Goal: Information Seeking & Learning: Learn about a topic

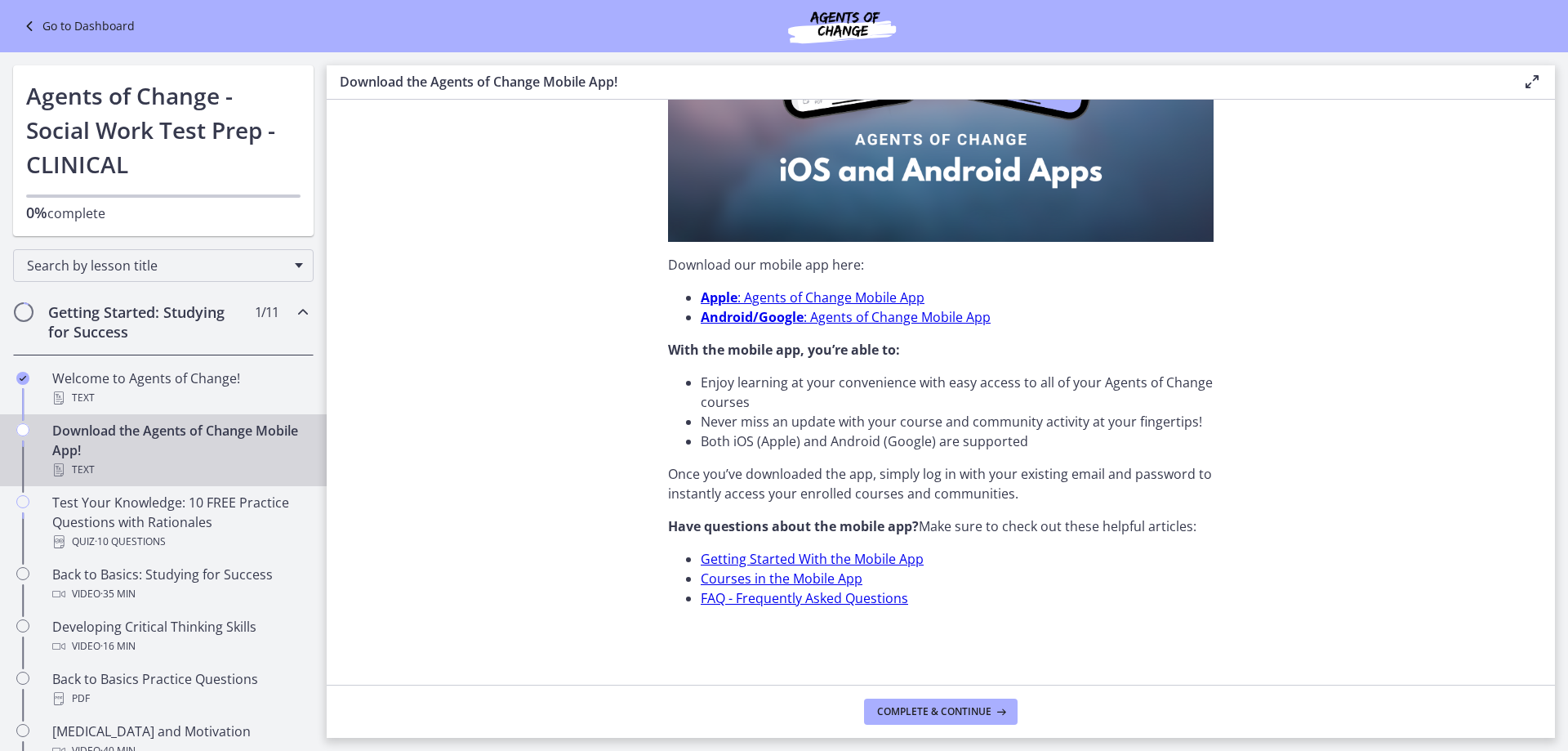
scroll to position [415, 0]
click at [960, 700] on button "Complete & continue" at bounding box center [941, 712] width 154 height 26
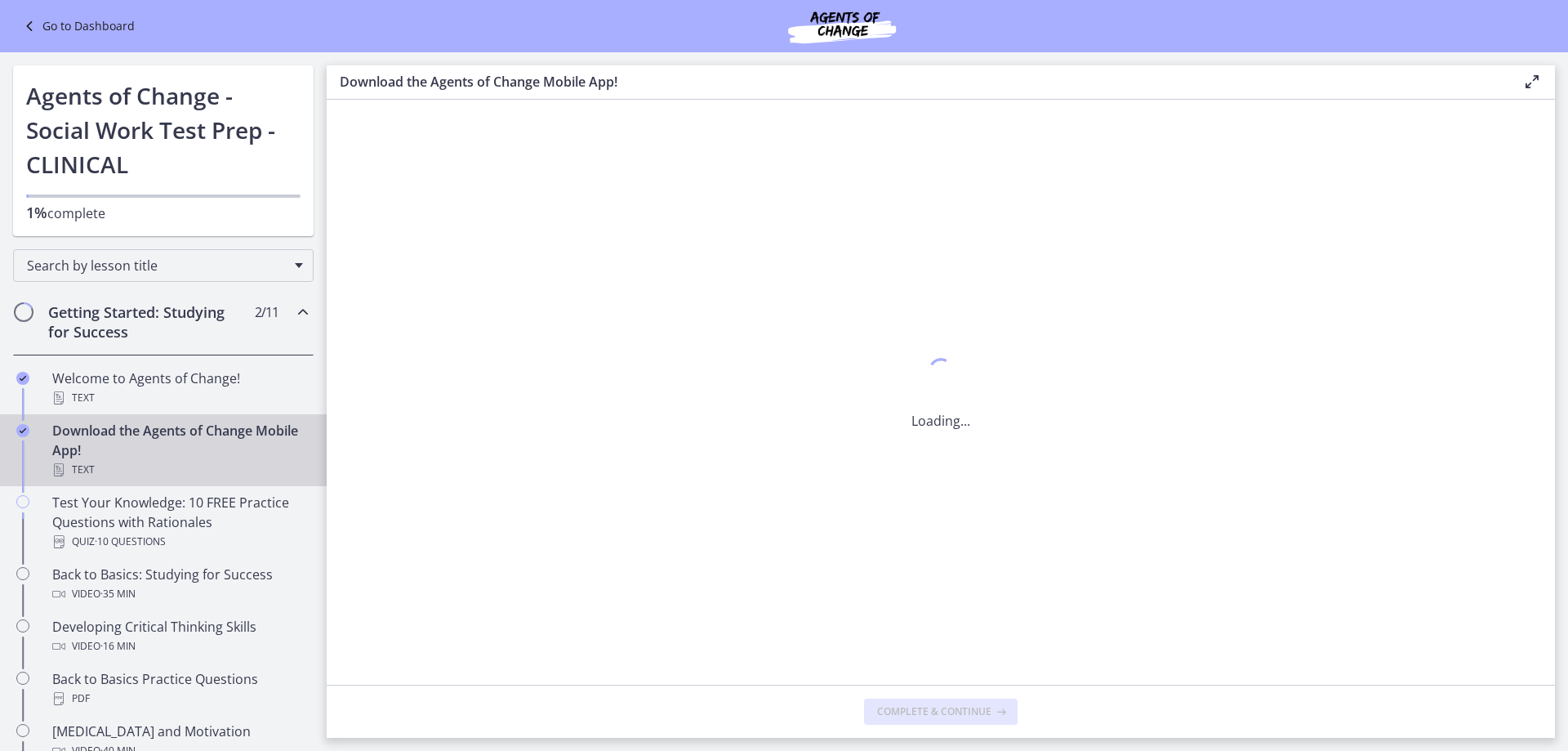
scroll to position [0, 0]
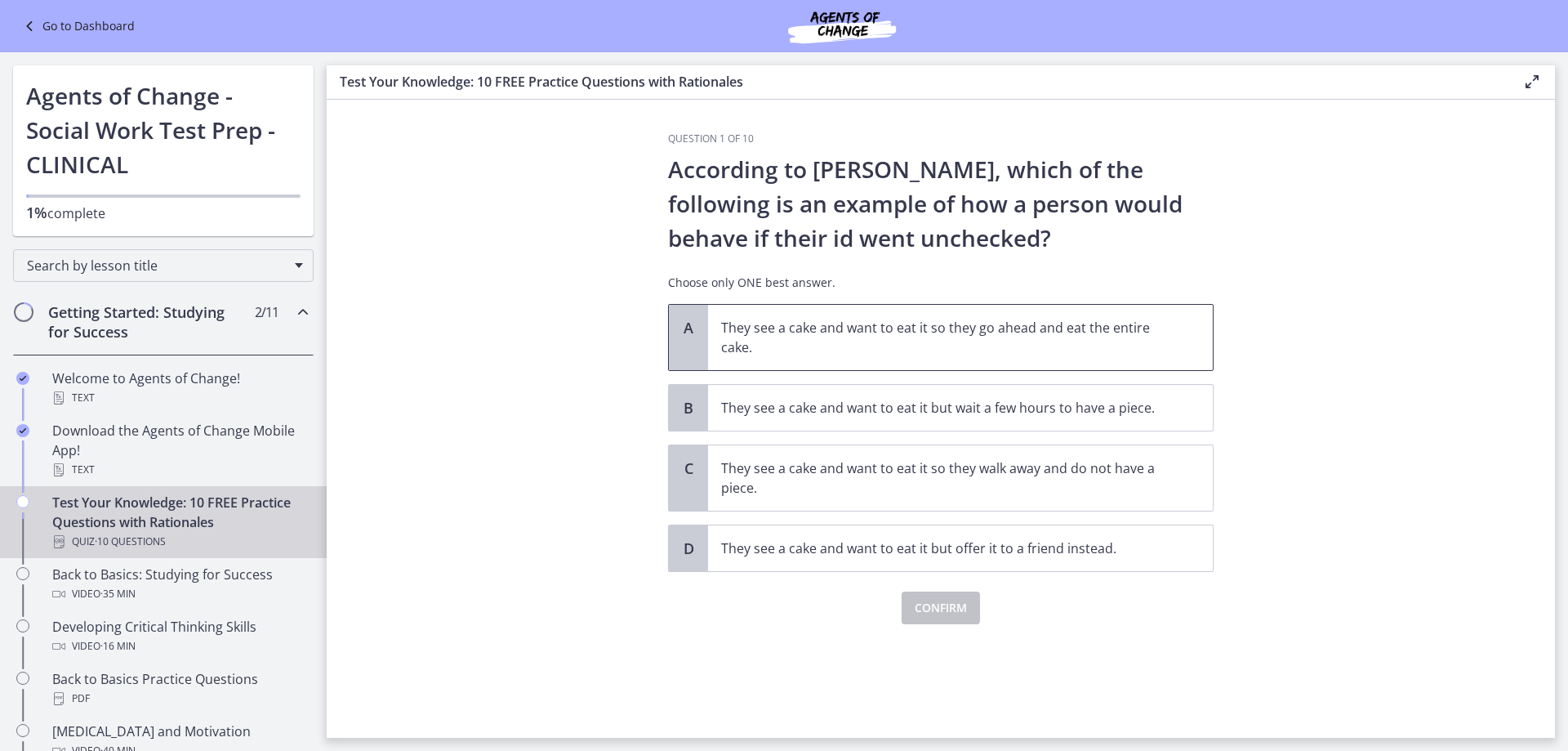
click at [1065, 344] on p "They see a cake and want to eat it so they go ahead and eat the entire cake." at bounding box center [944, 338] width 446 height 39
click at [957, 609] on span "Confirm" at bounding box center [941, 608] width 52 height 20
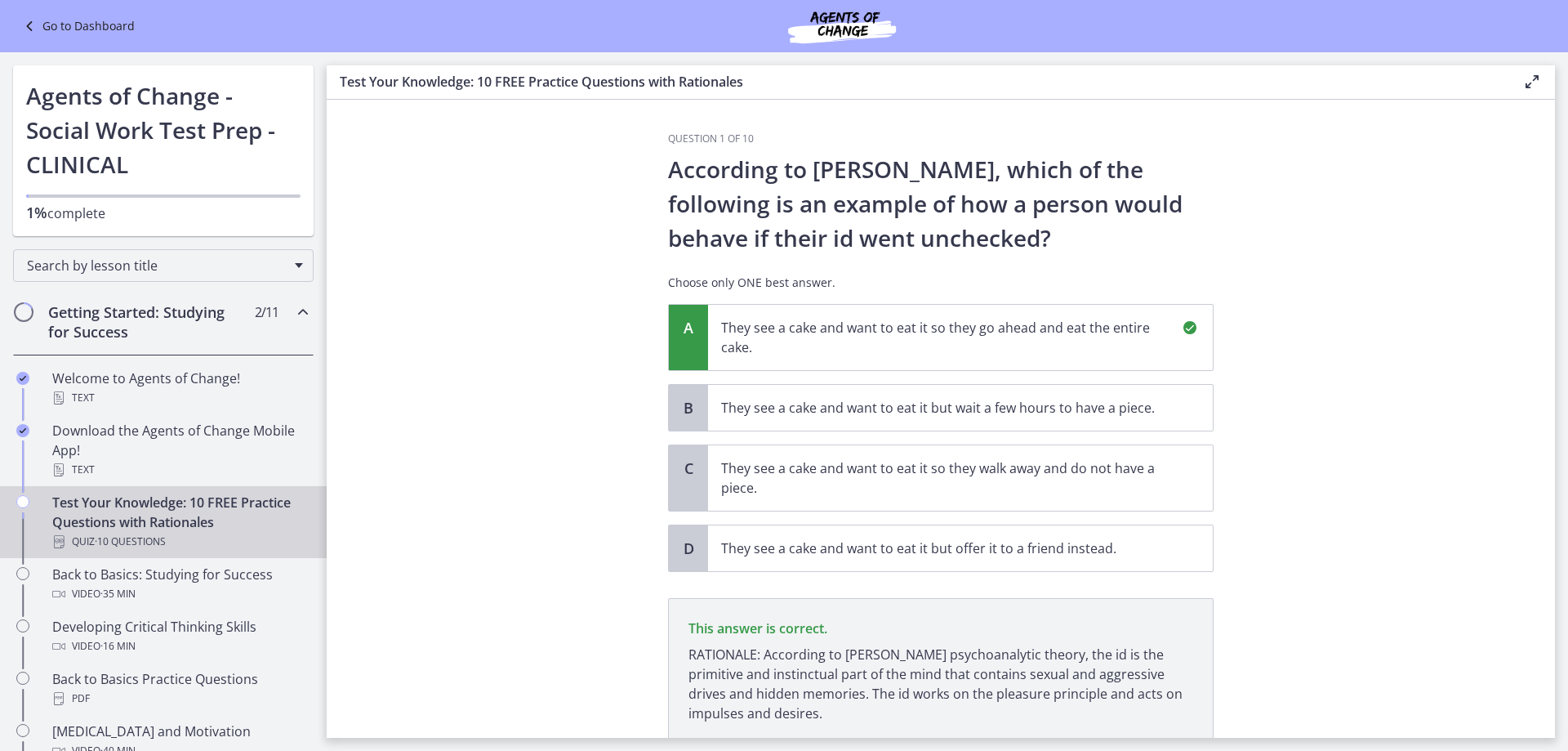
scroll to position [124, 0]
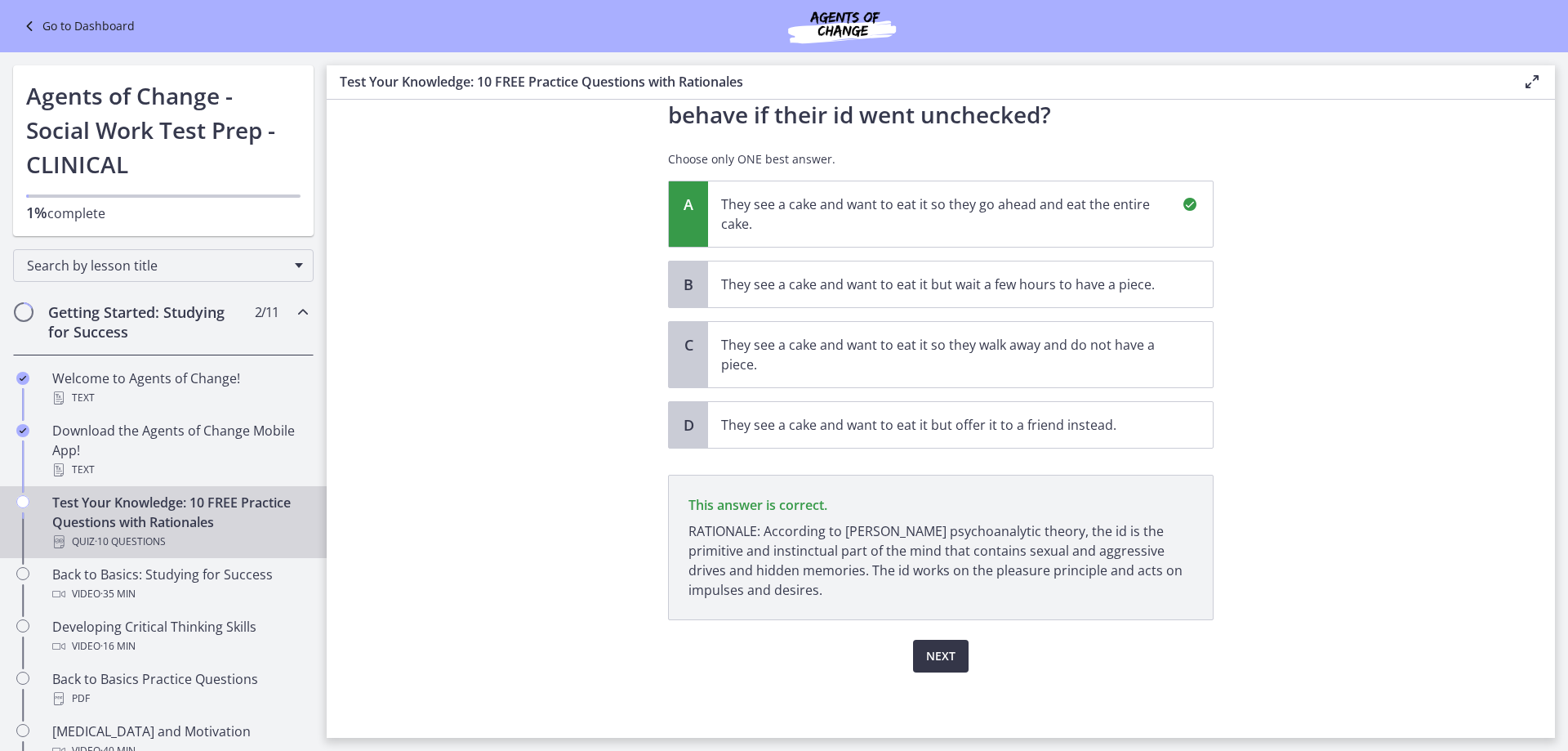
click at [936, 653] on span "Next" at bounding box center [940, 655] width 29 height 20
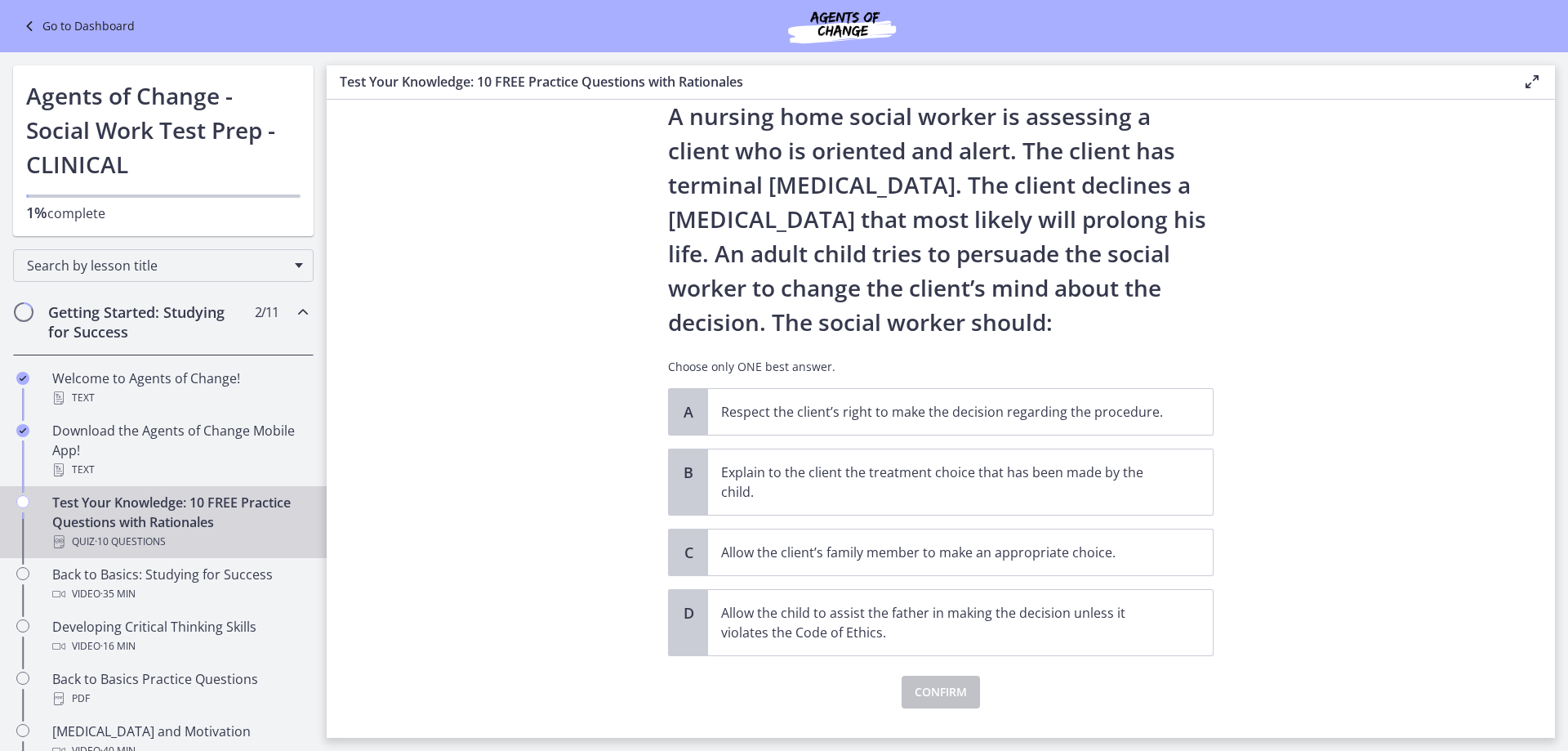
scroll to position [82, 0]
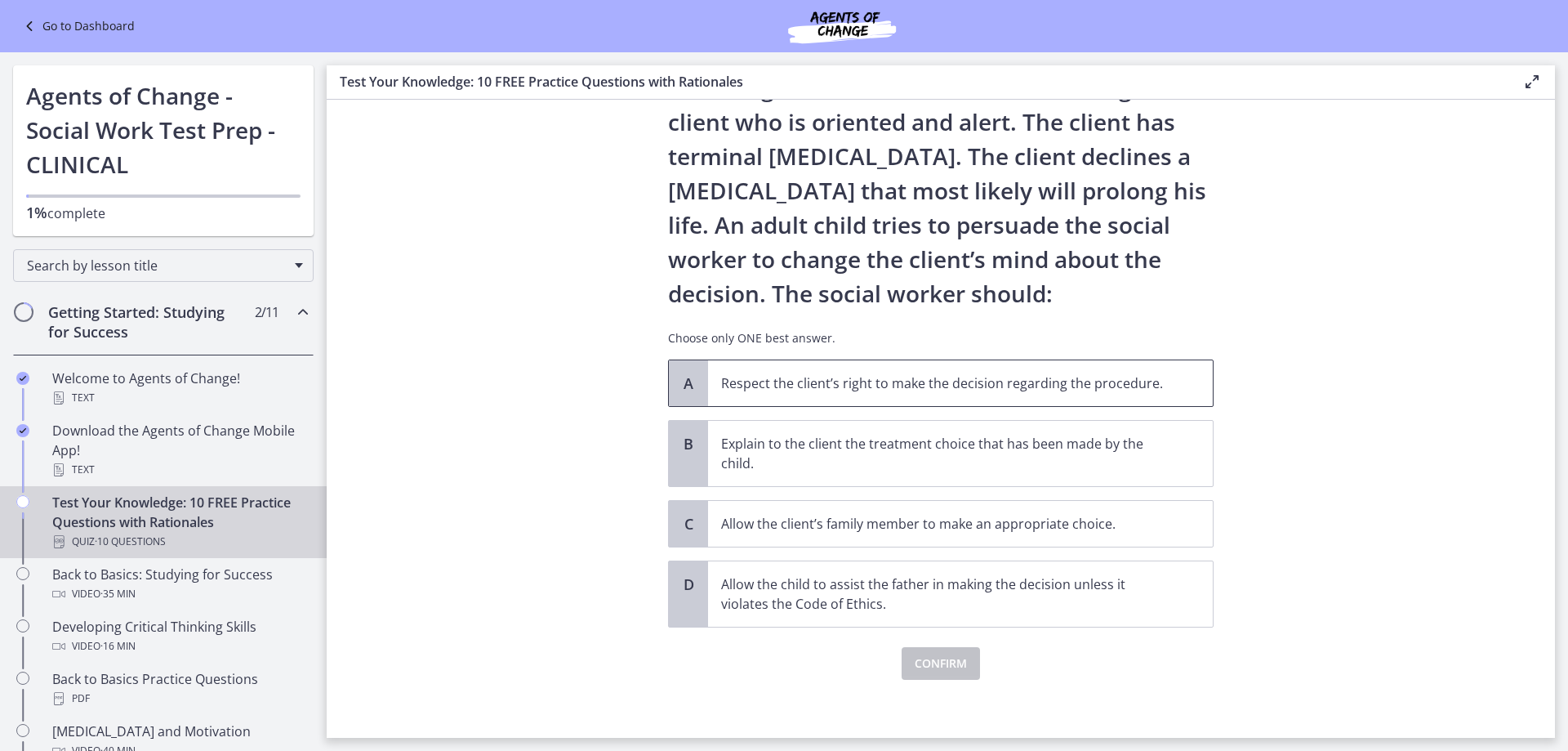
click at [933, 385] on p "Respect the client’s right to make the decision regarding the procedure." at bounding box center [944, 383] width 446 height 20
click at [946, 669] on span "Confirm" at bounding box center [941, 663] width 52 height 20
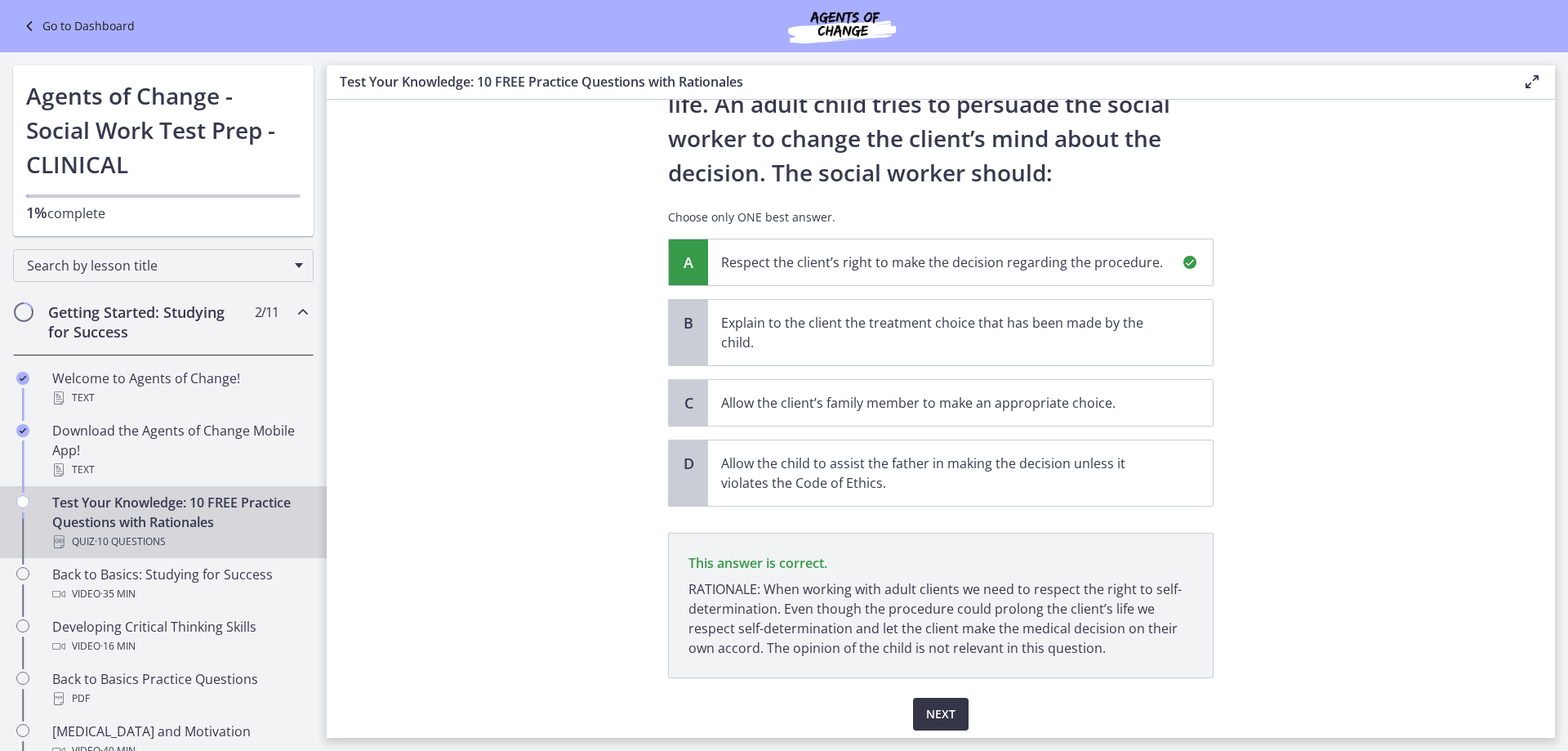
scroll to position [261, 0]
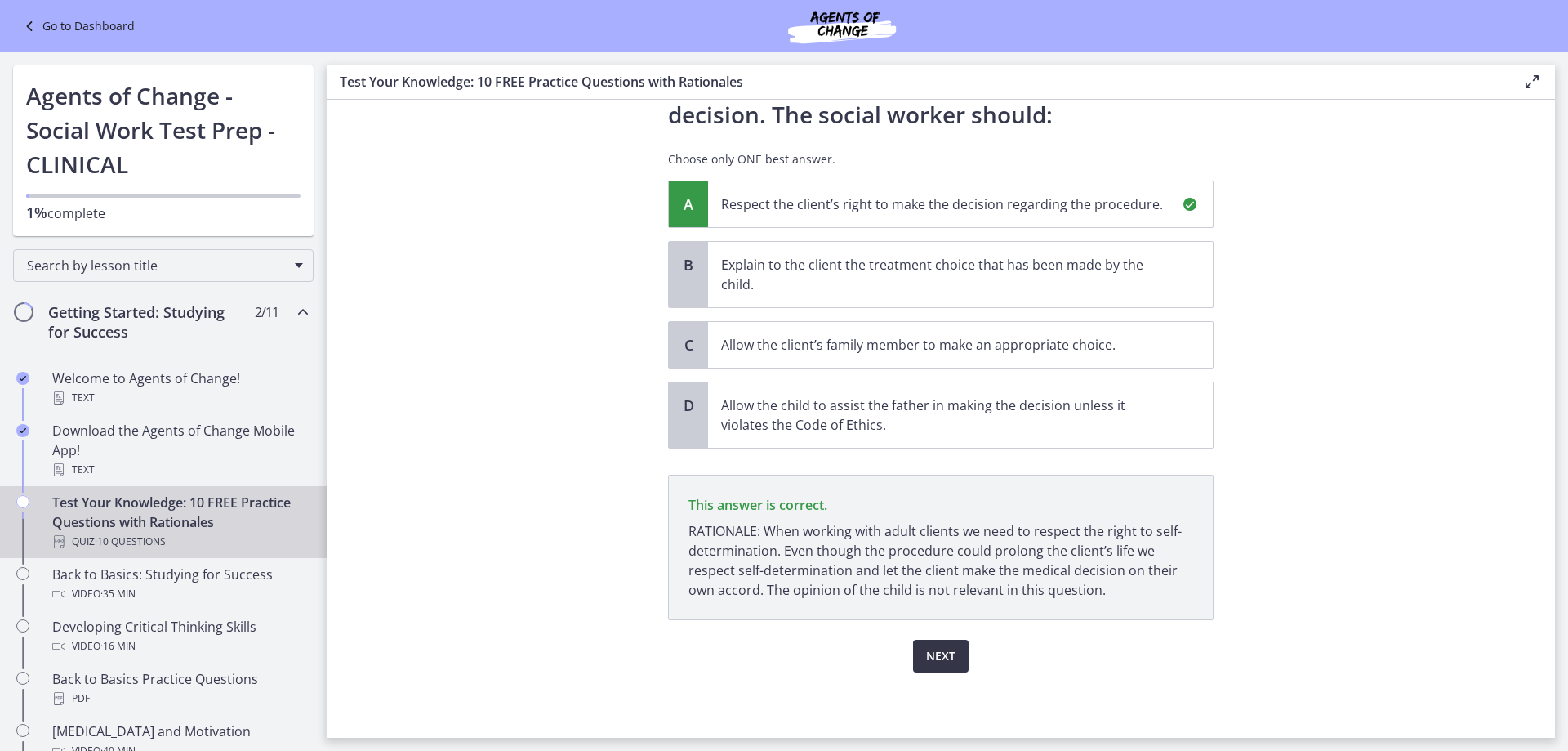
click at [929, 653] on span "Next" at bounding box center [940, 655] width 29 height 20
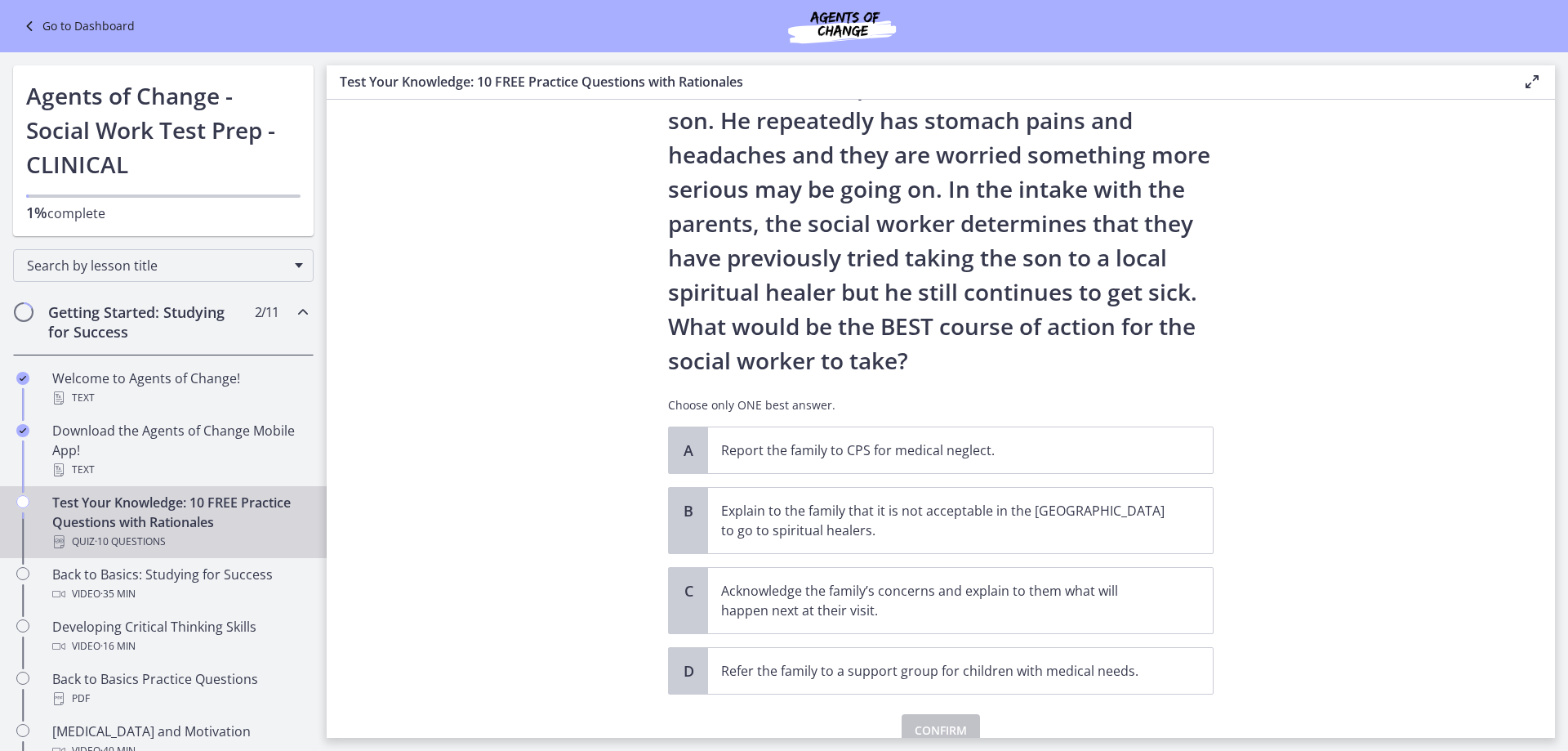
scroll to position [163, 0]
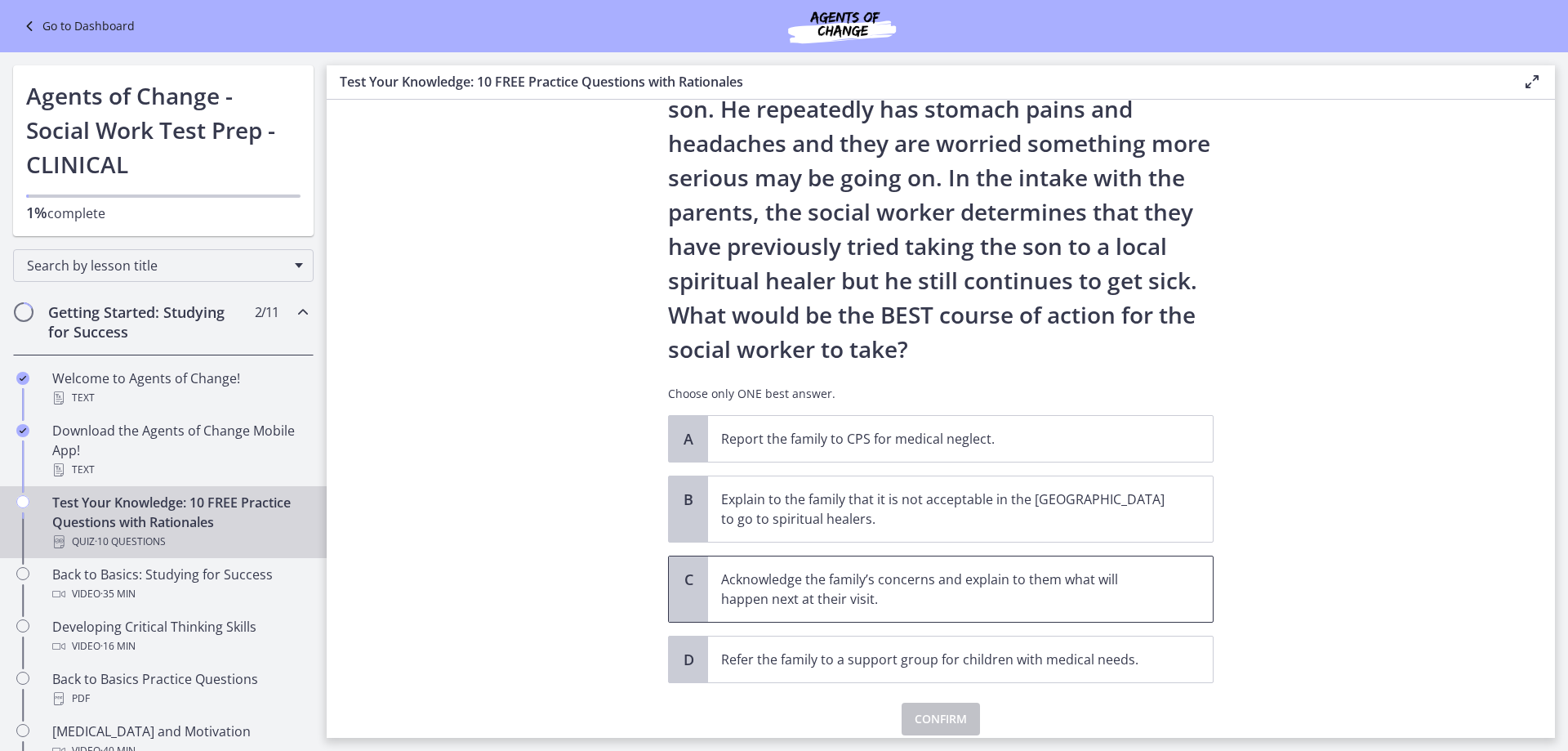
click at [999, 589] on p "Acknowledge the family’s concerns and explain to them what will happen next at …" at bounding box center [944, 589] width 446 height 39
click at [950, 726] on span "Confirm" at bounding box center [941, 718] width 52 height 20
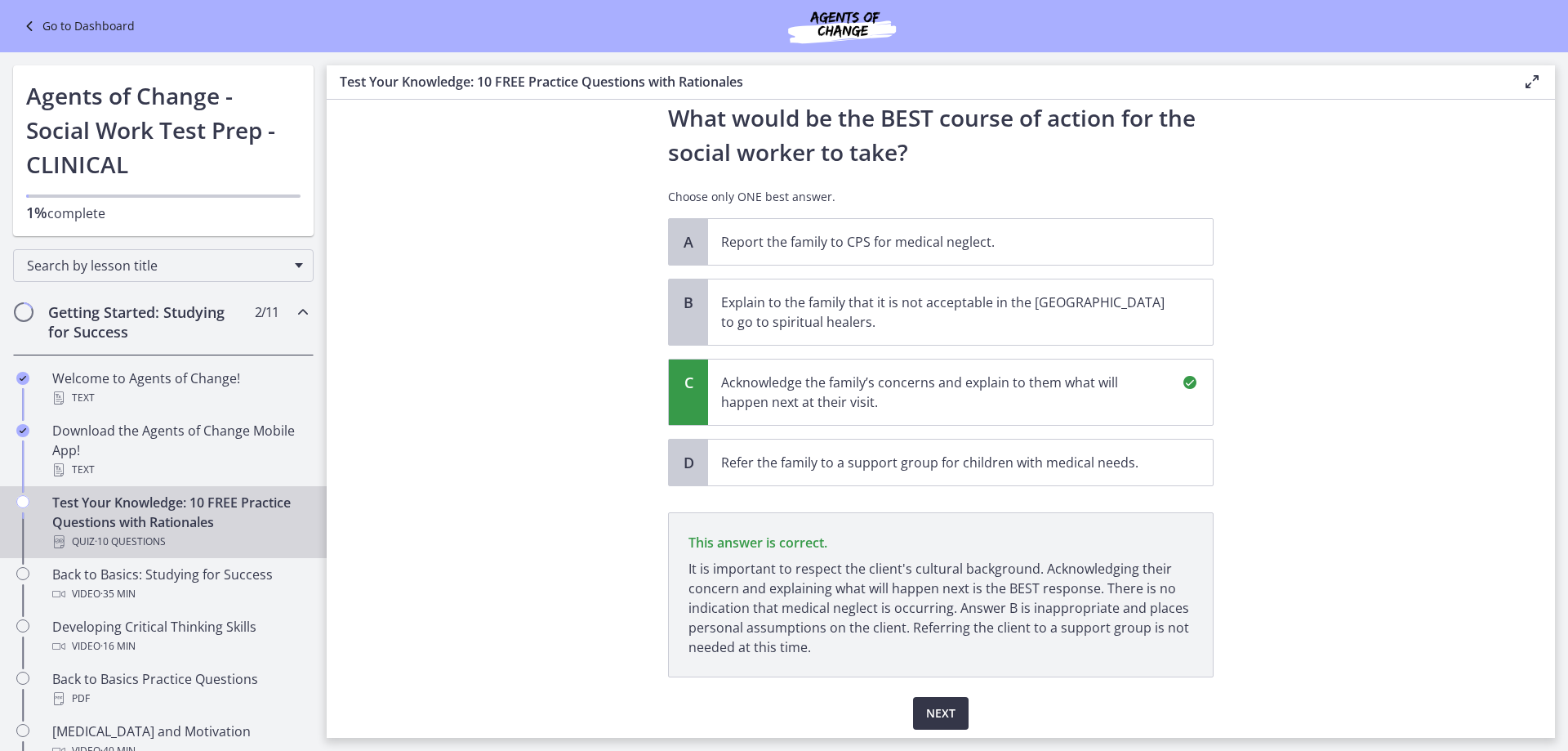
scroll to position [417, 0]
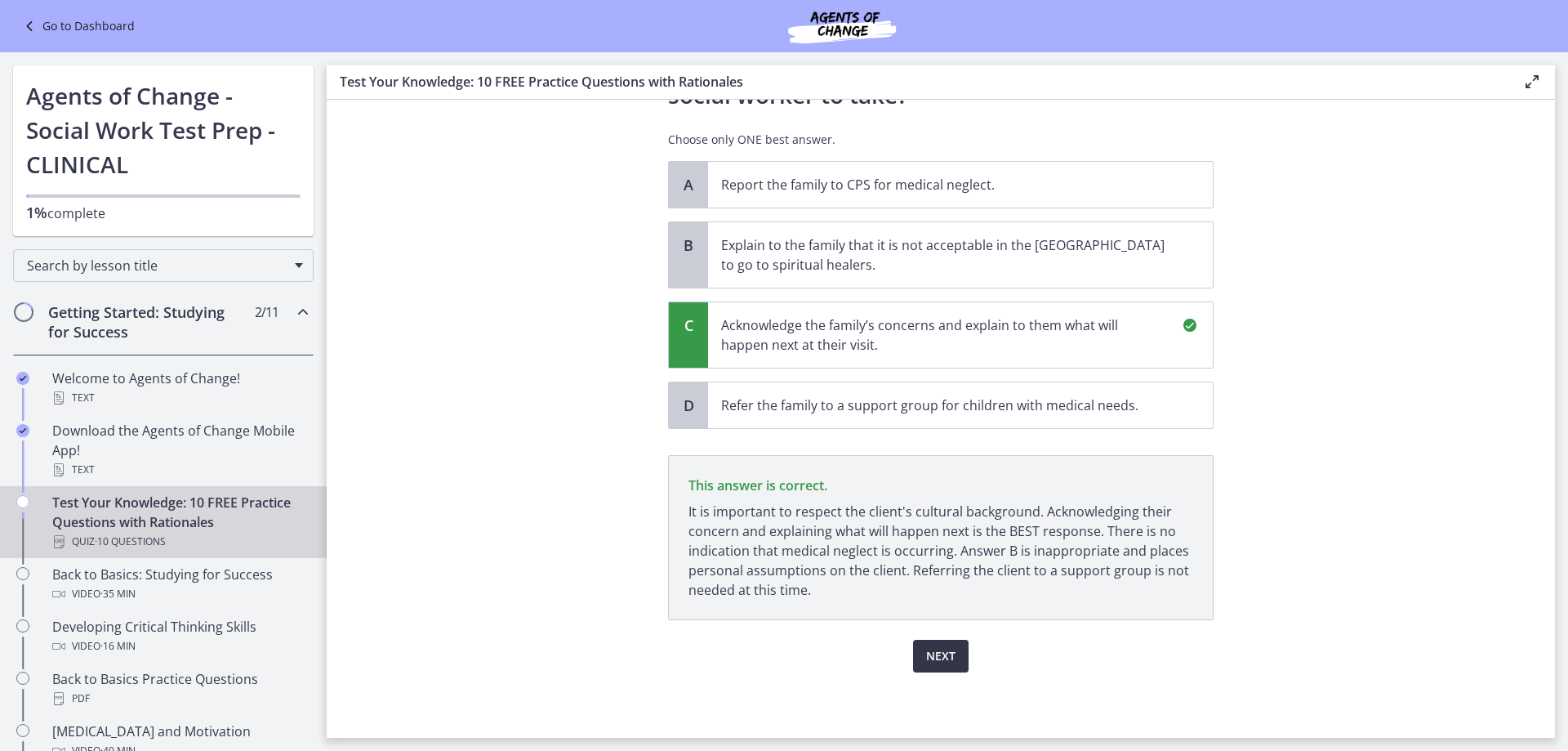
click at [927, 652] on span "Next" at bounding box center [940, 655] width 29 height 20
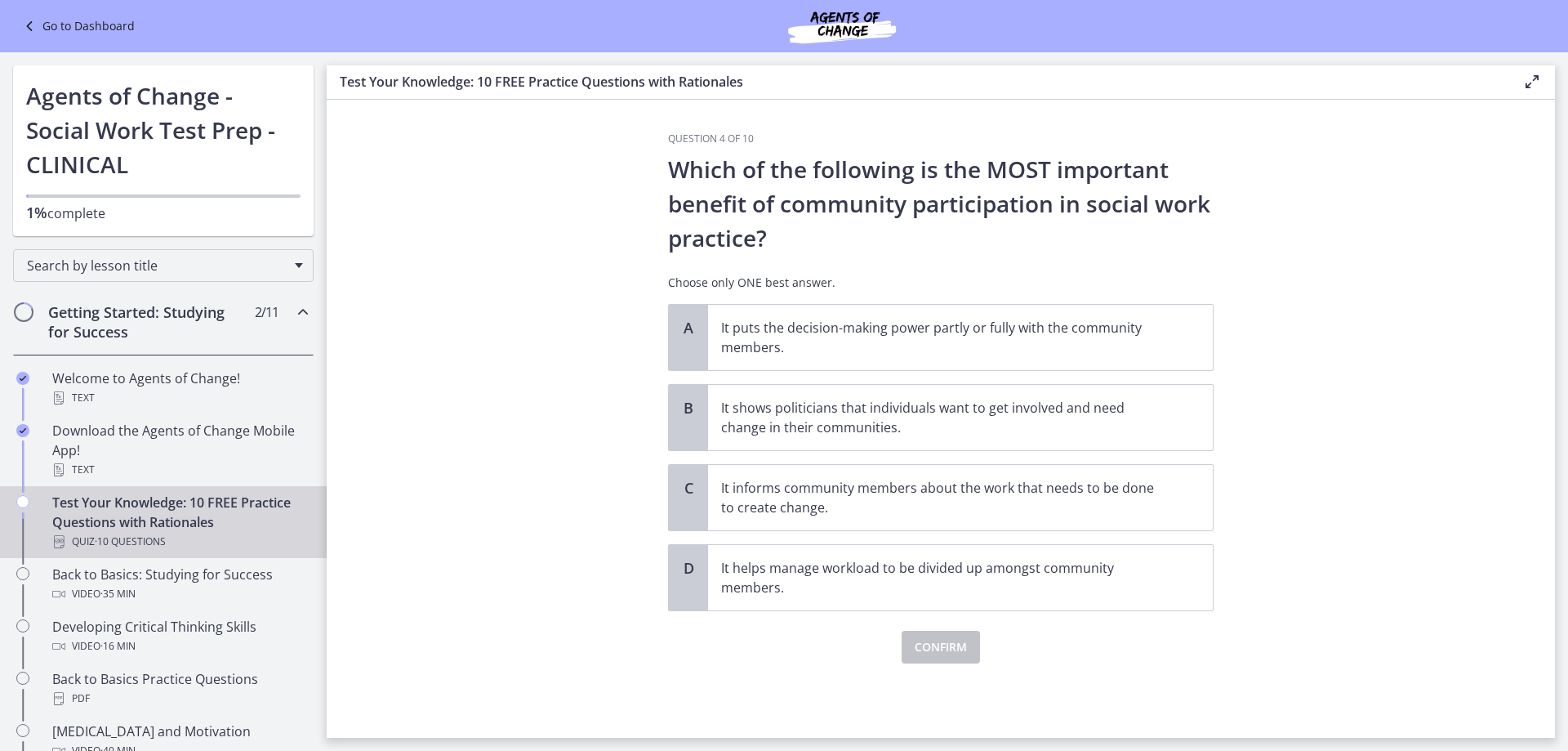
scroll to position [0, 0]
click at [1067, 586] on p "It helps manage workload to be divided up amongst community members." at bounding box center [944, 578] width 446 height 39
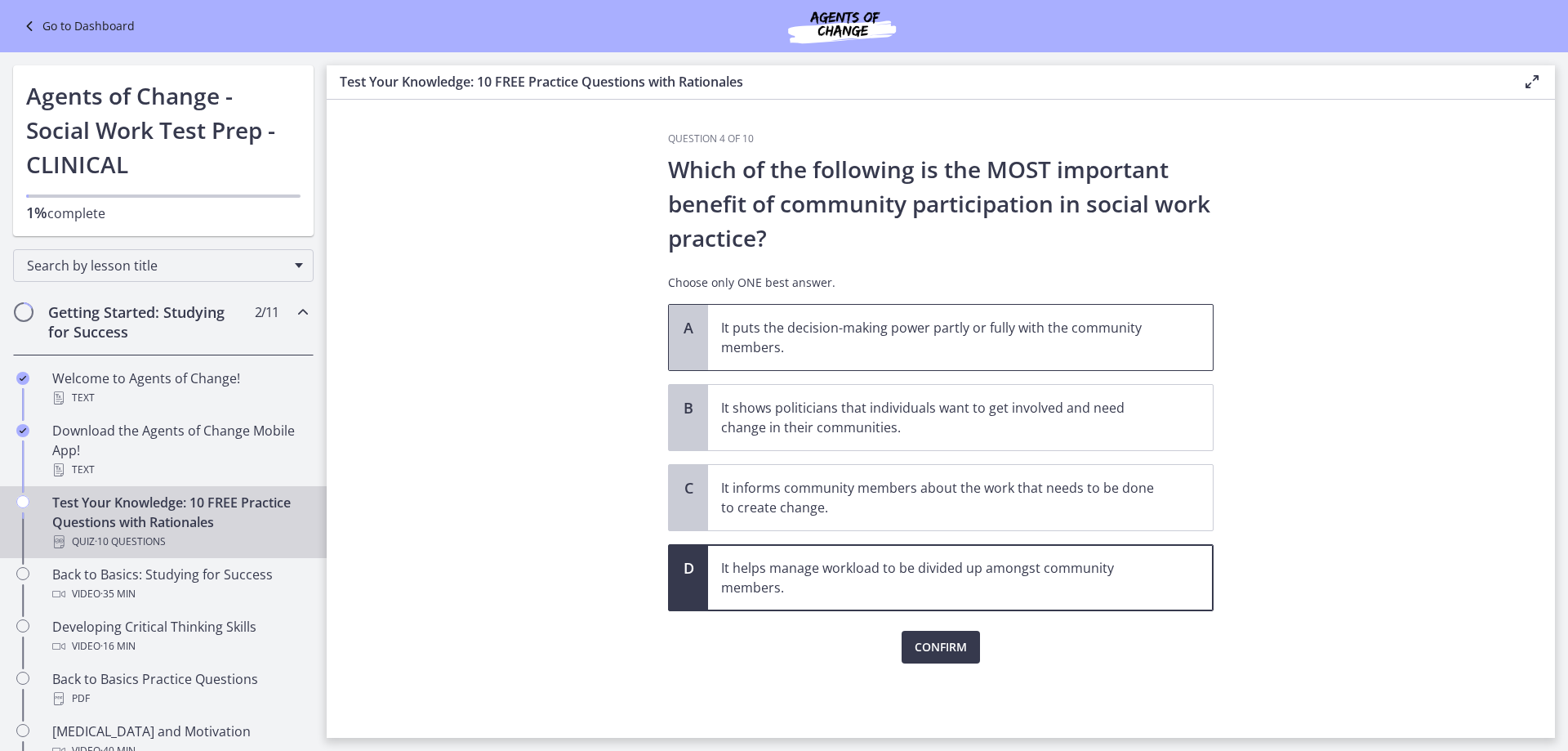
click at [1054, 317] on span "It puts the decision-making power partly or fully with the community members." at bounding box center [960, 338] width 504 height 66
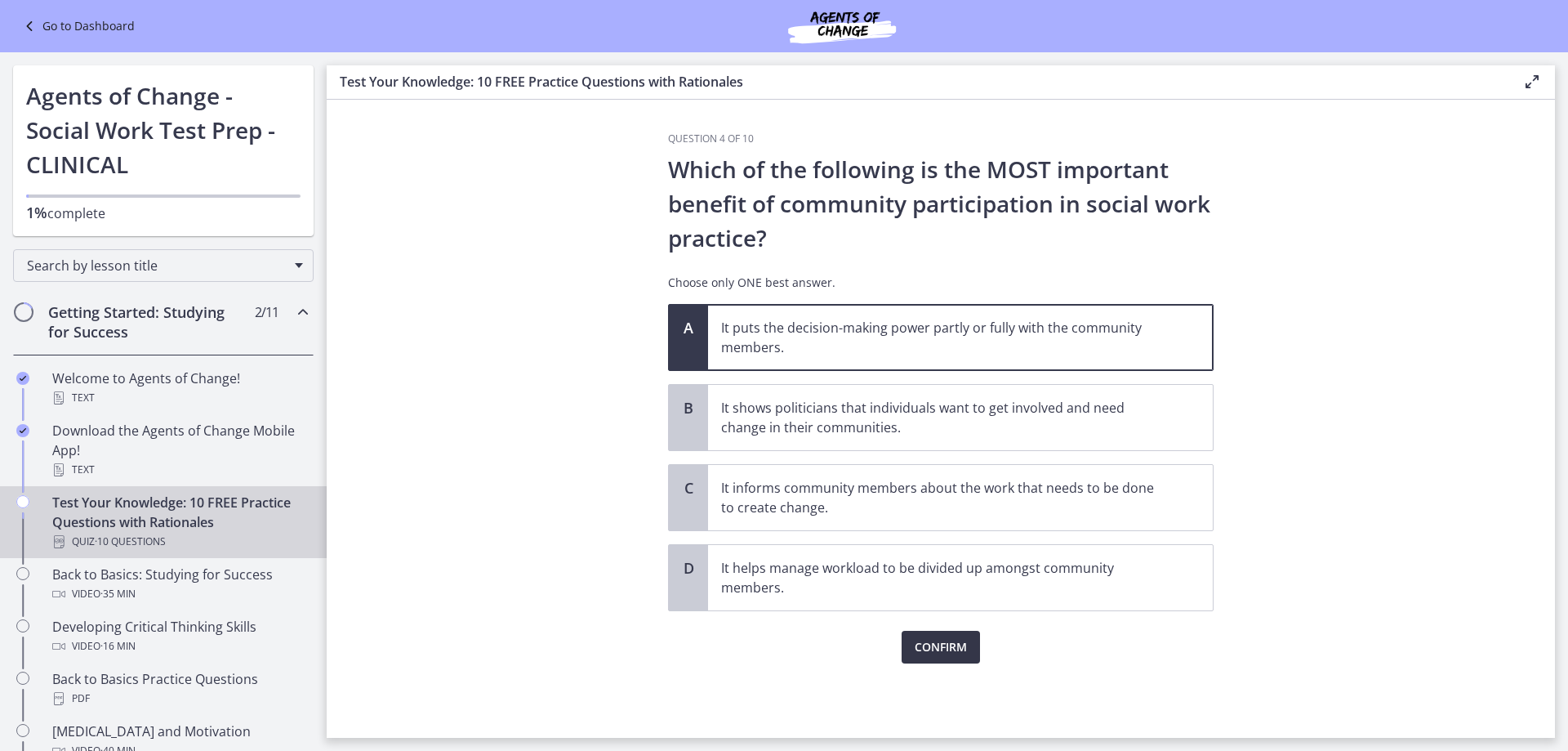
click at [961, 643] on span "Confirm" at bounding box center [941, 647] width 52 height 20
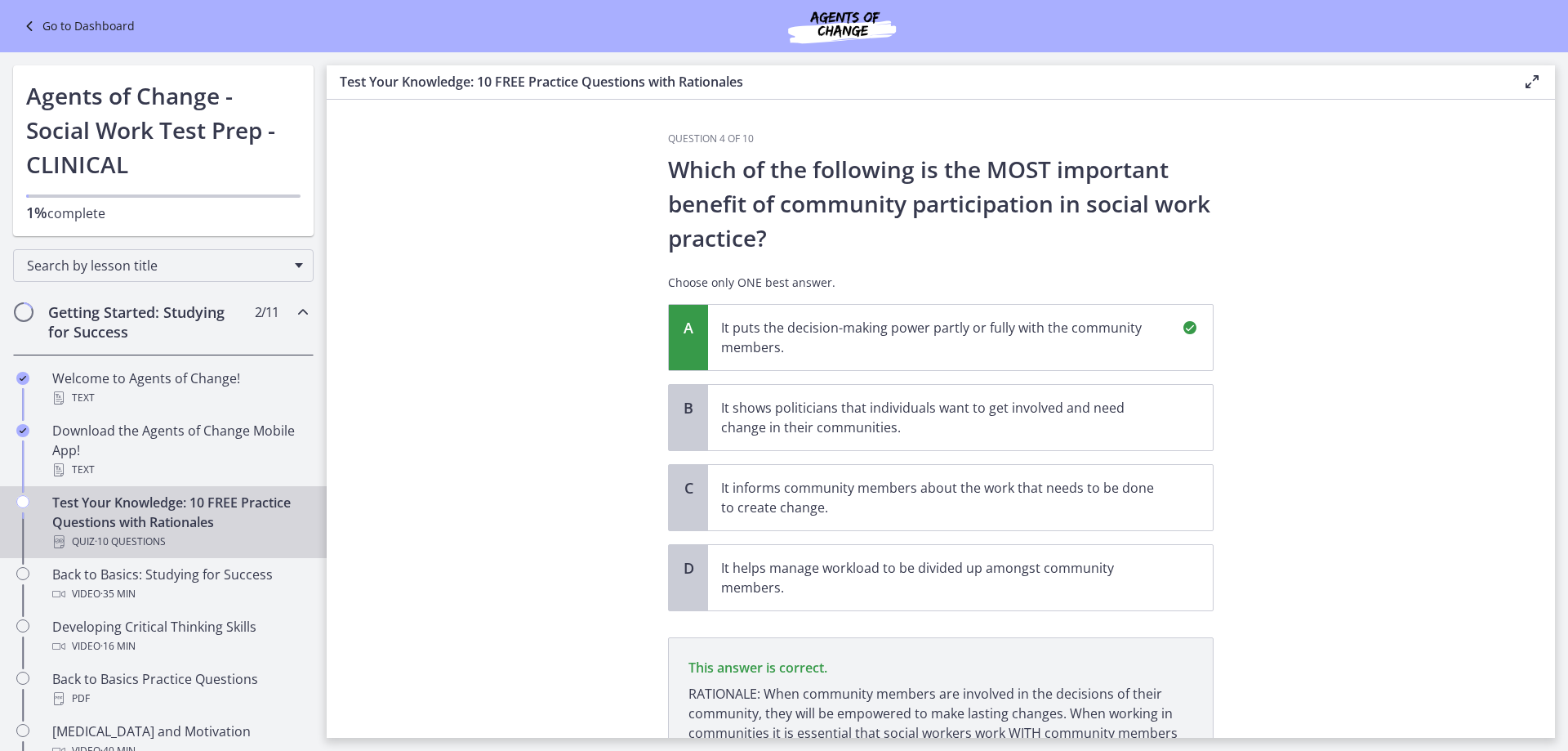
scroll to position [162, 0]
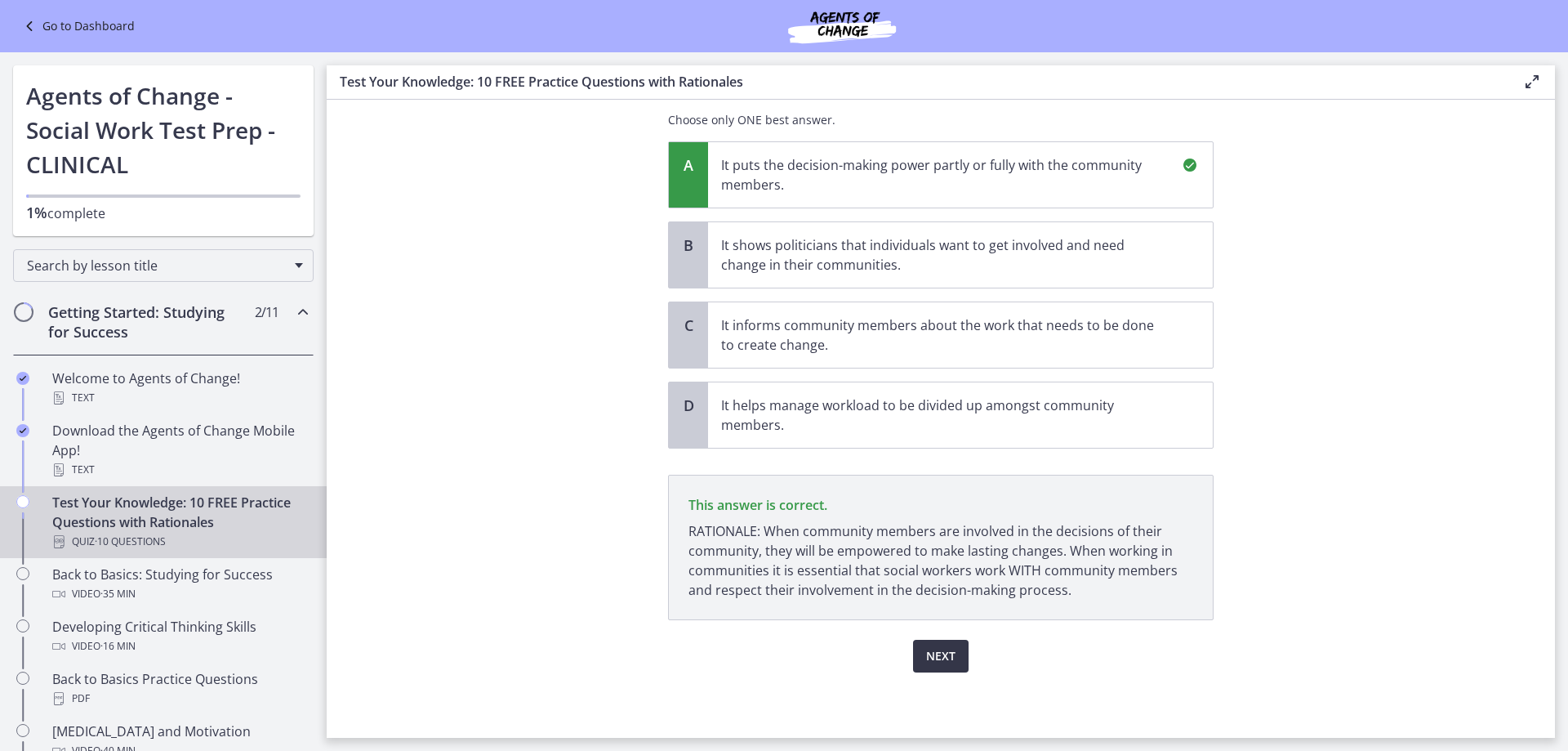
click at [953, 658] on button "Next" at bounding box center [940, 655] width 55 height 33
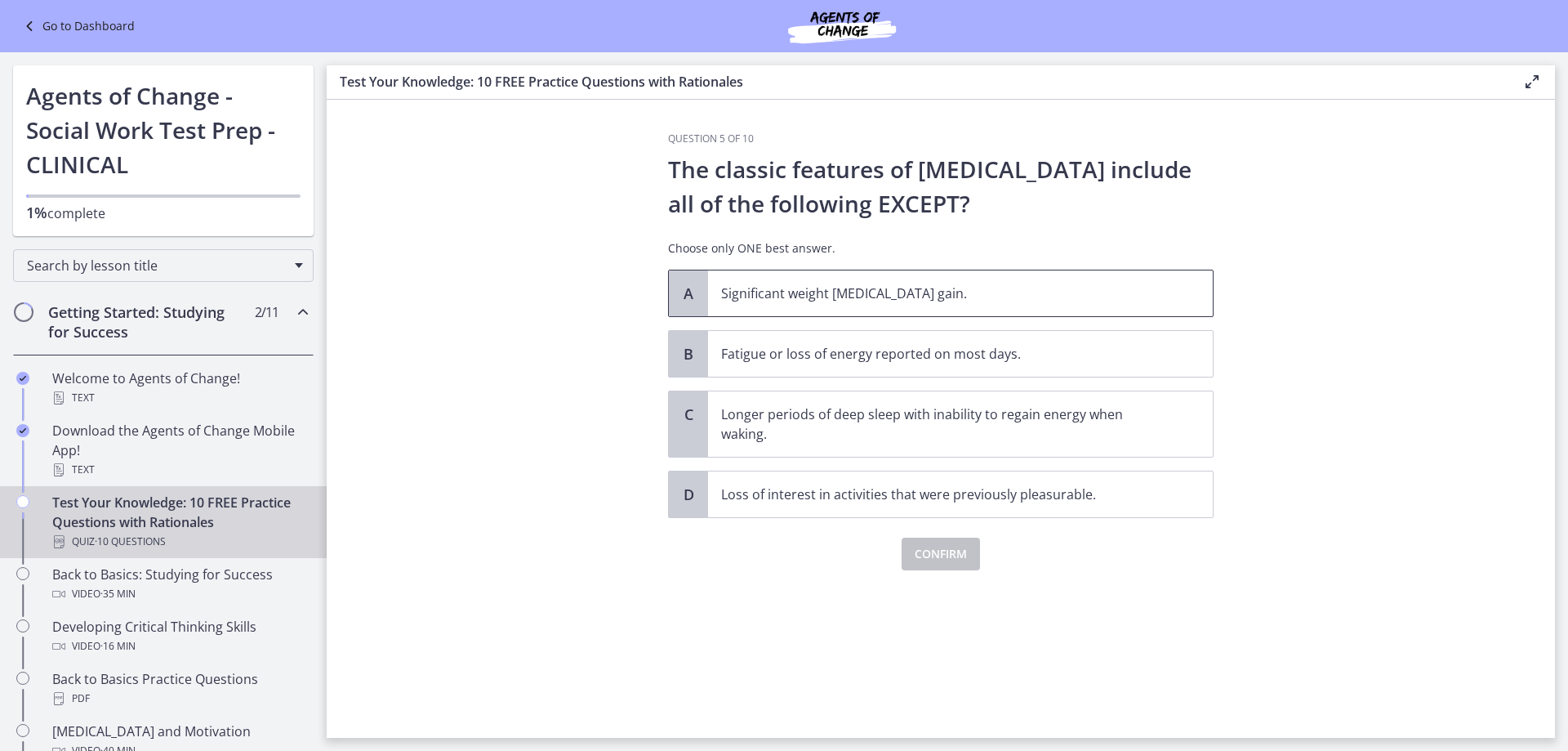
click at [981, 277] on span "Significant weight [MEDICAL_DATA] gain." at bounding box center [960, 293] width 504 height 46
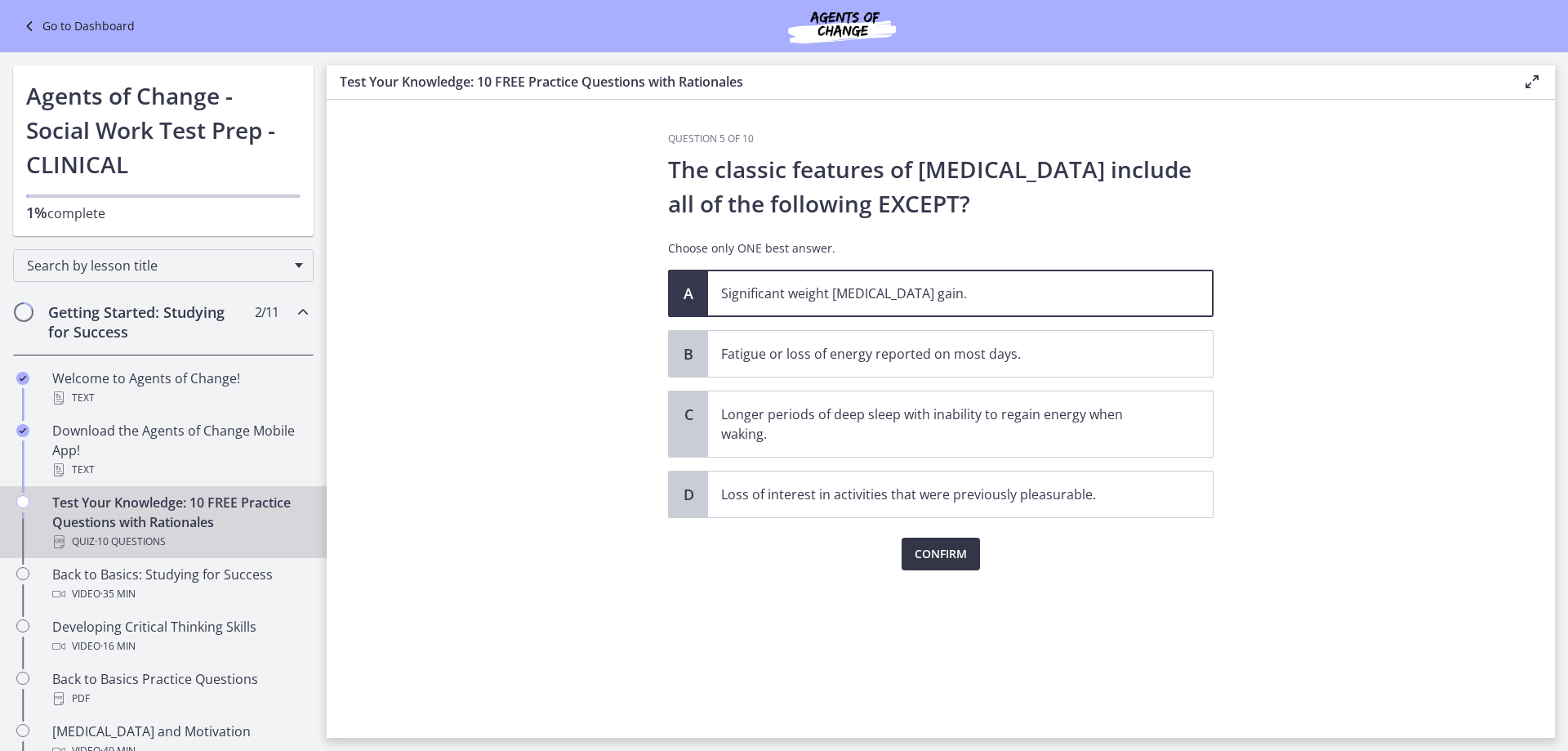
click at [952, 549] on span "Confirm" at bounding box center [941, 553] width 52 height 20
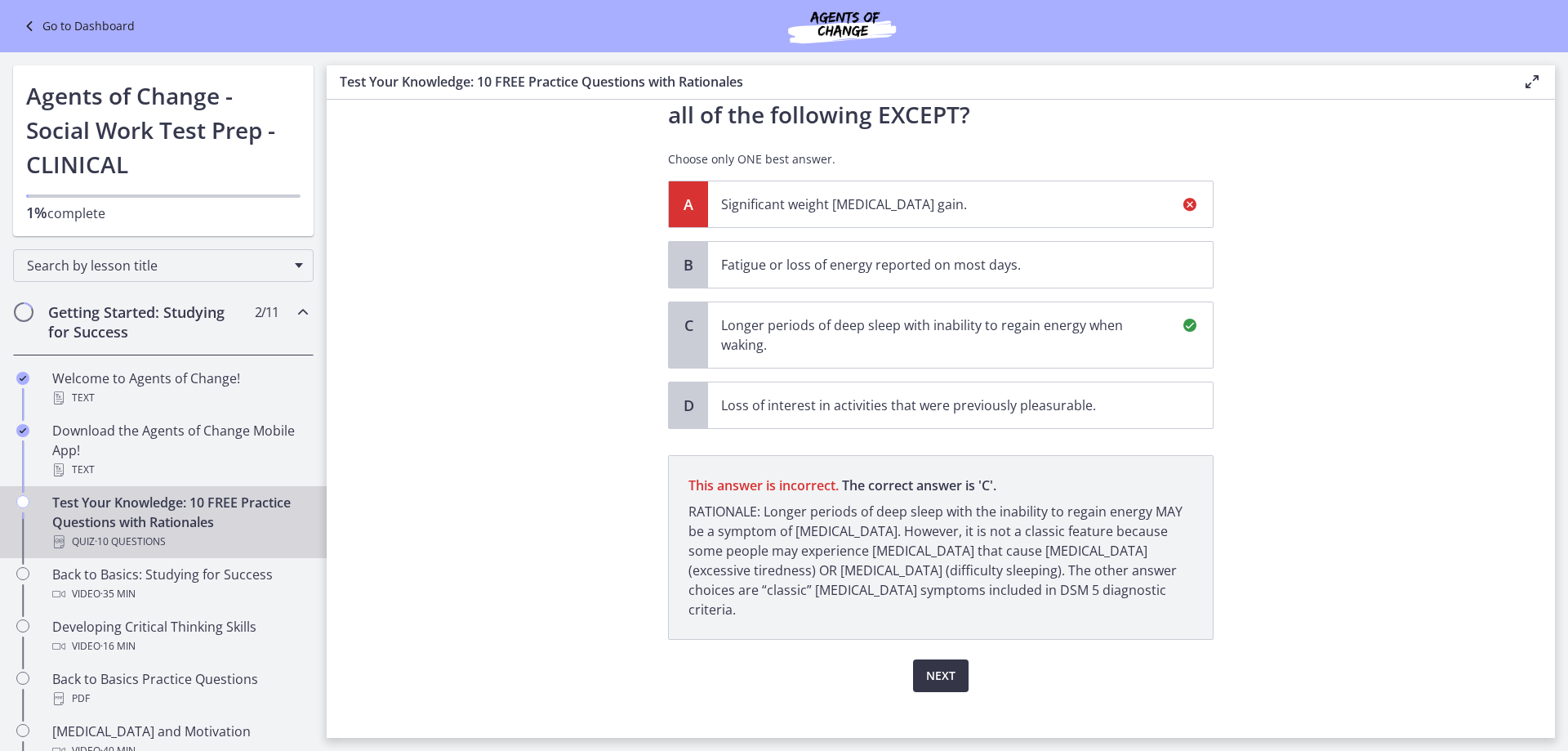
scroll to position [89, 0]
click at [938, 666] on span "Next" at bounding box center [940, 675] width 29 height 20
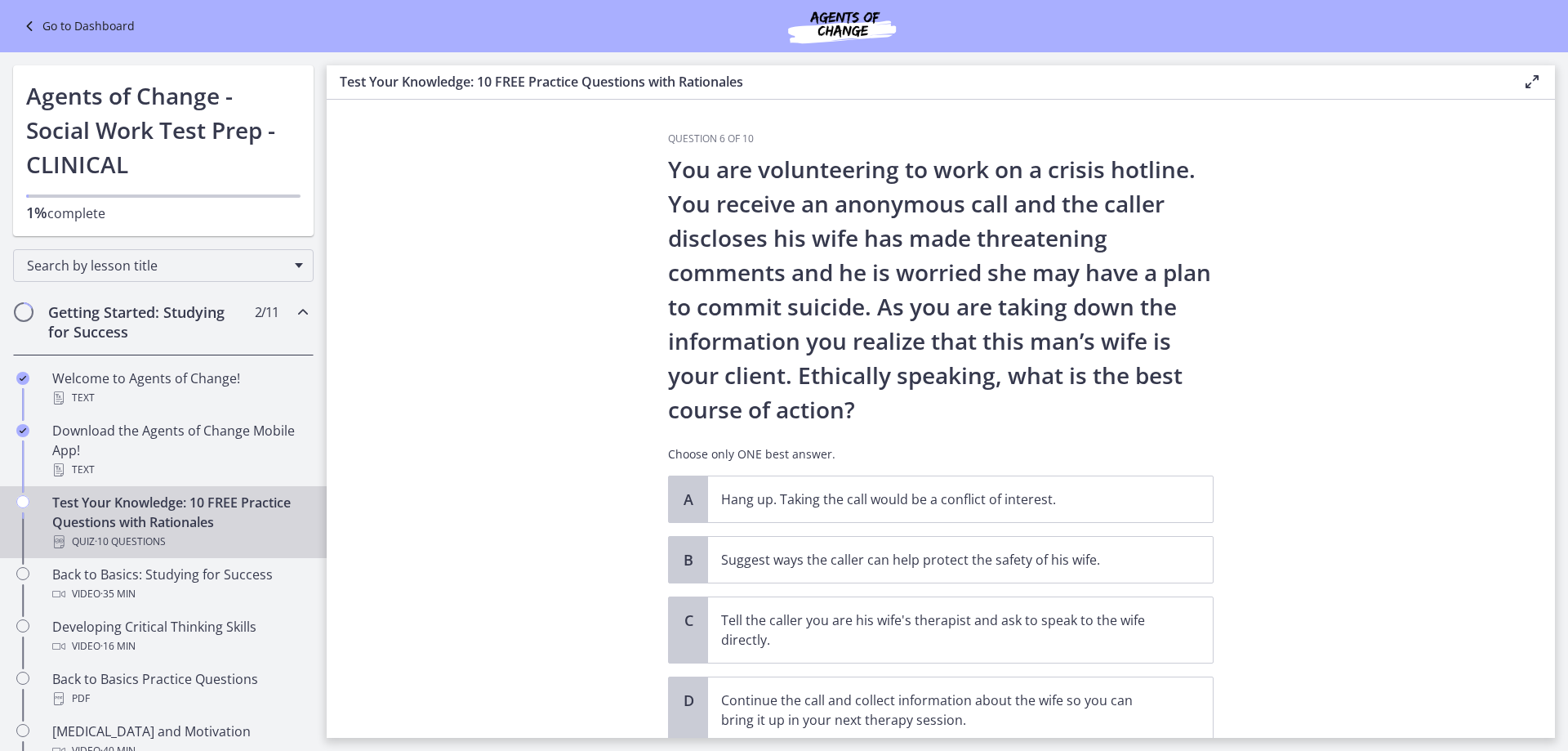
scroll to position [82, 0]
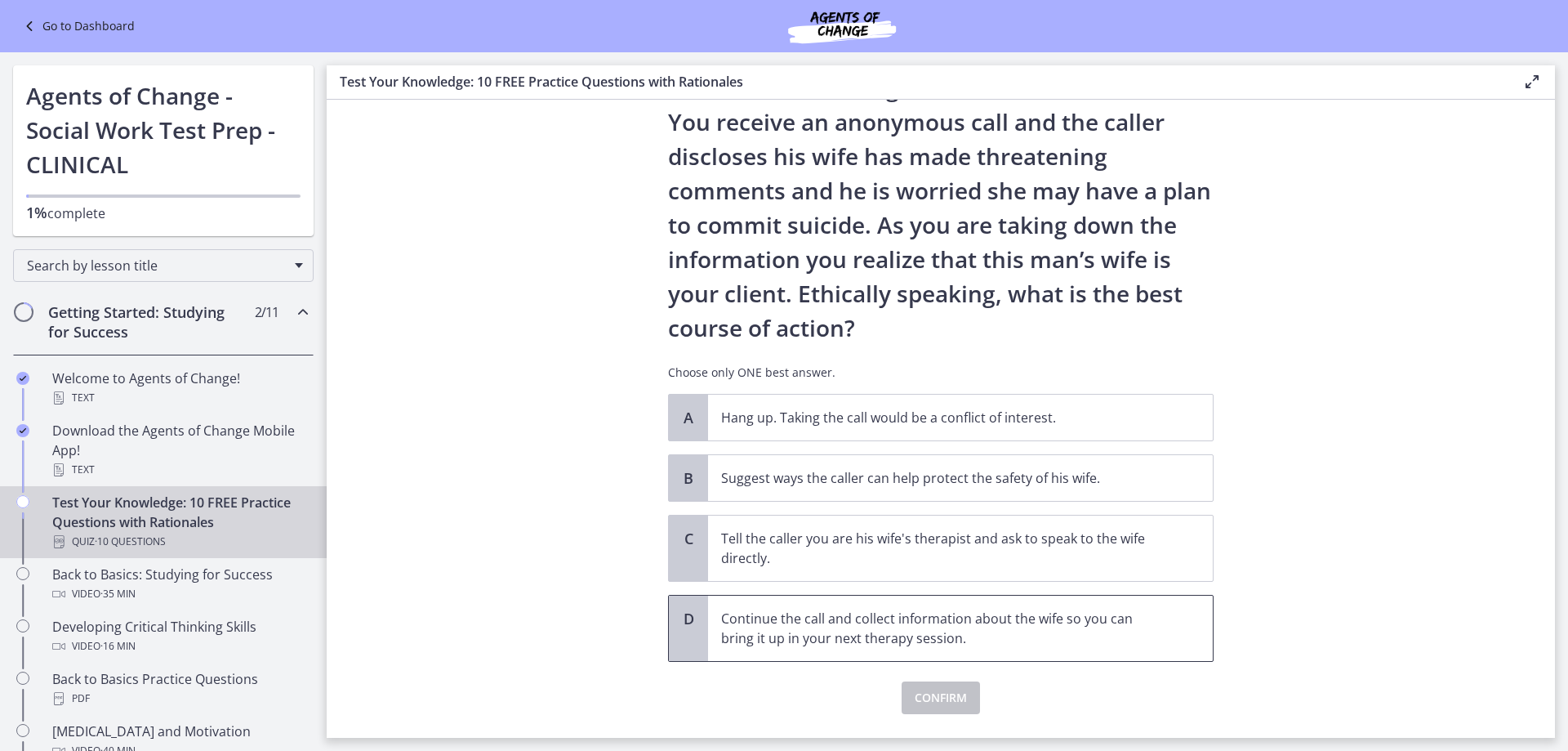
click at [1017, 639] on p "Continue the call and collect information about the wife so you can bring it up…" at bounding box center [944, 628] width 446 height 39
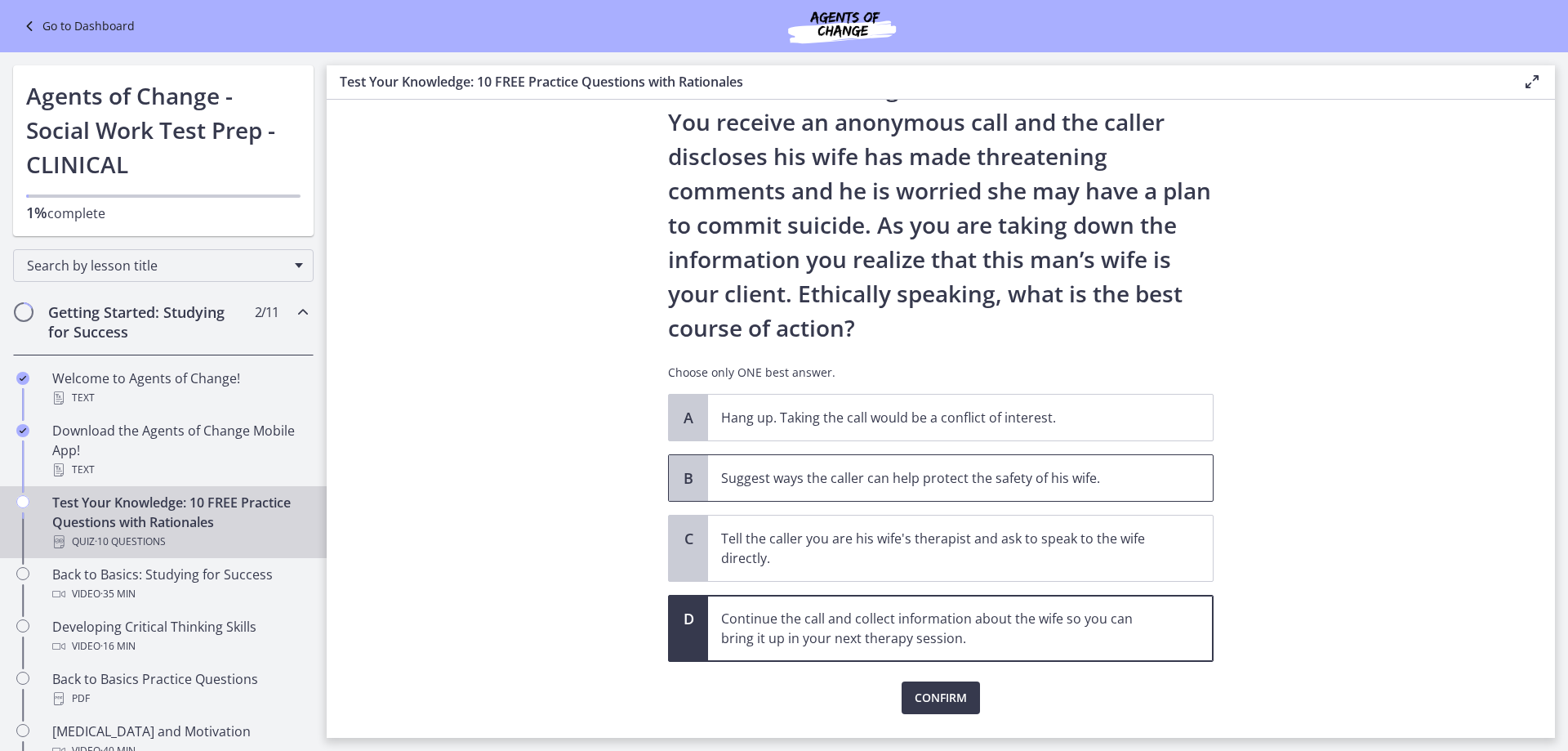
click at [891, 478] on p "Suggest ways the caller can help protect the safety of his wife." at bounding box center [944, 477] width 446 height 20
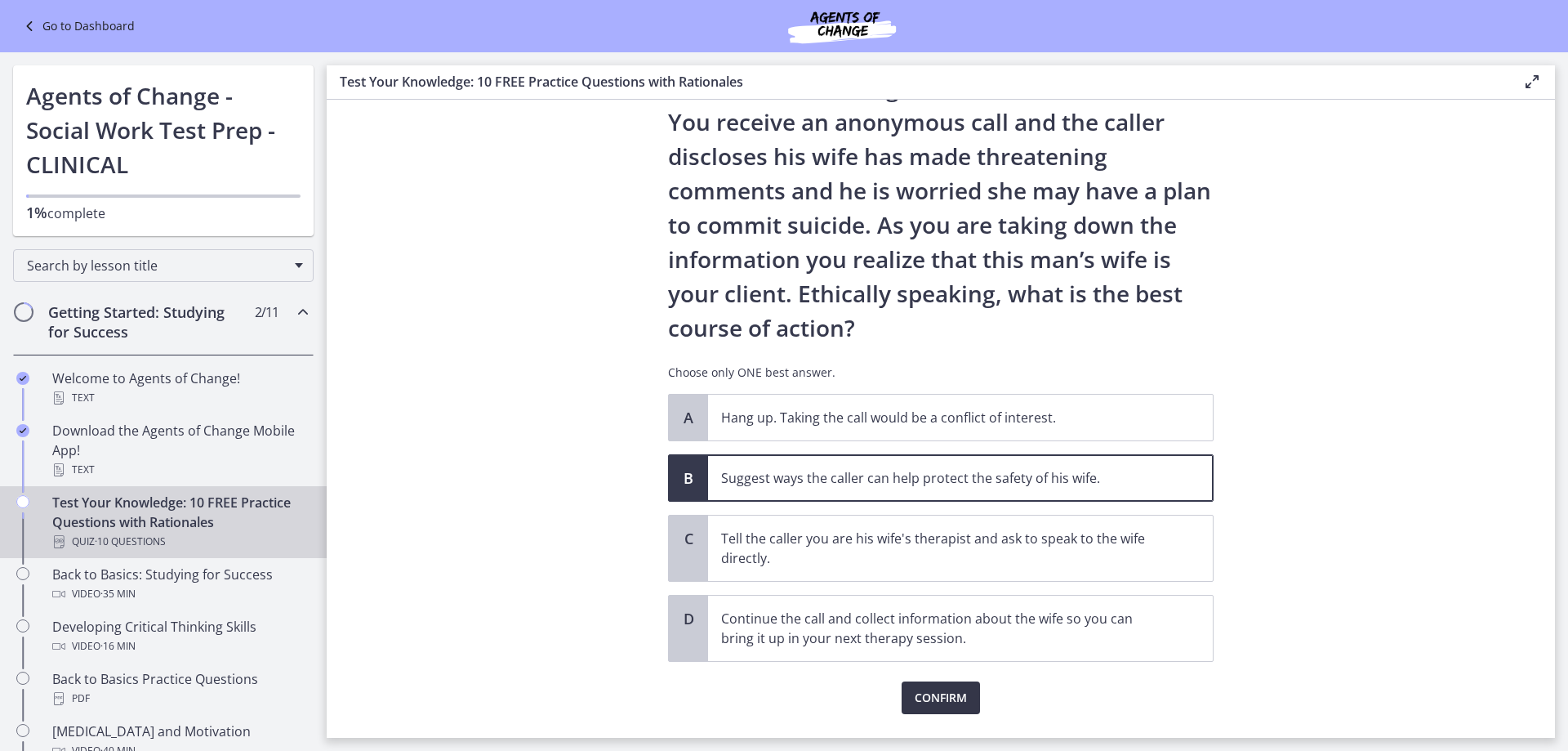
click at [933, 687] on button "Confirm" at bounding box center [941, 698] width 79 height 33
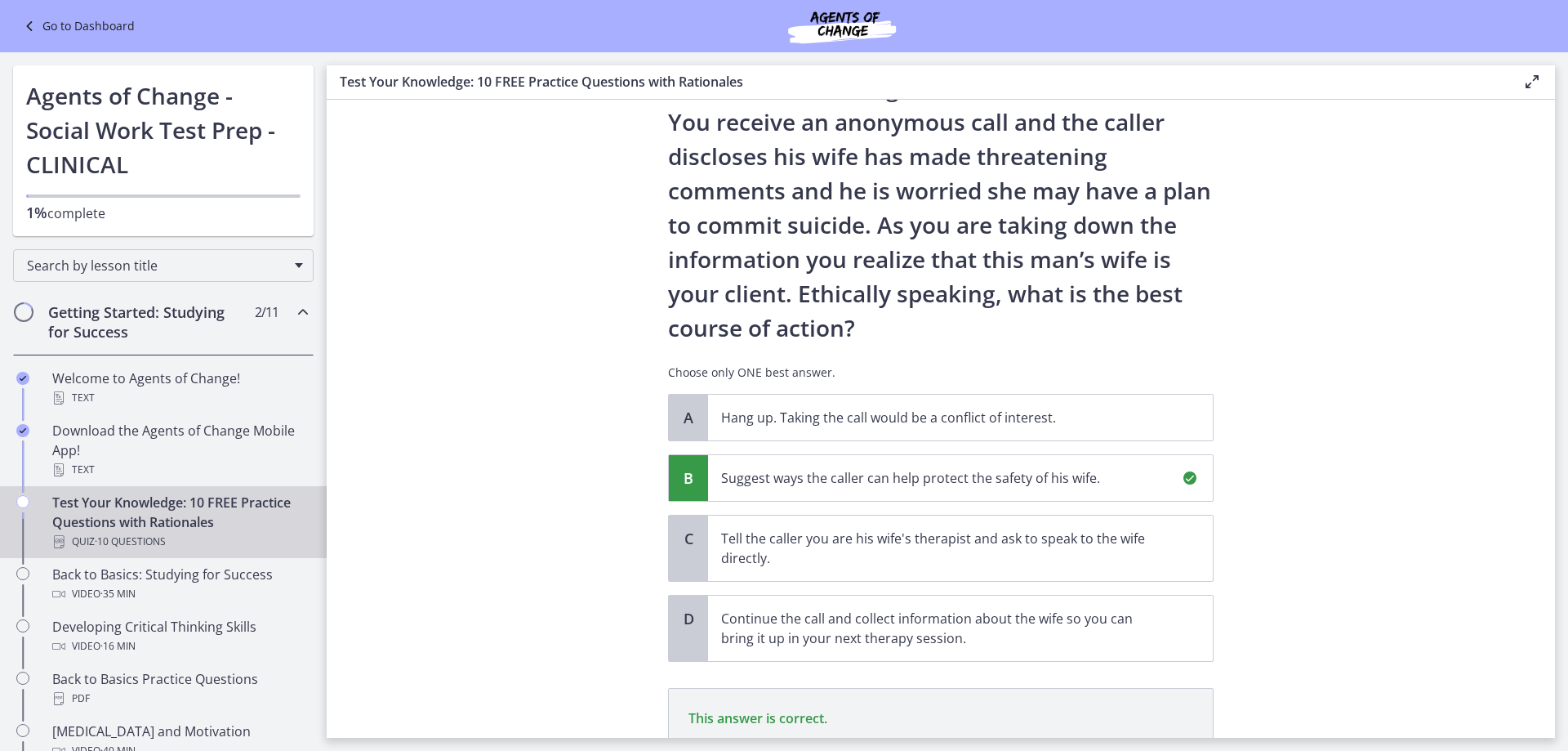
scroll to position [276, 0]
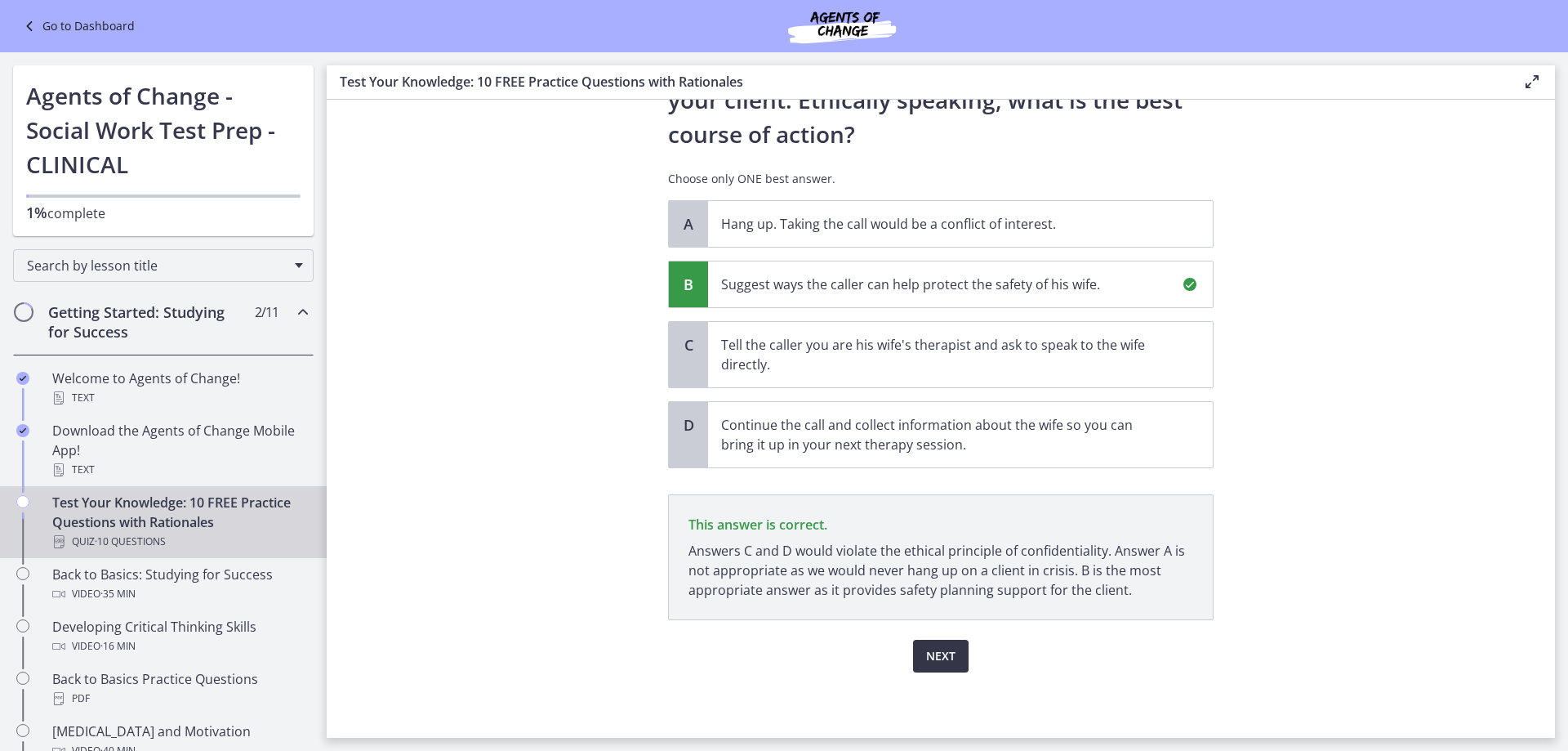
drag, startPoint x: 943, startPoint y: 651, endPoint x: 1009, endPoint y: 618, distance: 73.8
click at [1009, 618] on div "Question 6 of 10 You are volunteering to work on a crisis hotline. You receive …" at bounding box center [941, 264] width 545 height 815
click at [926, 651] on span "Next" at bounding box center [940, 655] width 29 height 20
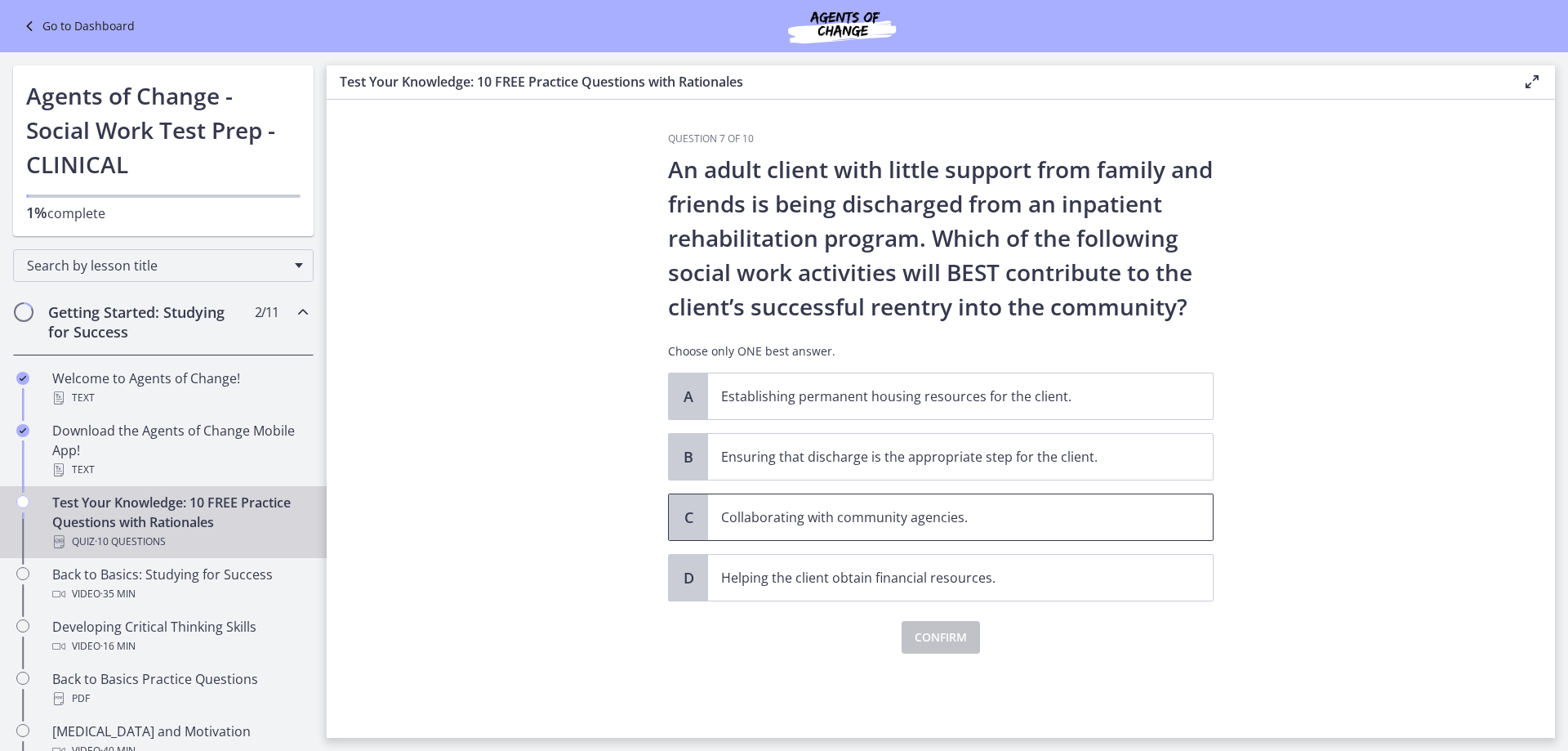
click at [861, 506] on span "Collaborating with community agencies." at bounding box center [960, 517] width 504 height 46
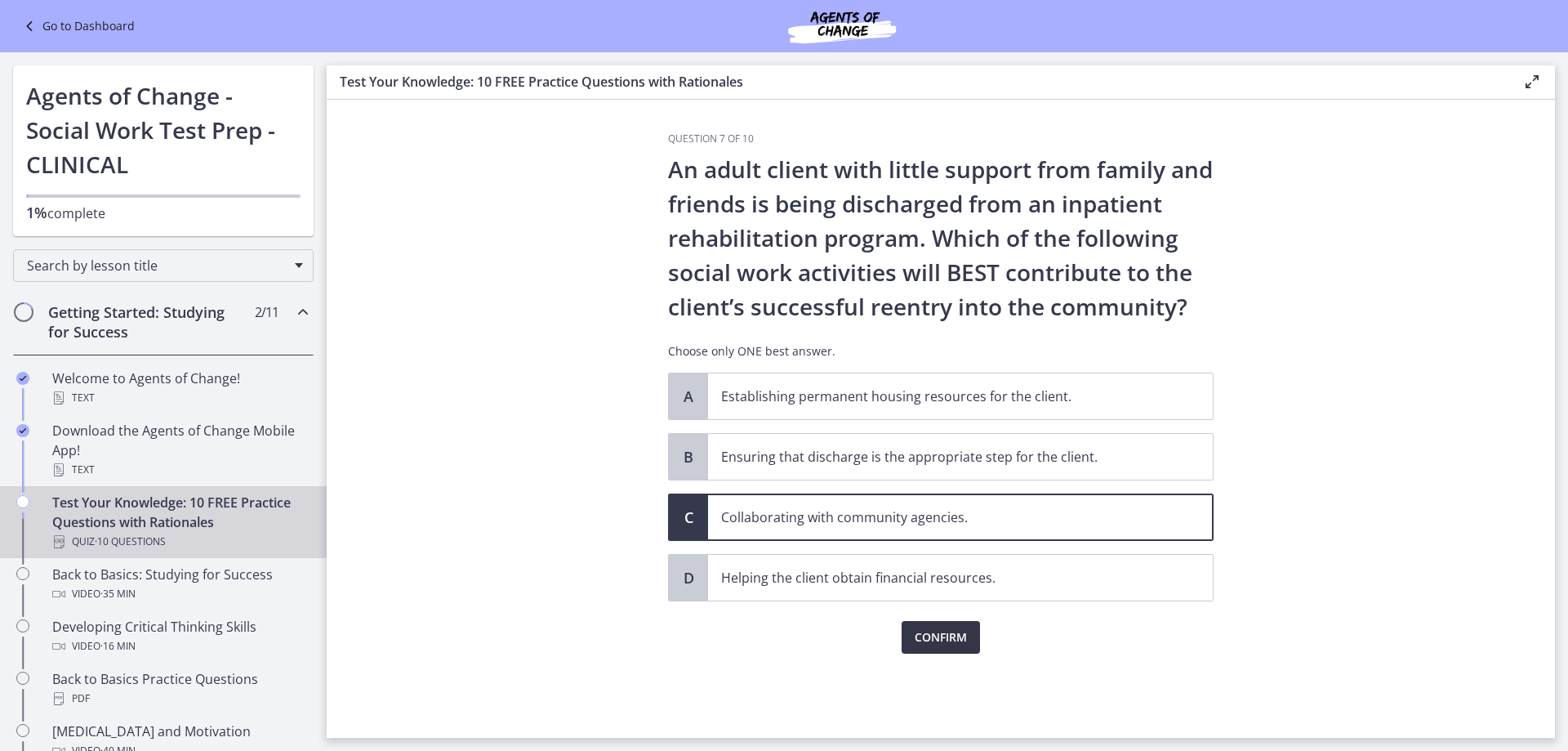
click at [950, 633] on span "Confirm" at bounding box center [941, 637] width 52 height 20
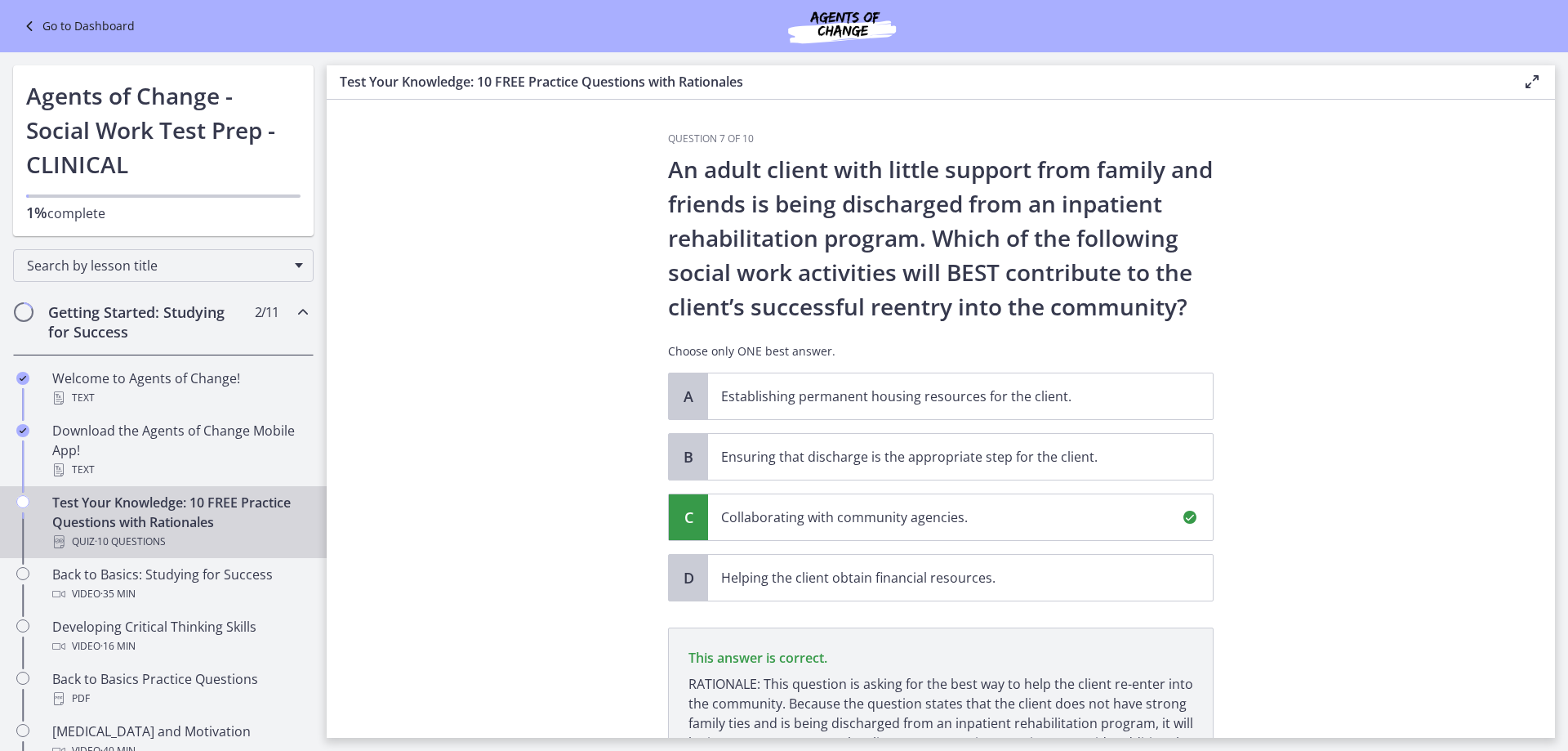
scroll to position [173, 0]
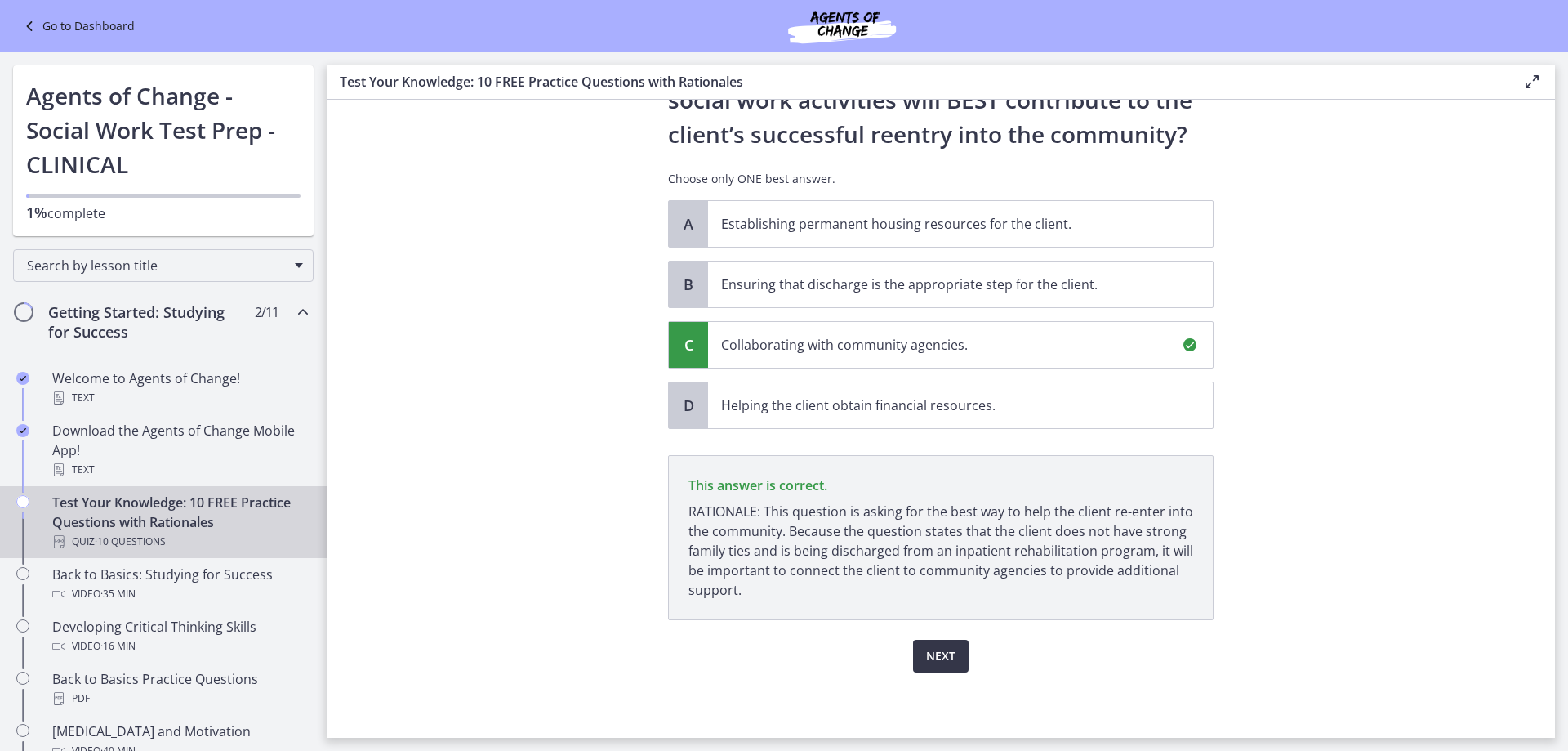
click at [941, 663] on span "Next" at bounding box center [940, 655] width 29 height 20
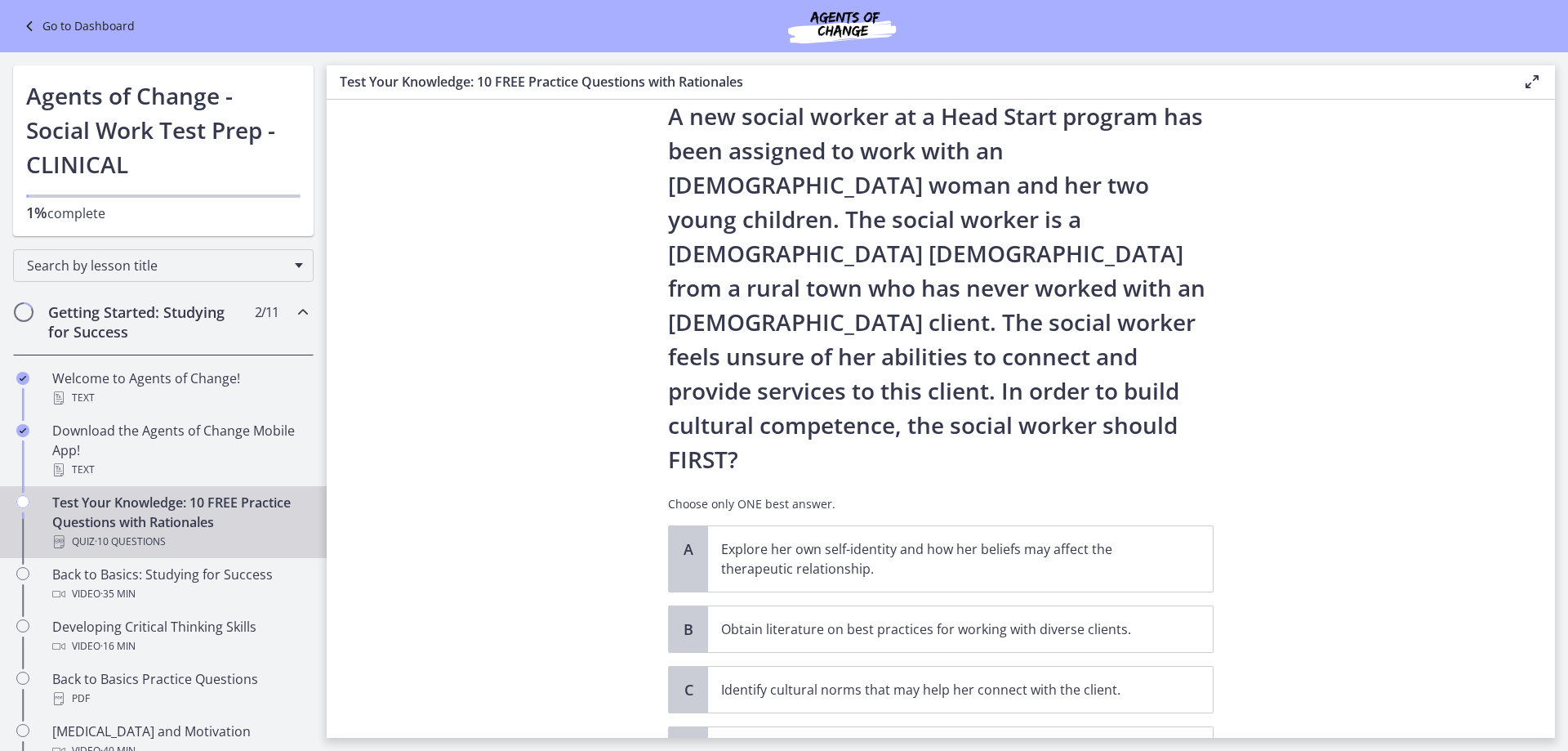
scroll to position [82, 0]
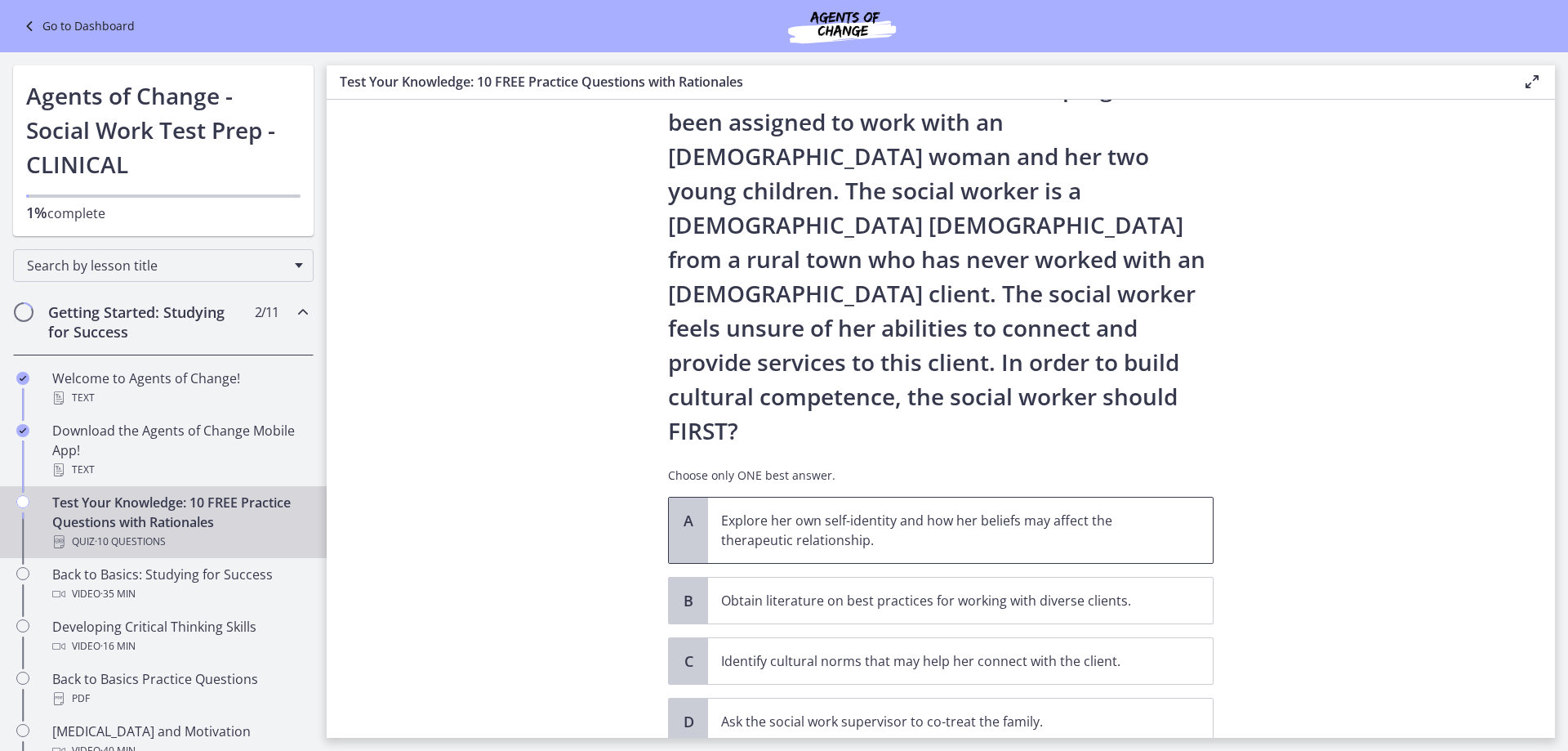
click at [1077, 498] on span "Explore her own self-identity and how her beliefs may affect the therapeutic re…" at bounding box center [960, 531] width 504 height 66
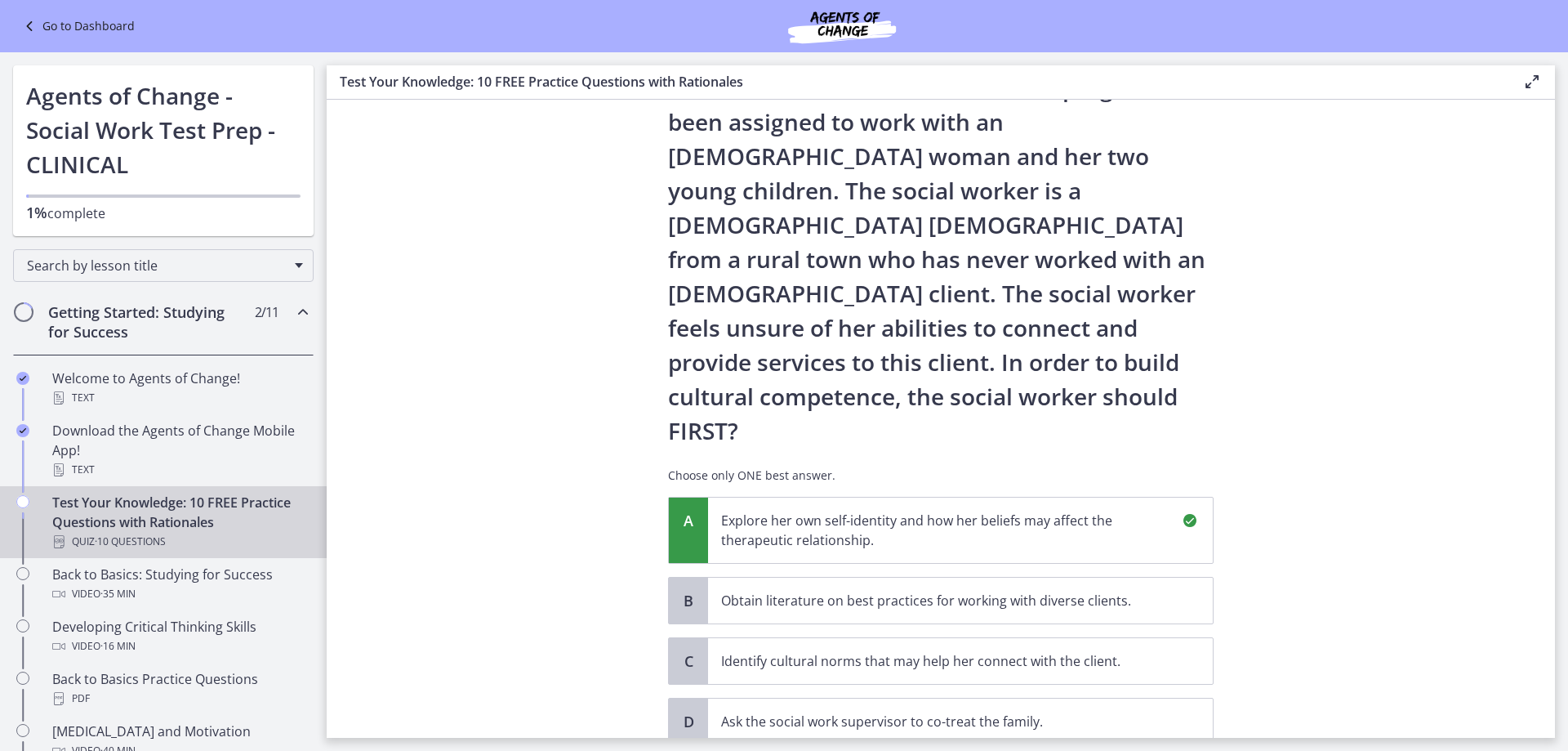
scroll to position [329, 0]
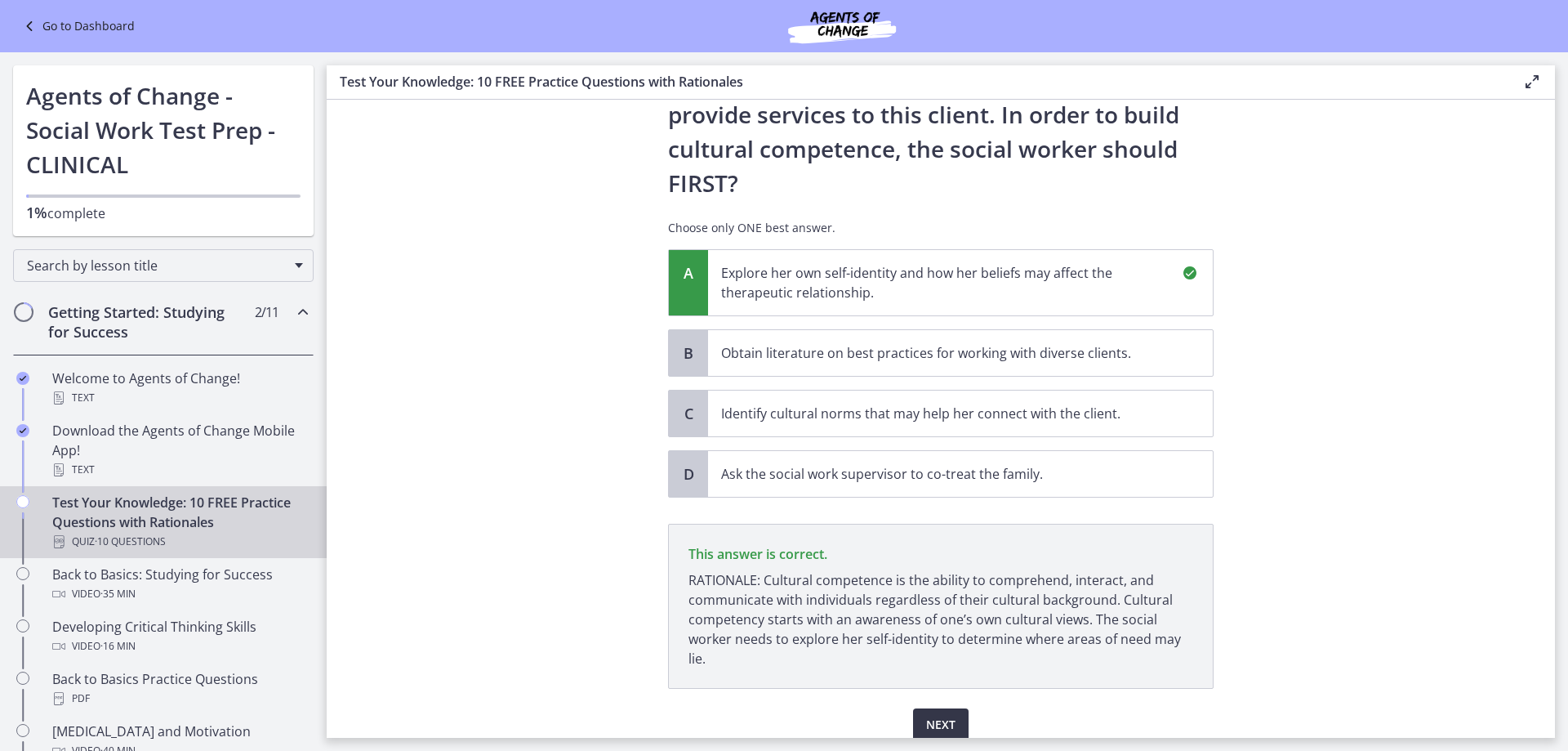
click at [930, 714] on span "Next" at bounding box center [940, 724] width 29 height 20
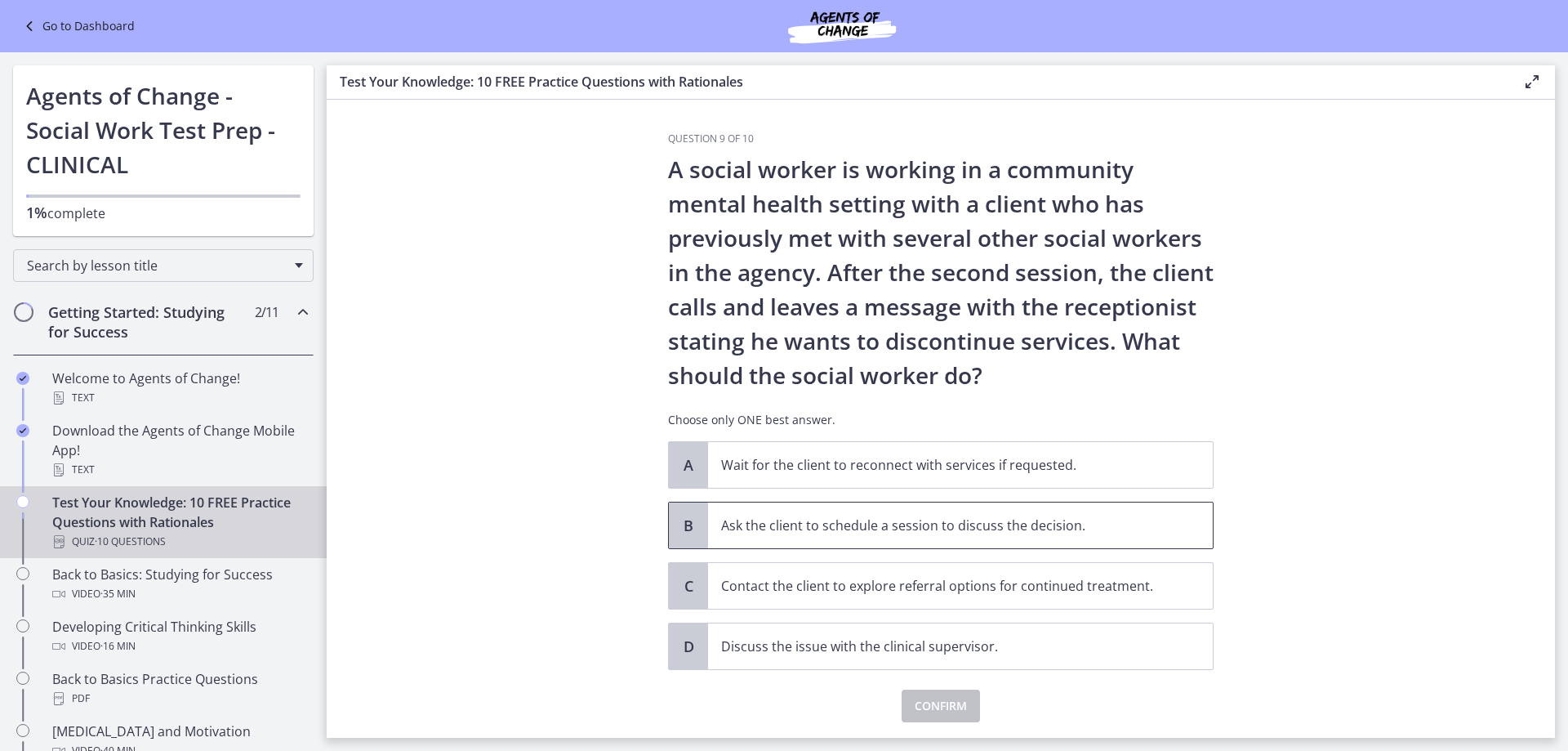
click at [998, 520] on p "Ask the client to schedule a session to discuss the decision." at bounding box center [944, 525] width 446 height 20
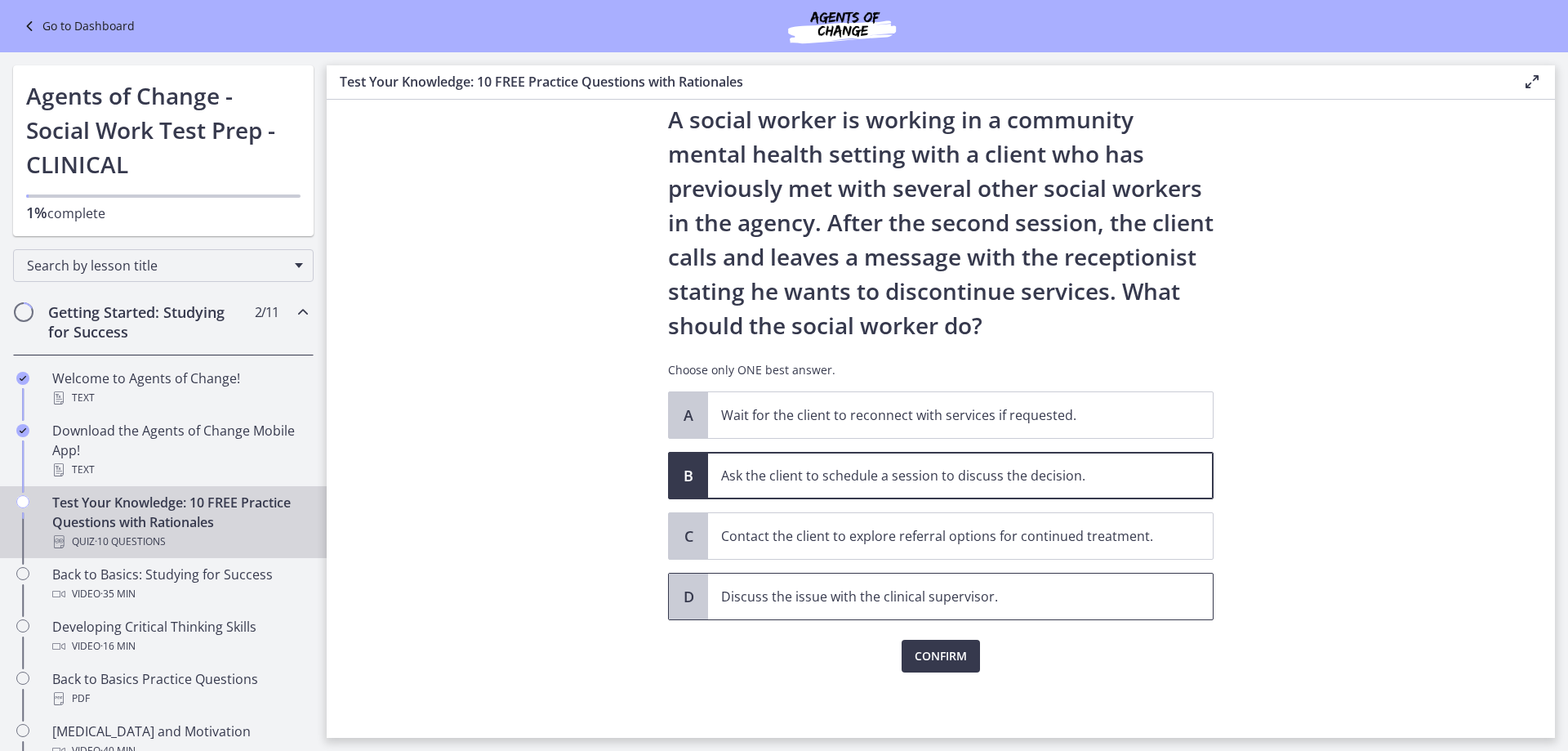
click at [959, 598] on p "Discuss the issue with the clinical supervisor." at bounding box center [944, 596] width 446 height 20
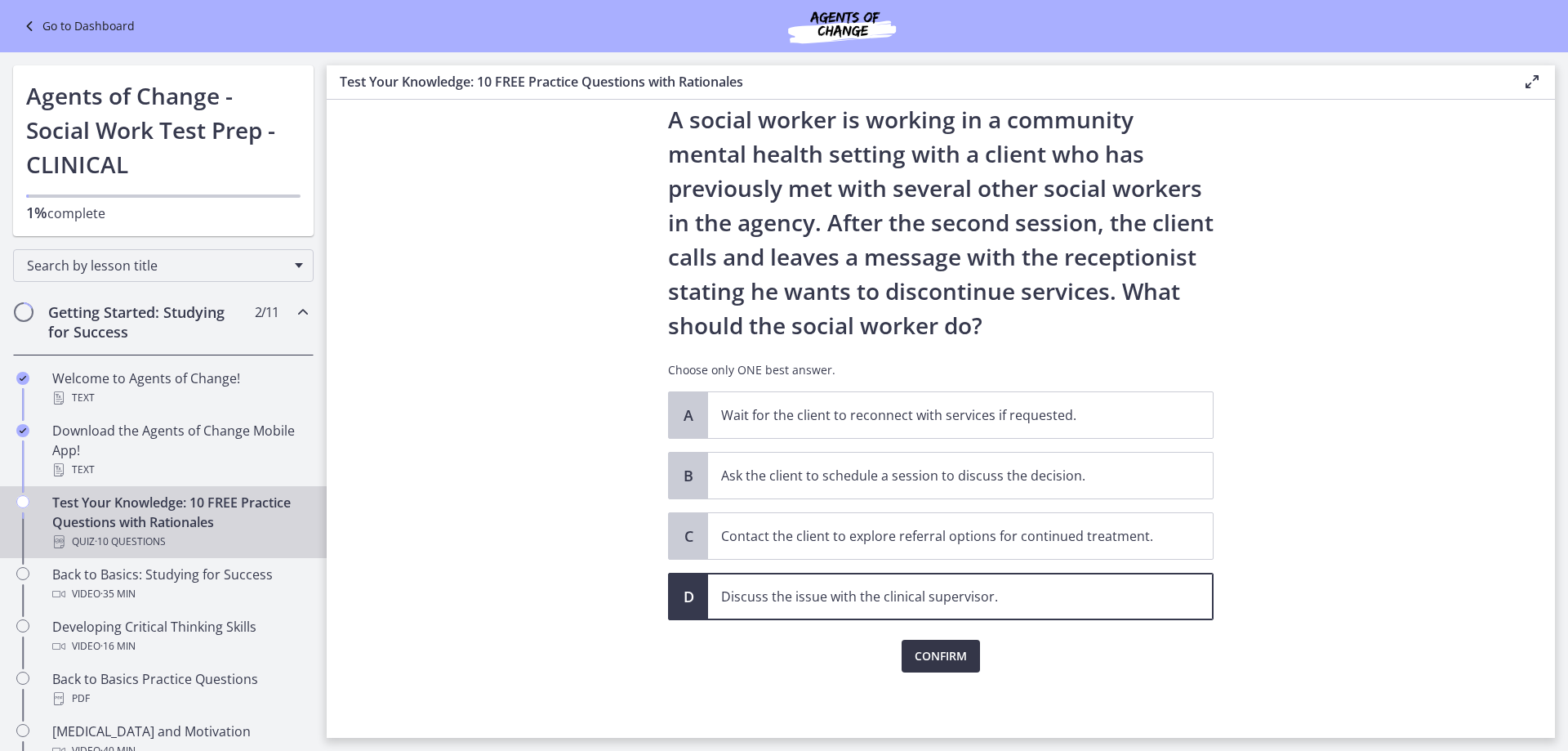
click at [934, 659] on span "Confirm" at bounding box center [941, 655] width 52 height 20
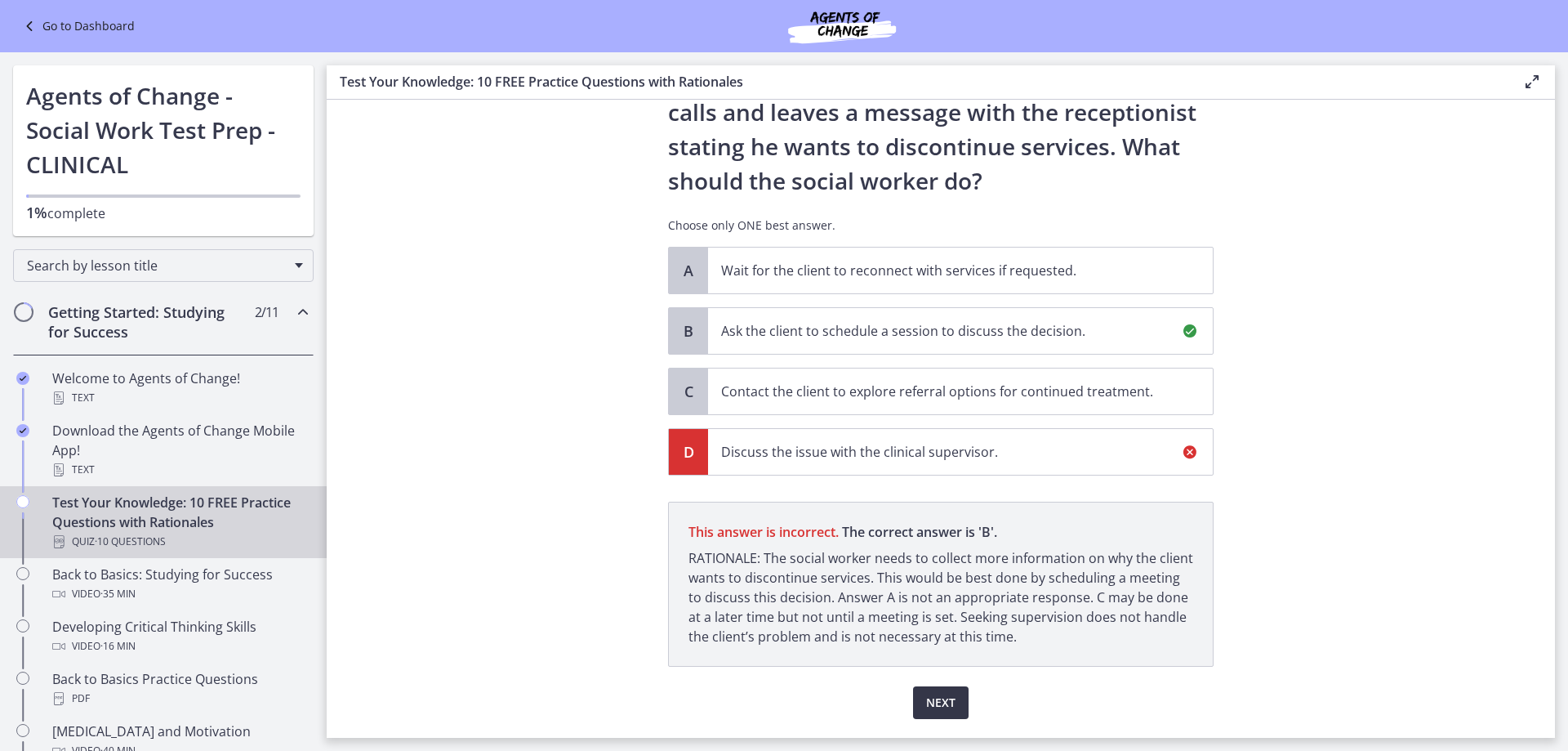
scroll to position [241, 0]
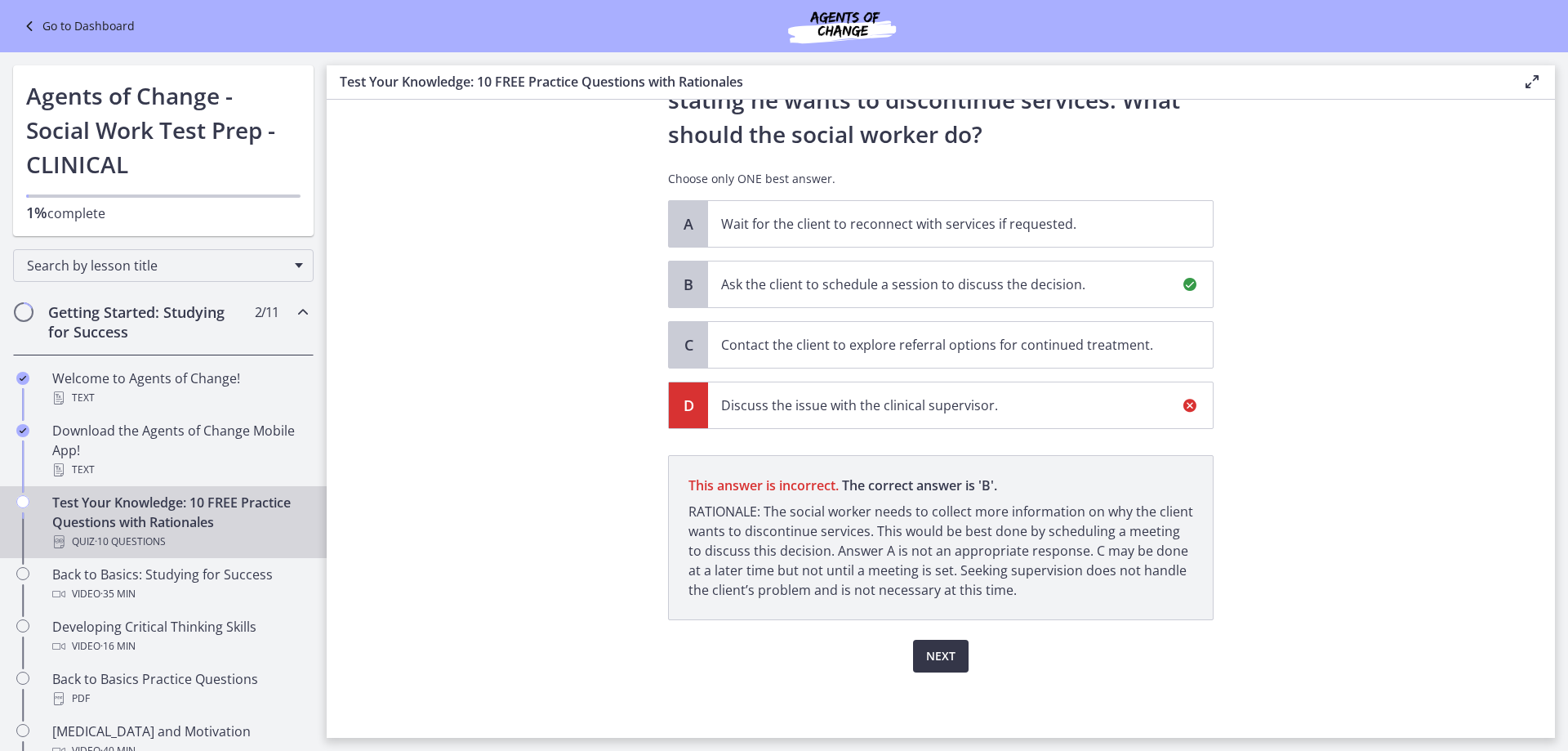
click at [934, 659] on span "Next" at bounding box center [940, 655] width 29 height 20
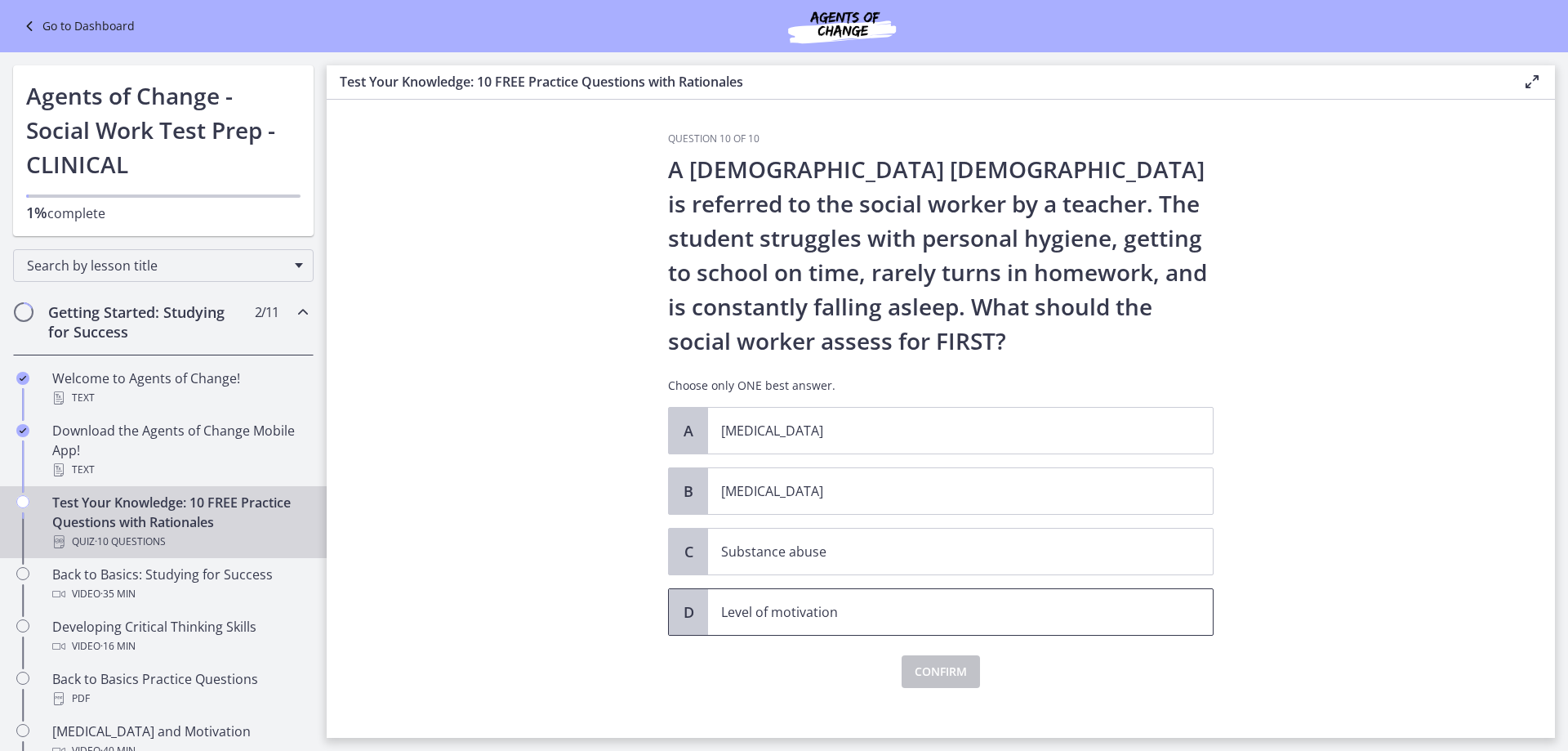
click at [767, 591] on span "Level of motivation" at bounding box center [960, 611] width 504 height 46
click at [917, 669] on span "Confirm" at bounding box center [941, 671] width 52 height 20
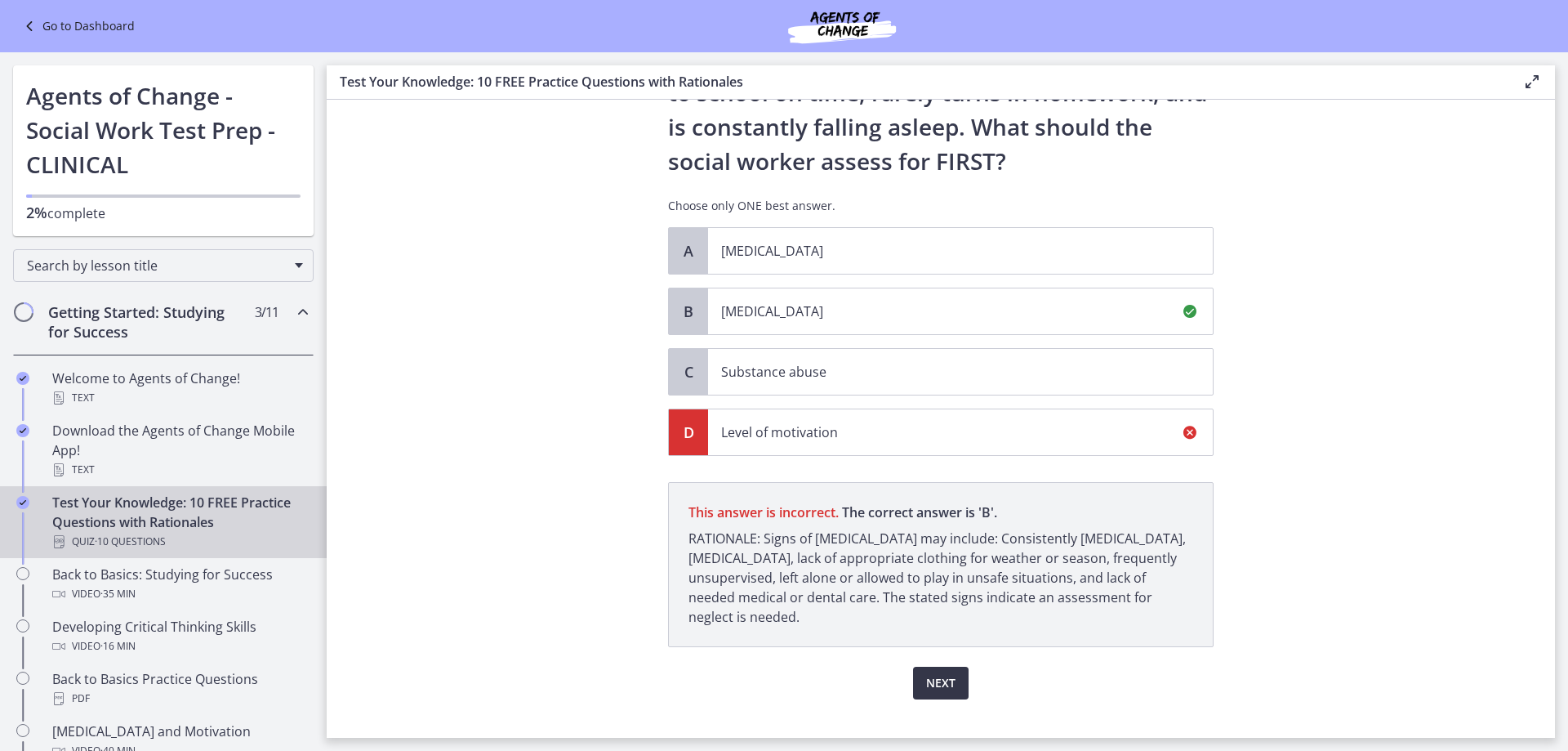
scroll to position [206, 0]
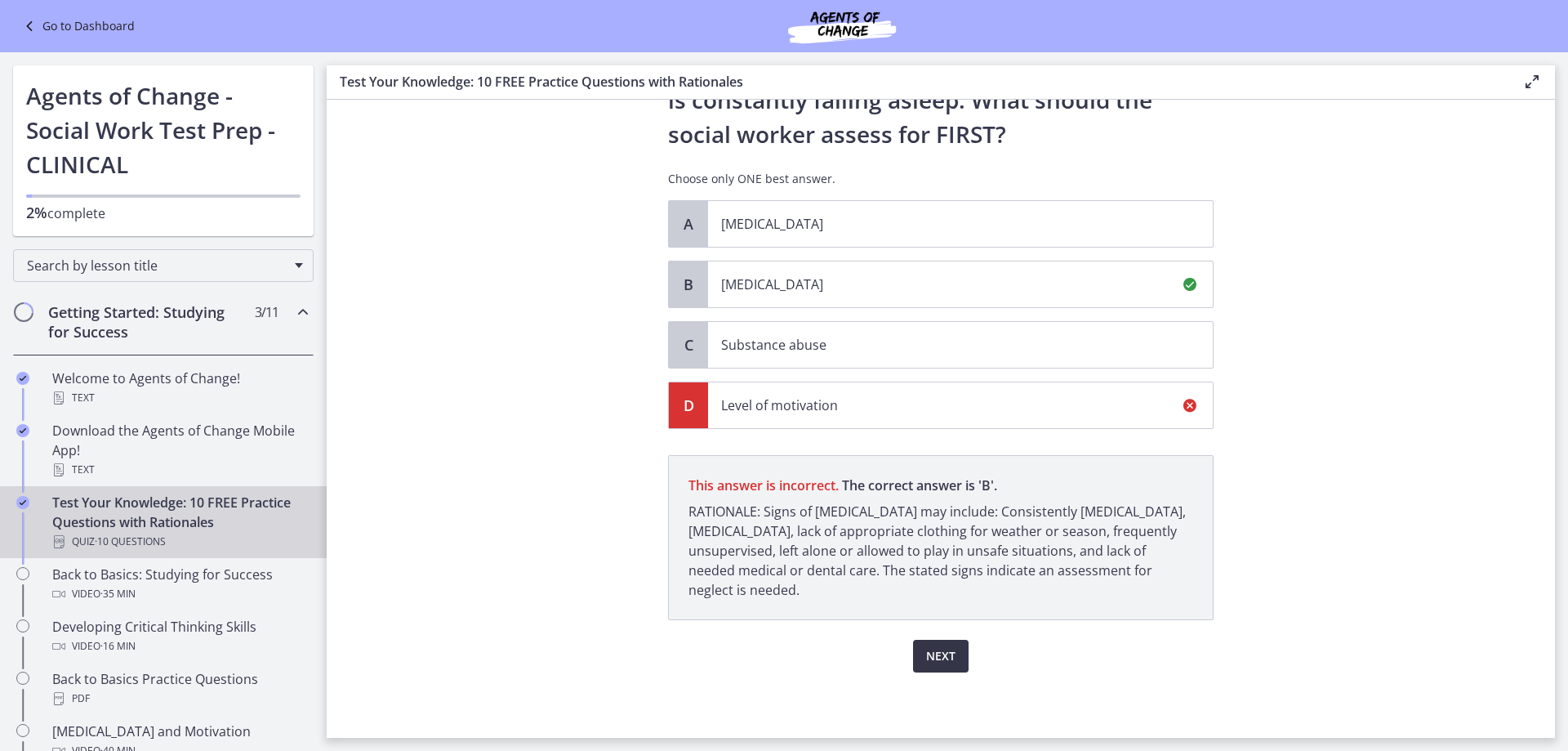
click at [935, 662] on span "Next" at bounding box center [940, 655] width 29 height 20
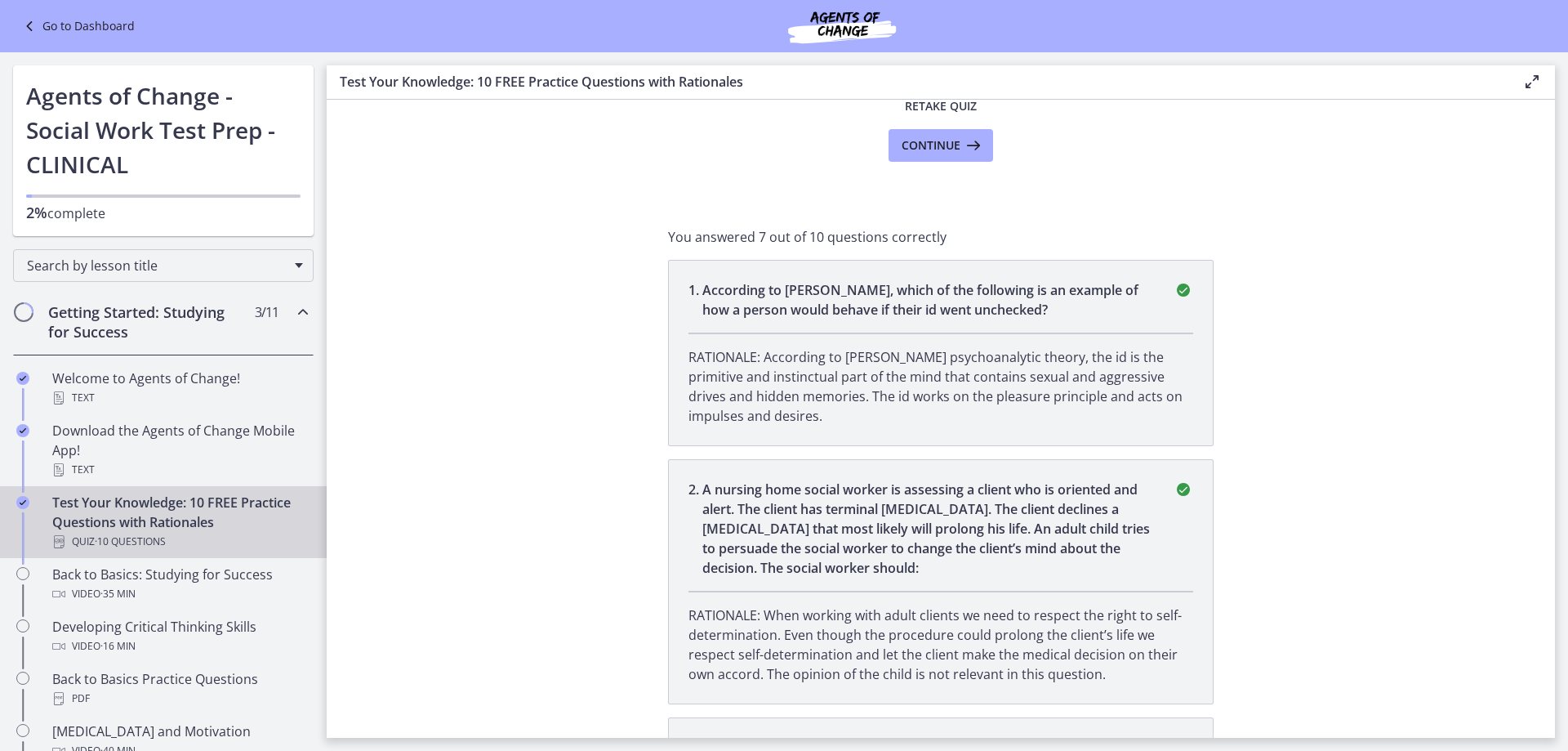
scroll to position [65, 0]
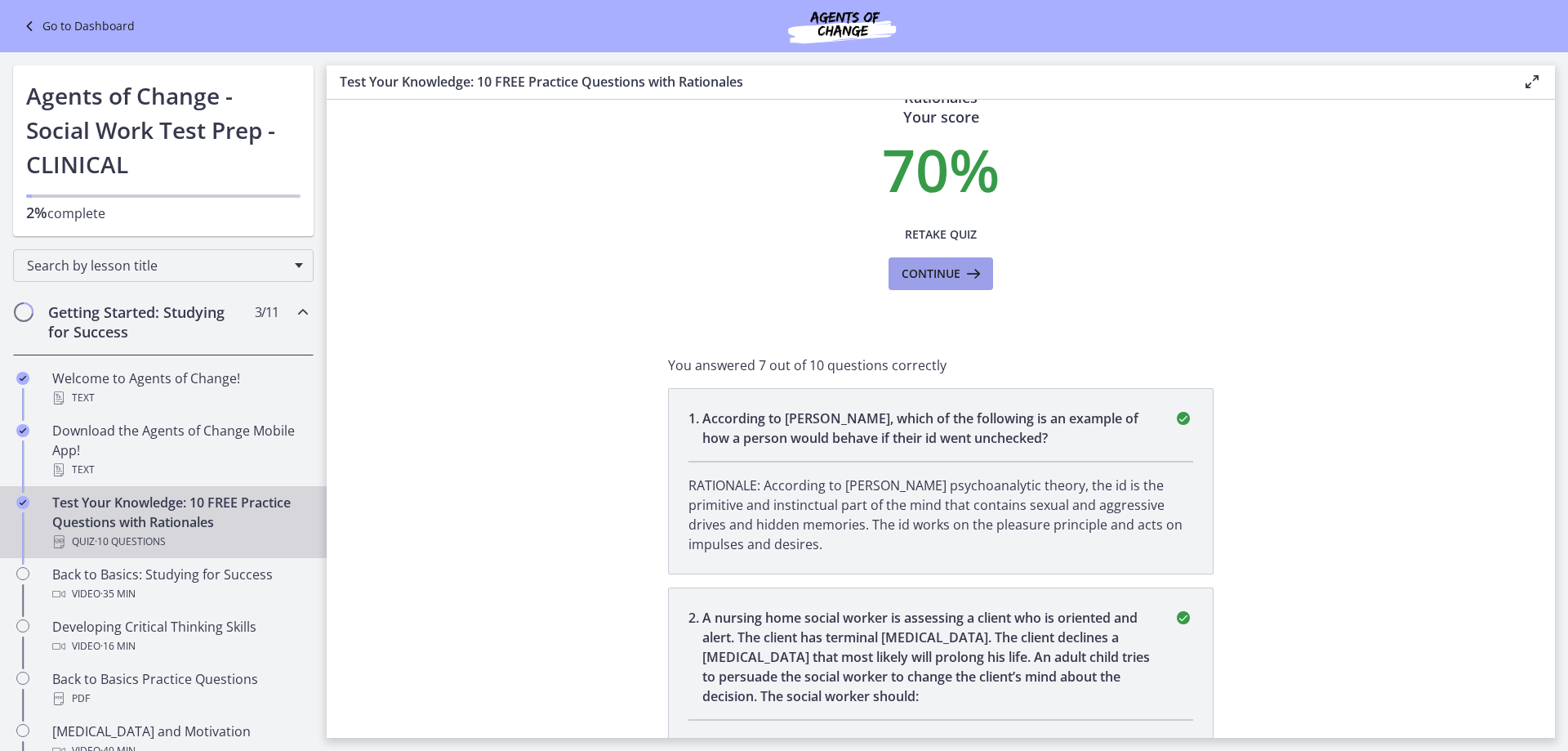
click at [964, 276] on icon at bounding box center [972, 273] width 22 height 20
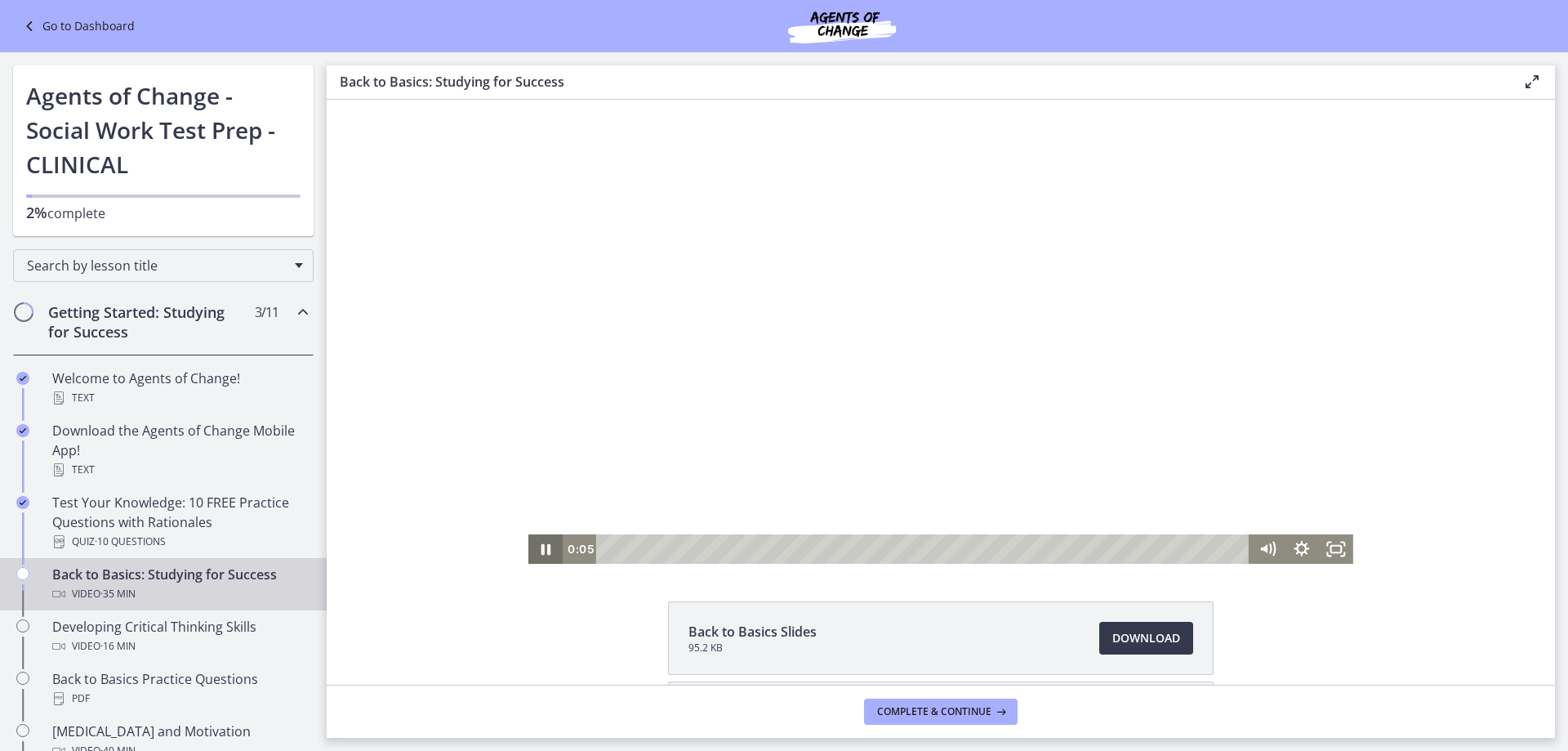
click at [540, 551] on icon "Pause" at bounding box center [545, 548] width 35 height 29
click at [1332, 562] on icon "Fullscreen" at bounding box center [1336, 548] width 35 height 29
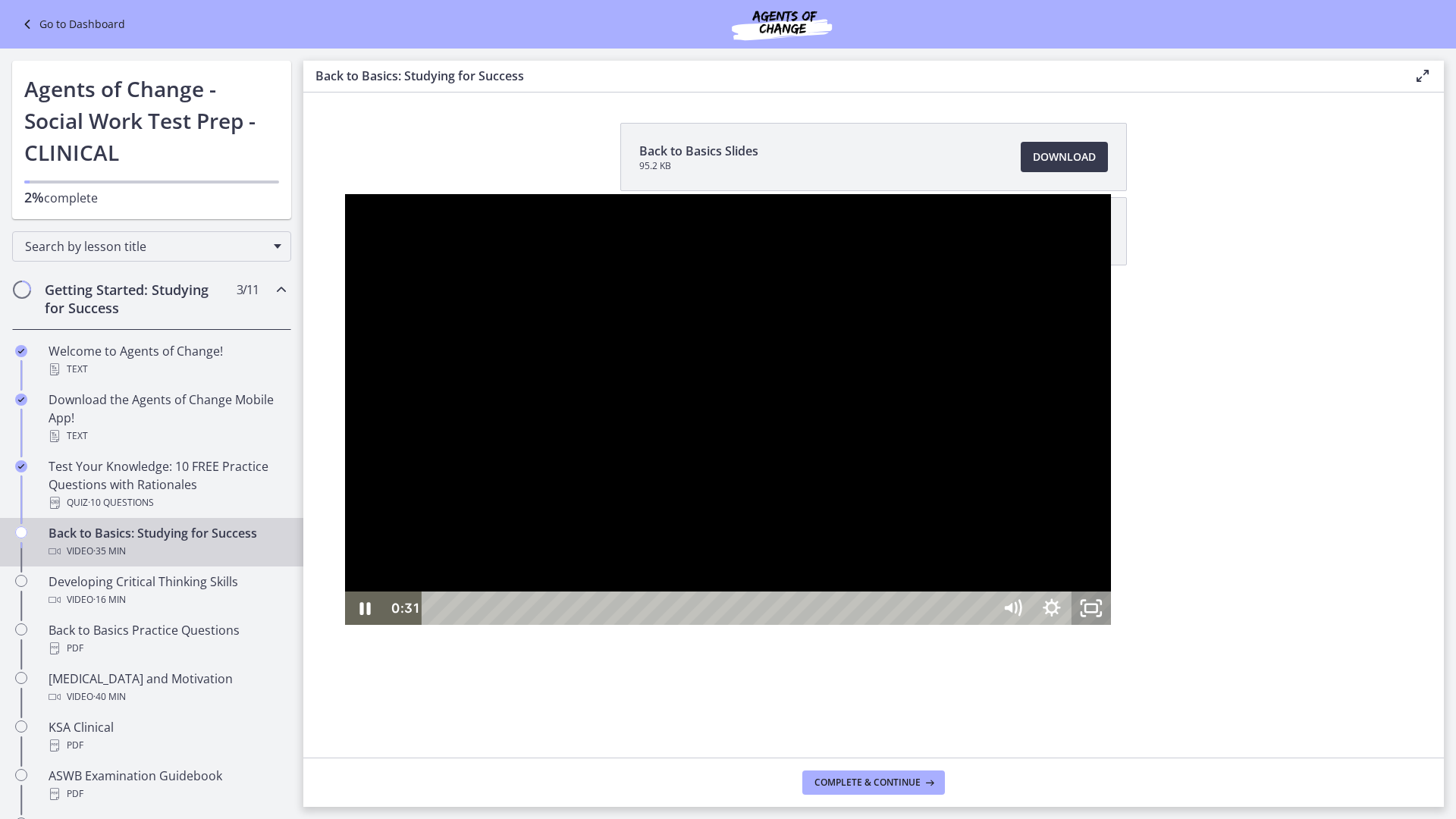
click at [1110, 625] on icon "Unfullscreen" at bounding box center [1090, 608] width 39 height 33
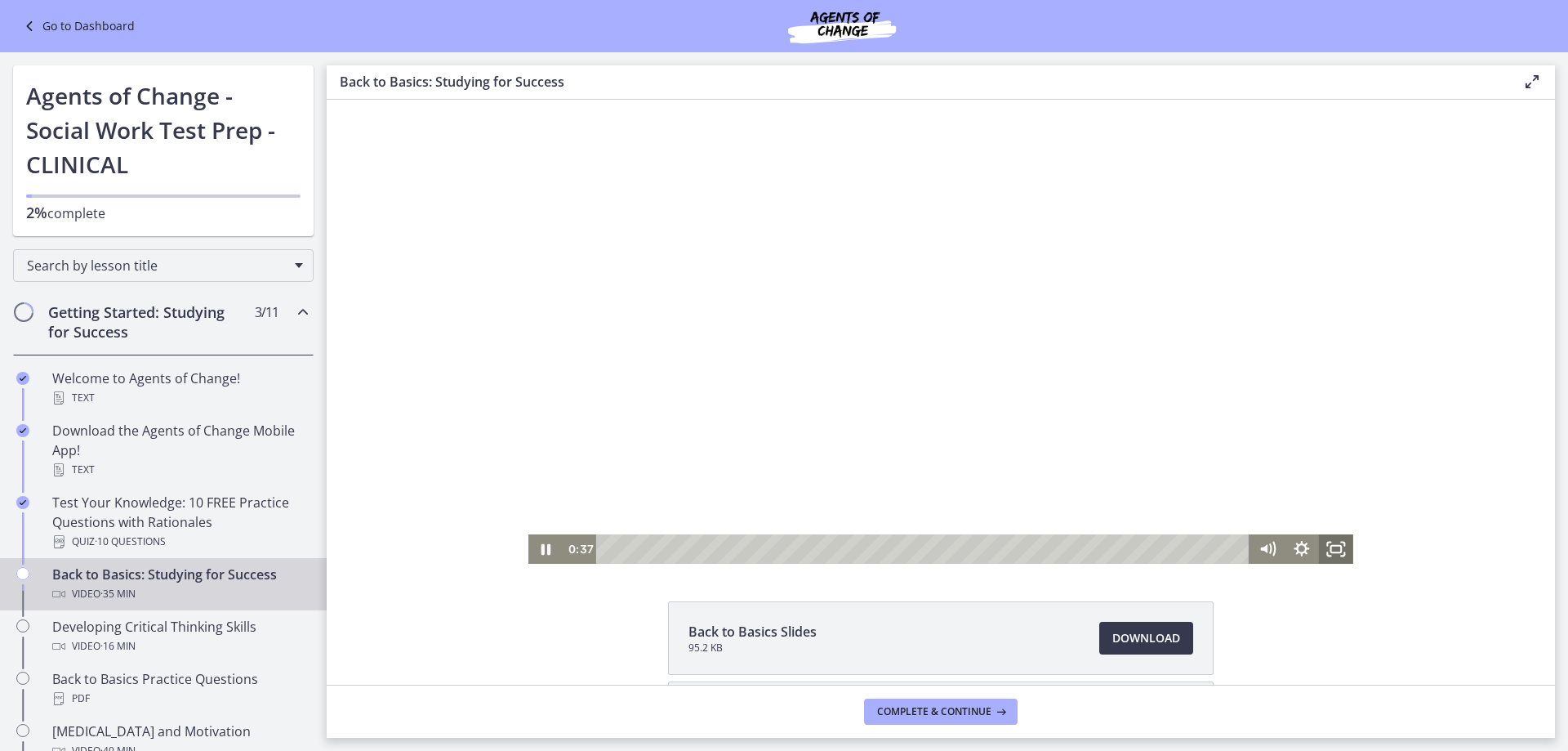
click at [1331, 552] on rect "Fullscreen" at bounding box center [1336, 548] width 10 height 7
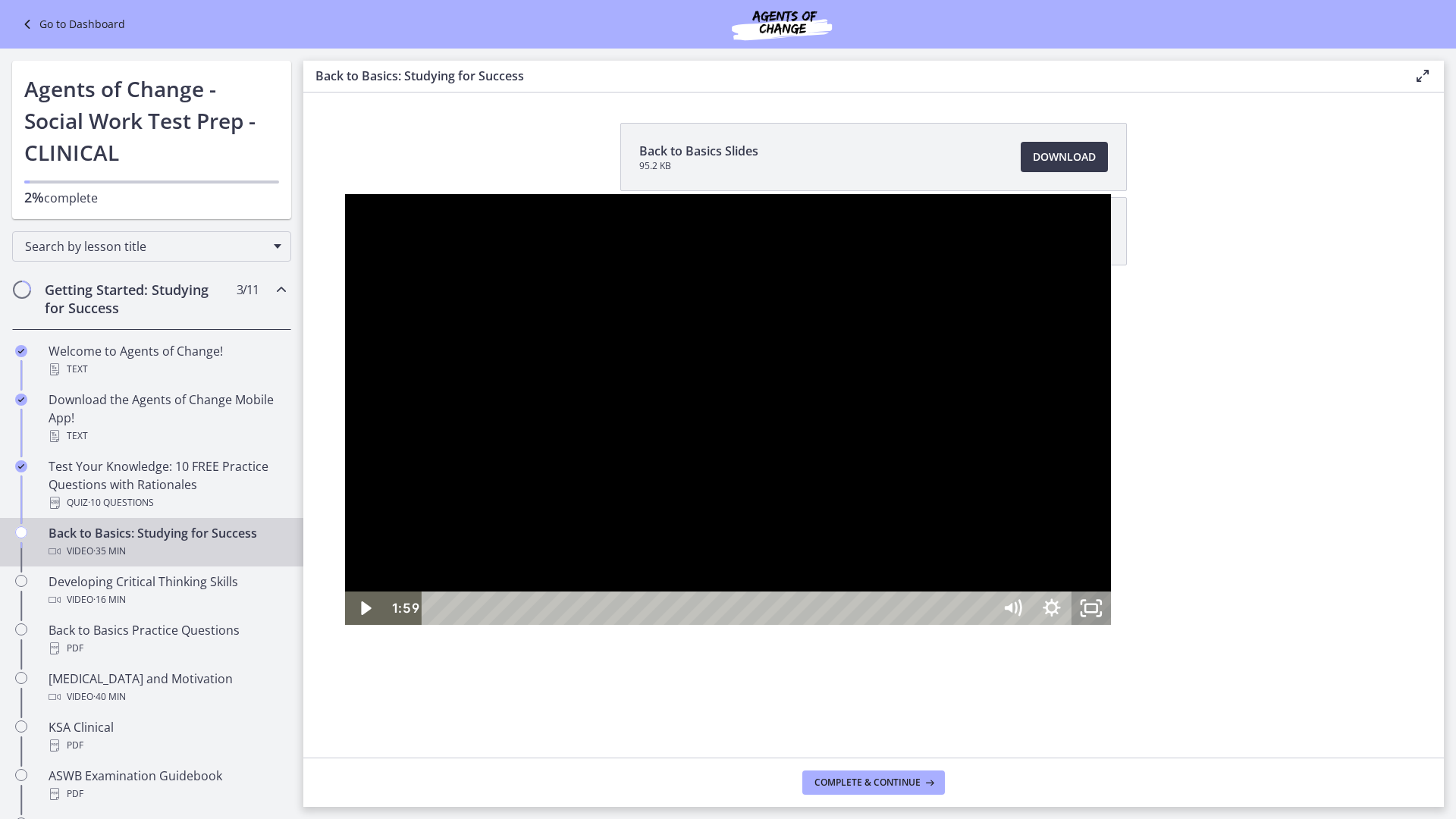
click at [1110, 625] on icon "Unfullscreen" at bounding box center [1090, 608] width 39 height 33
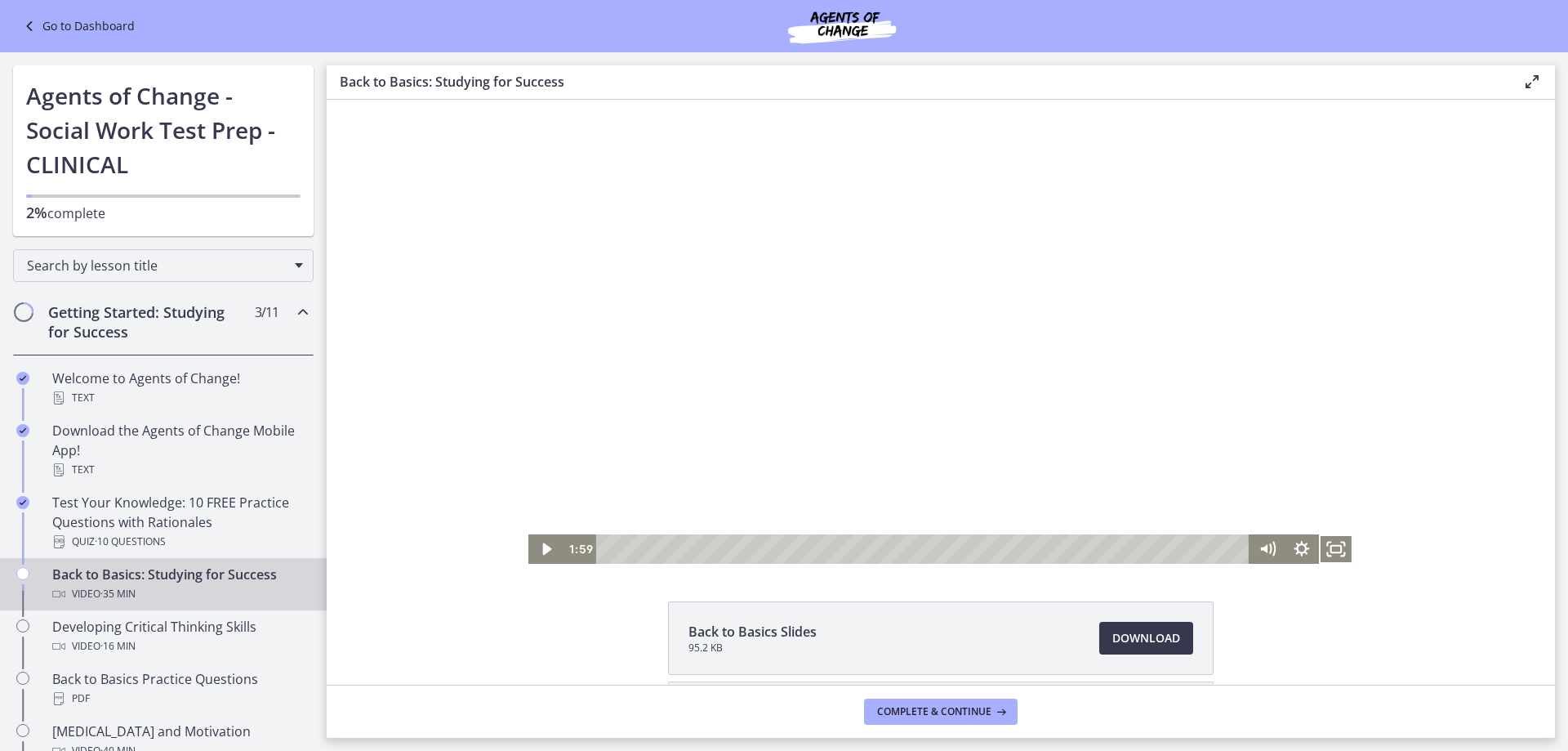
click at [826, 409] on div at bounding box center [941, 331] width 825 height 464
click at [1326, 542] on icon "Fullscreen" at bounding box center [1336, 548] width 41 height 35
click at [917, 427] on div at bounding box center [941, 331] width 825 height 464
click at [1329, 554] on icon "Fullscreen" at bounding box center [1336, 548] width 35 height 29
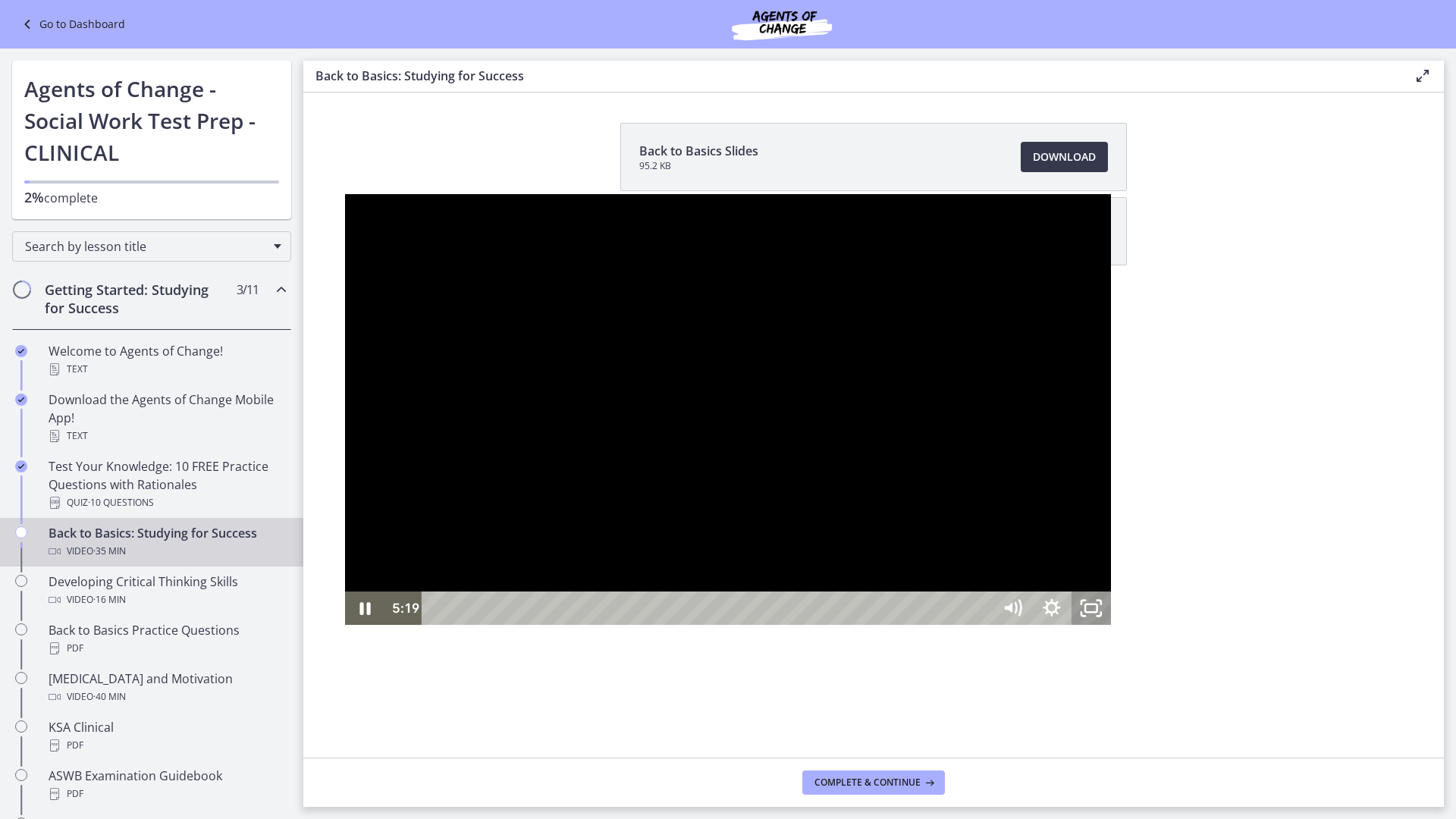
click at [1110, 625] on icon "Unfullscreen" at bounding box center [1090, 608] width 39 height 33
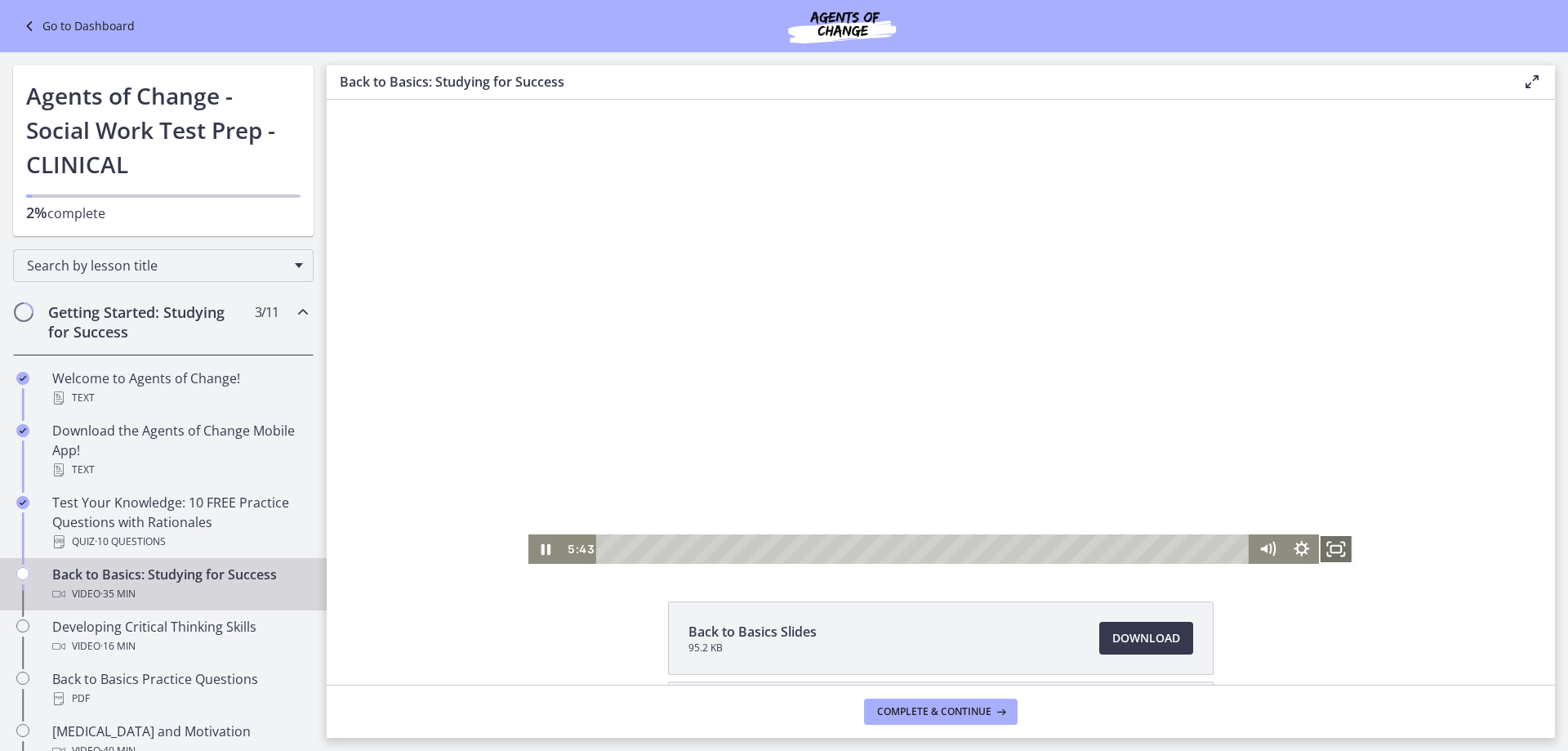
click at [1328, 562] on icon "Fullscreen" at bounding box center [1336, 548] width 35 height 29
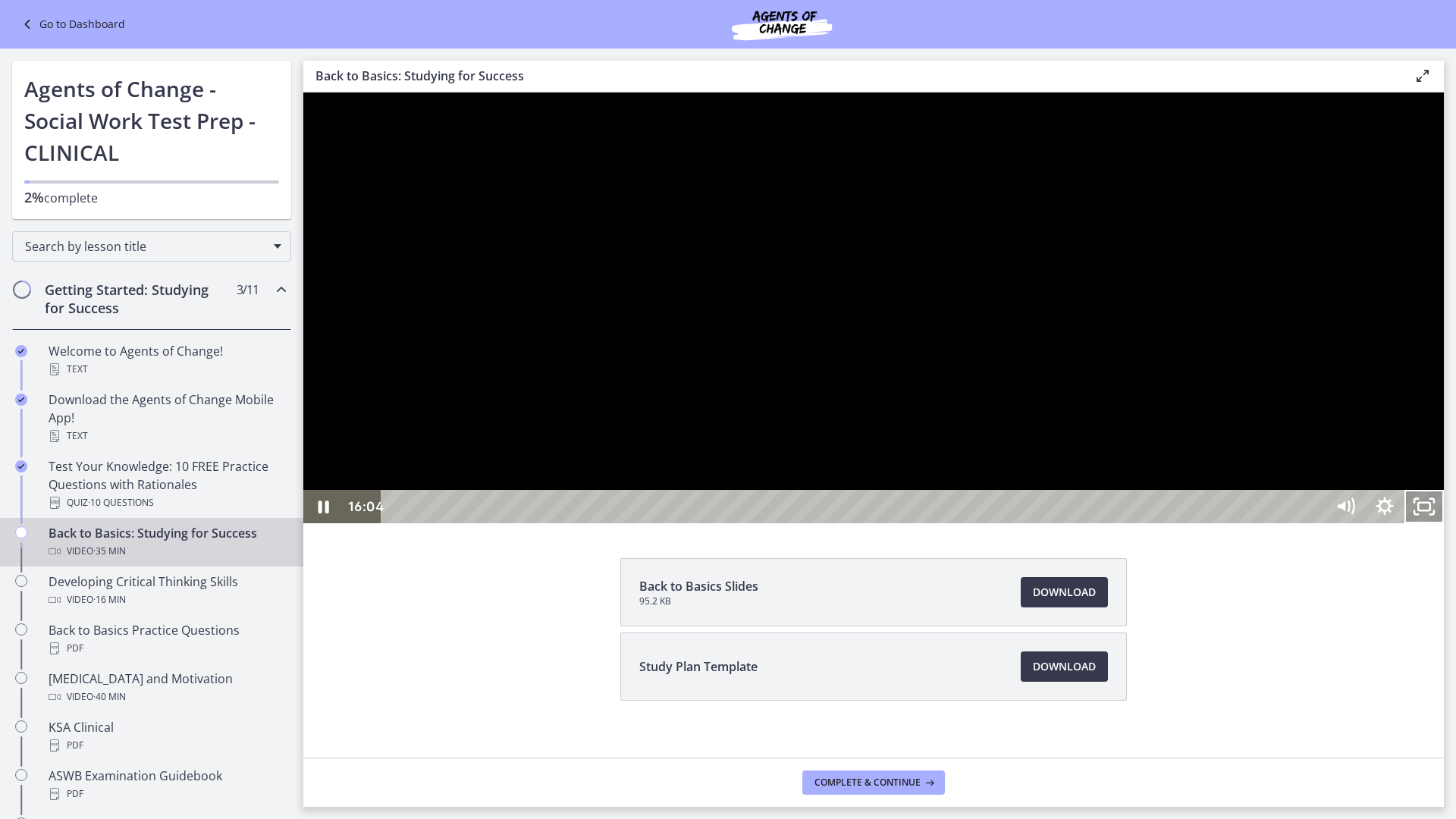
click at [1444, 523] on icon "Unfullscreen" at bounding box center [1423, 507] width 39 height 33
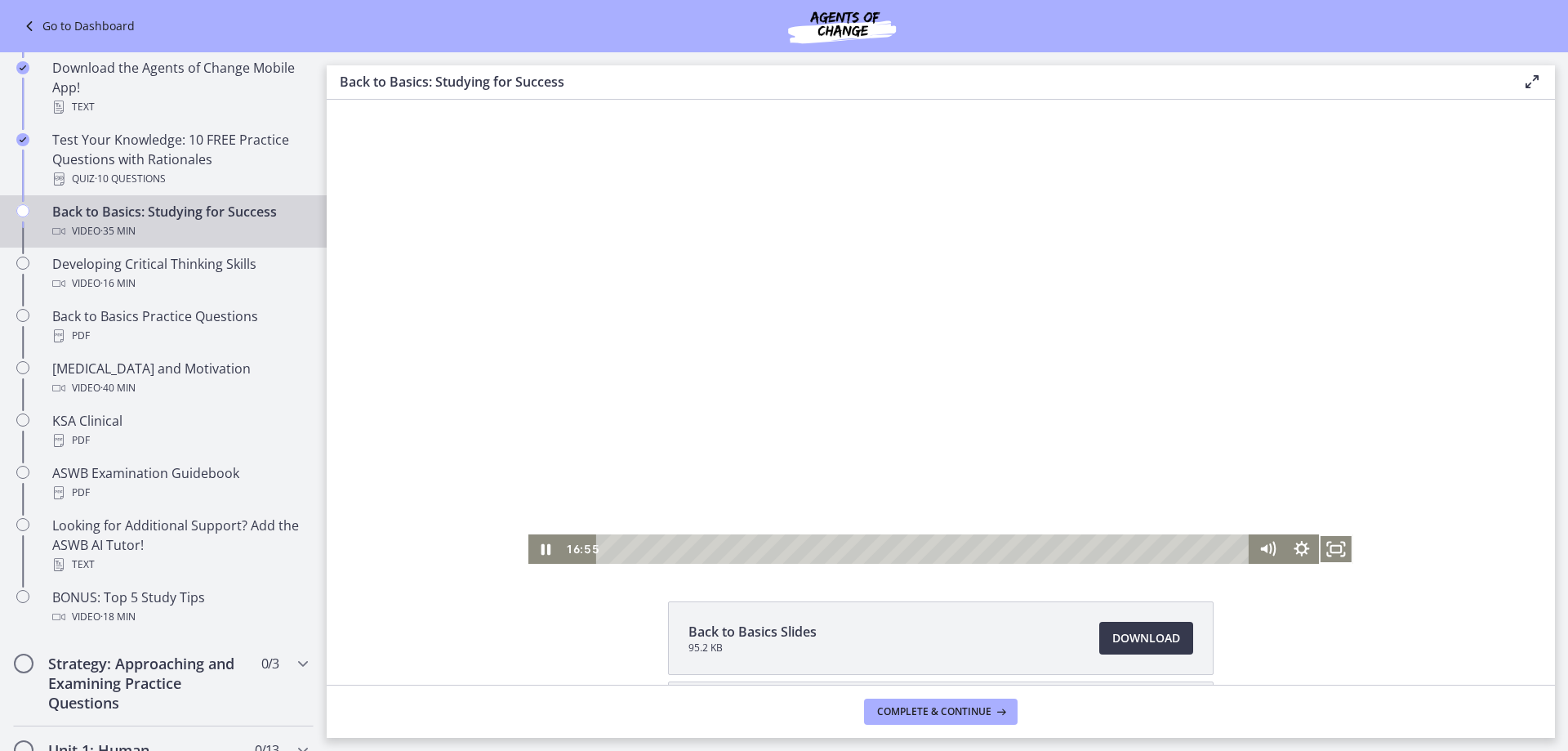
scroll to position [326, 0]
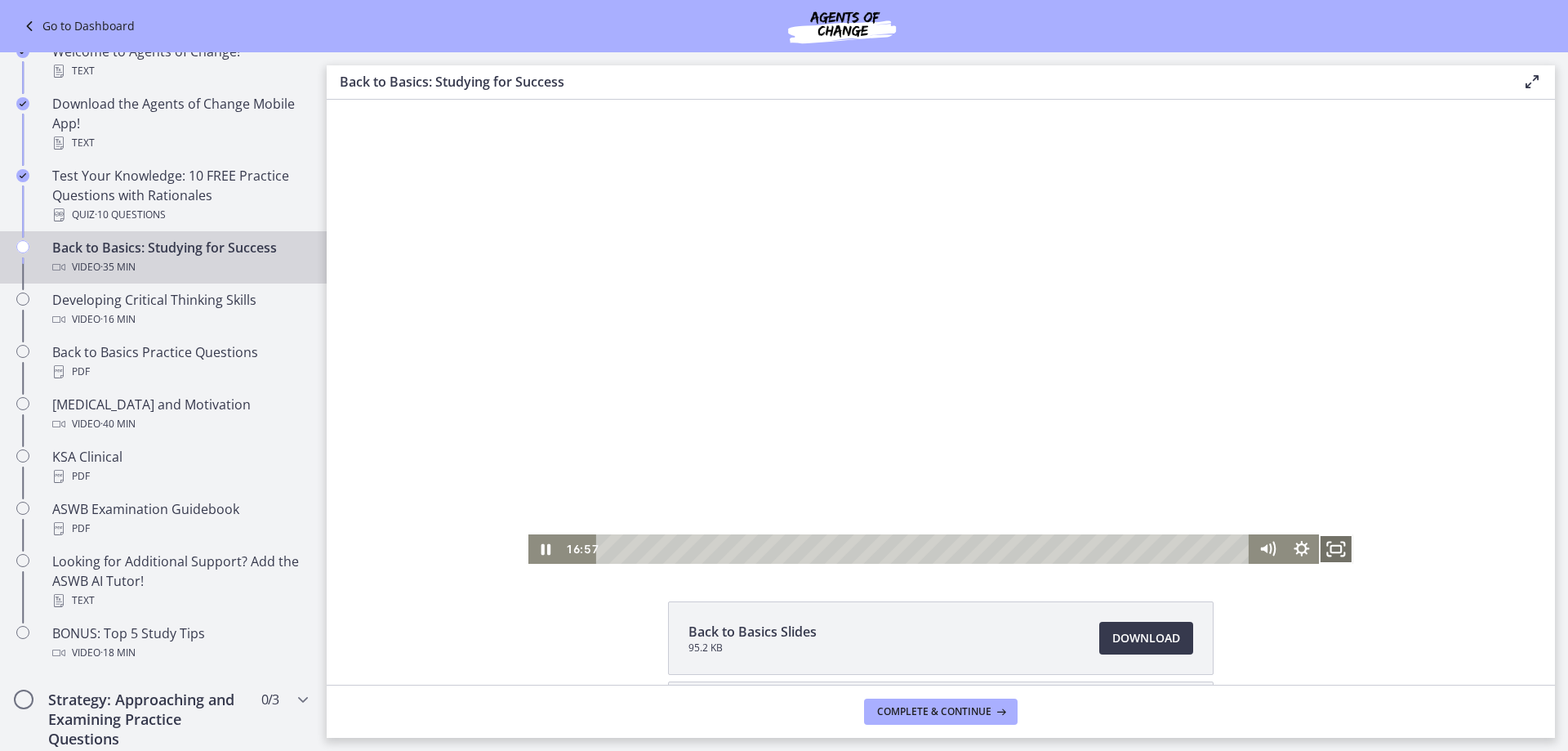
click at [1328, 548] on icon "Fullscreen" at bounding box center [1336, 548] width 35 height 29
click at [1327, 548] on icon "Fullscreen" at bounding box center [1336, 548] width 35 height 29
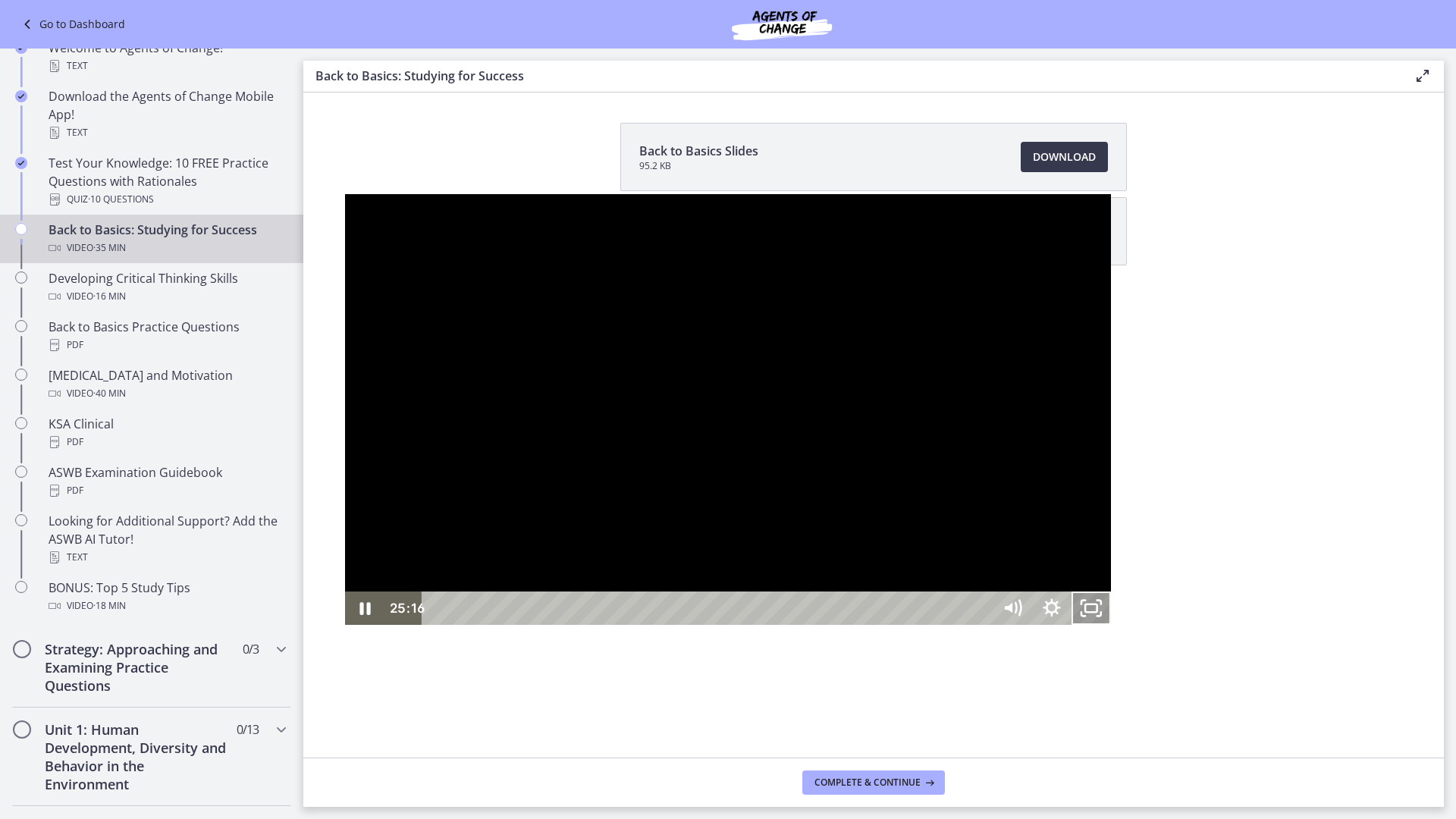
click at [1110, 625] on icon "Unfullscreen" at bounding box center [1090, 608] width 39 height 33
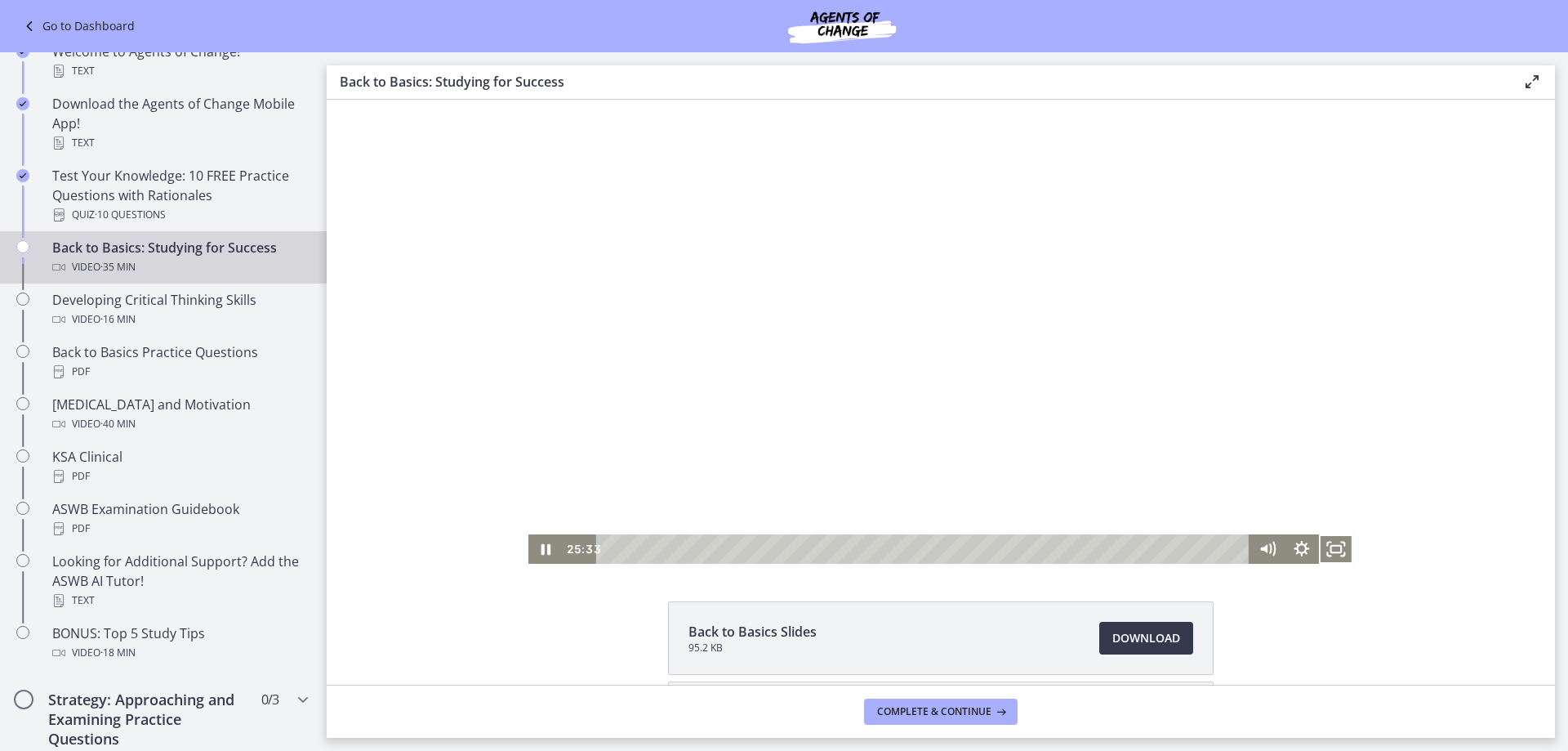
click at [737, 353] on div at bounding box center [941, 331] width 825 height 464
click at [865, 321] on div at bounding box center [941, 331] width 825 height 464
click at [1331, 546] on rect "Fullscreen" at bounding box center [1336, 548] width 10 height 7
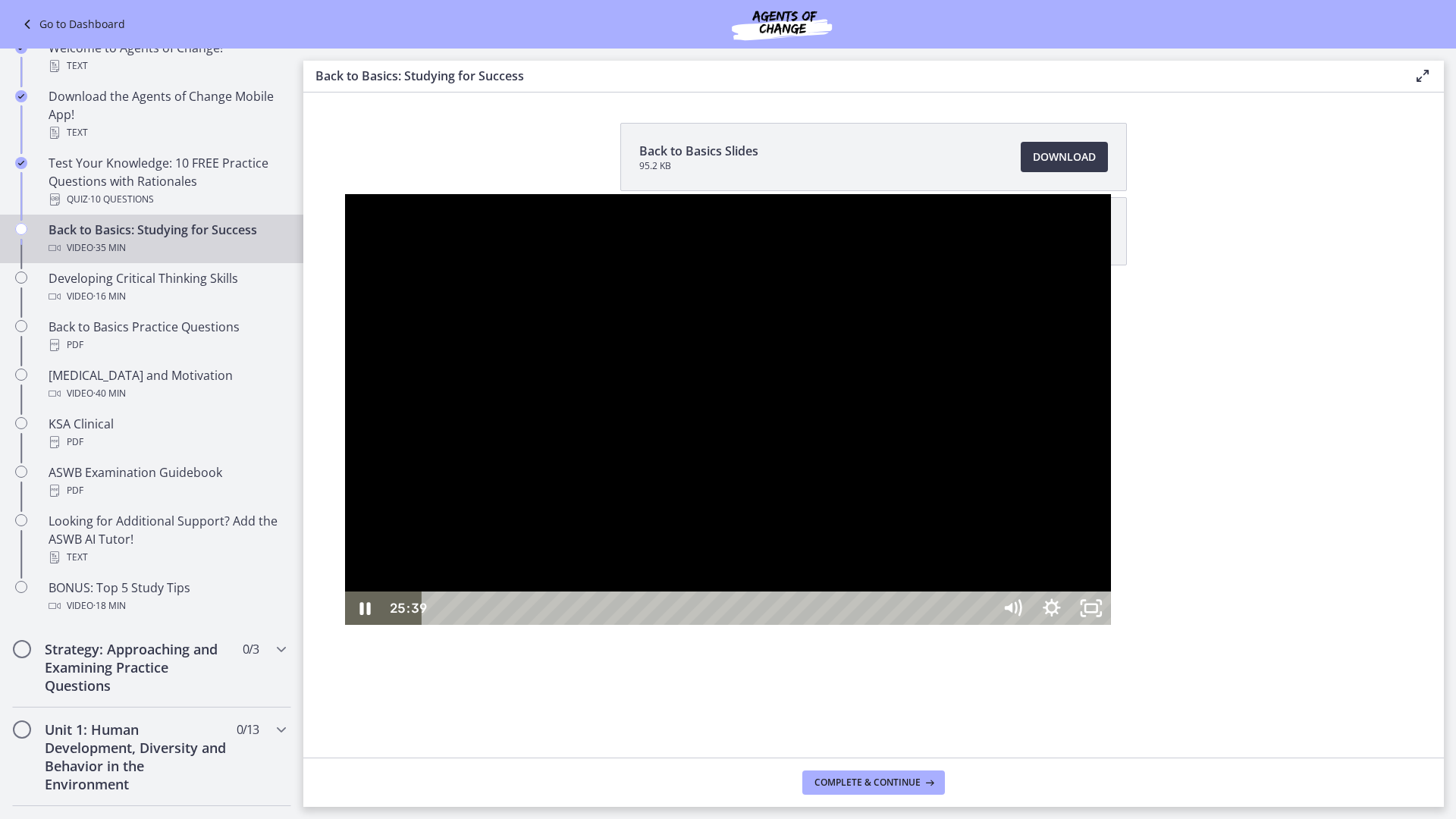
click at [727, 322] on div at bounding box center [728, 409] width 766 height 431
click at [828, 418] on div at bounding box center [728, 409] width 766 height 431
click at [1115, 628] on icon "Unfullscreen" at bounding box center [1091, 608] width 47 height 40
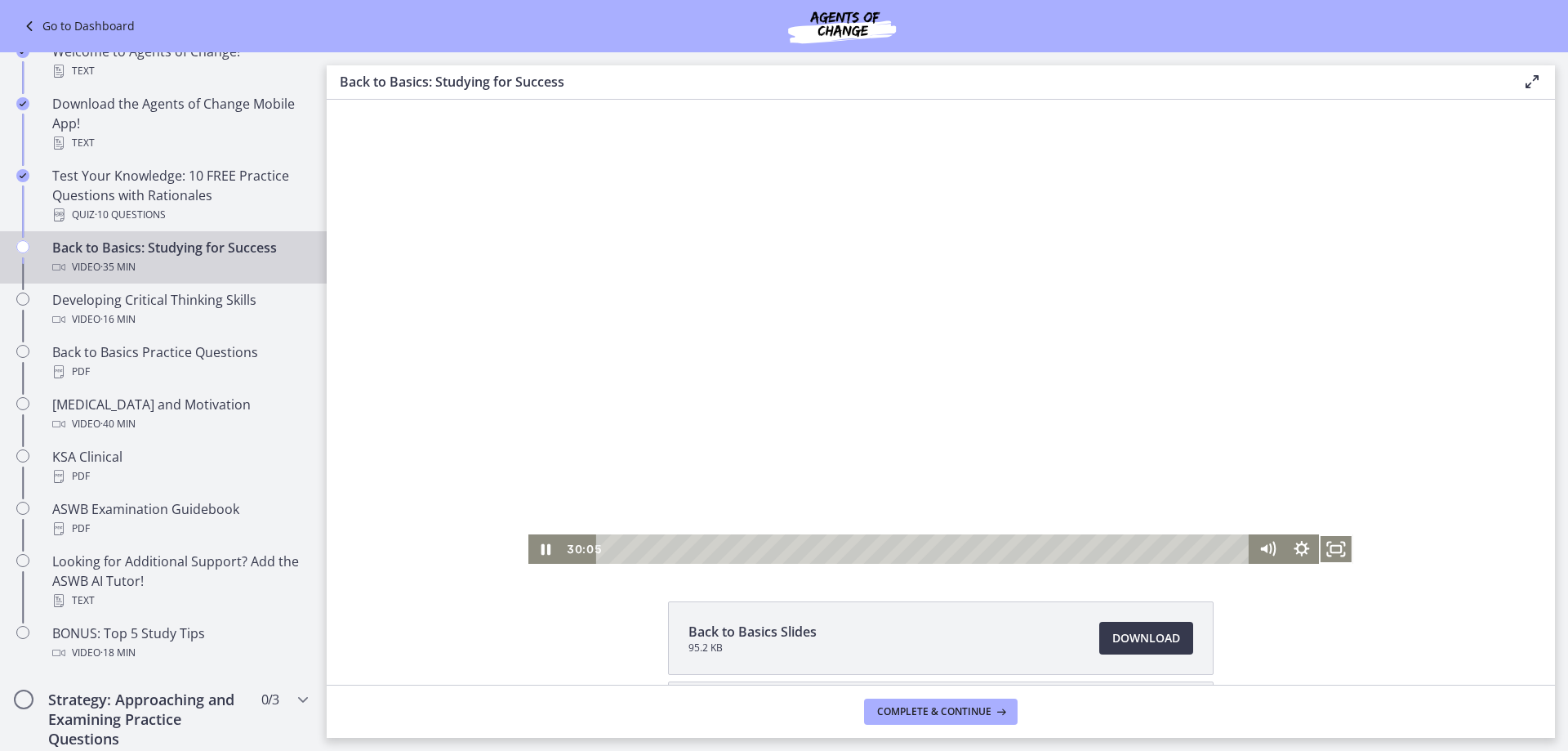
click at [1170, 361] on div at bounding box center [941, 331] width 825 height 464
click at [1329, 548] on icon "Fullscreen" at bounding box center [1336, 548] width 41 height 35
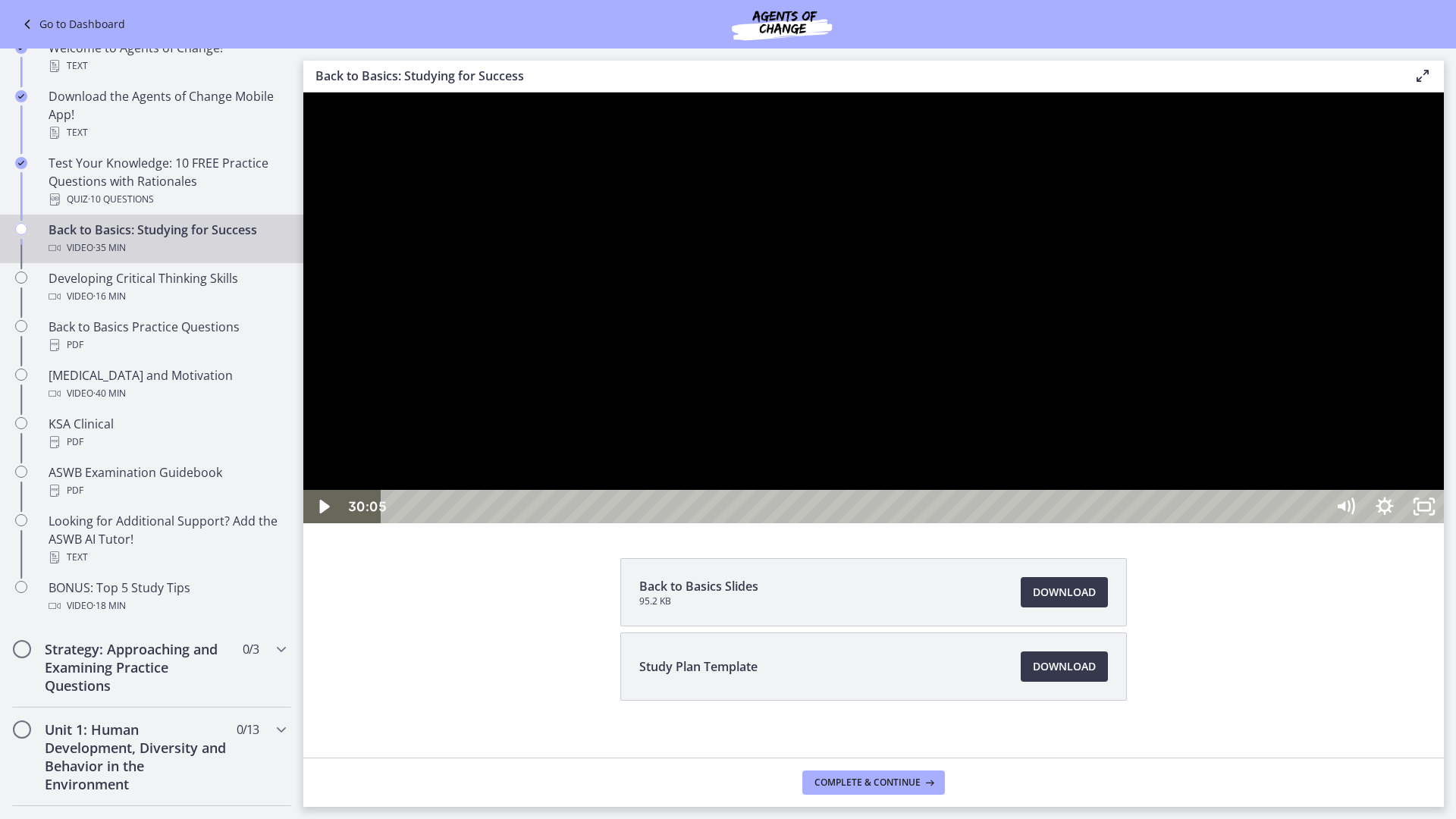
click at [1237, 523] on div at bounding box center [873, 307] width 1140 height 431
click at [1227, 523] on div at bounding box center [873, 307] width 1140 height 431
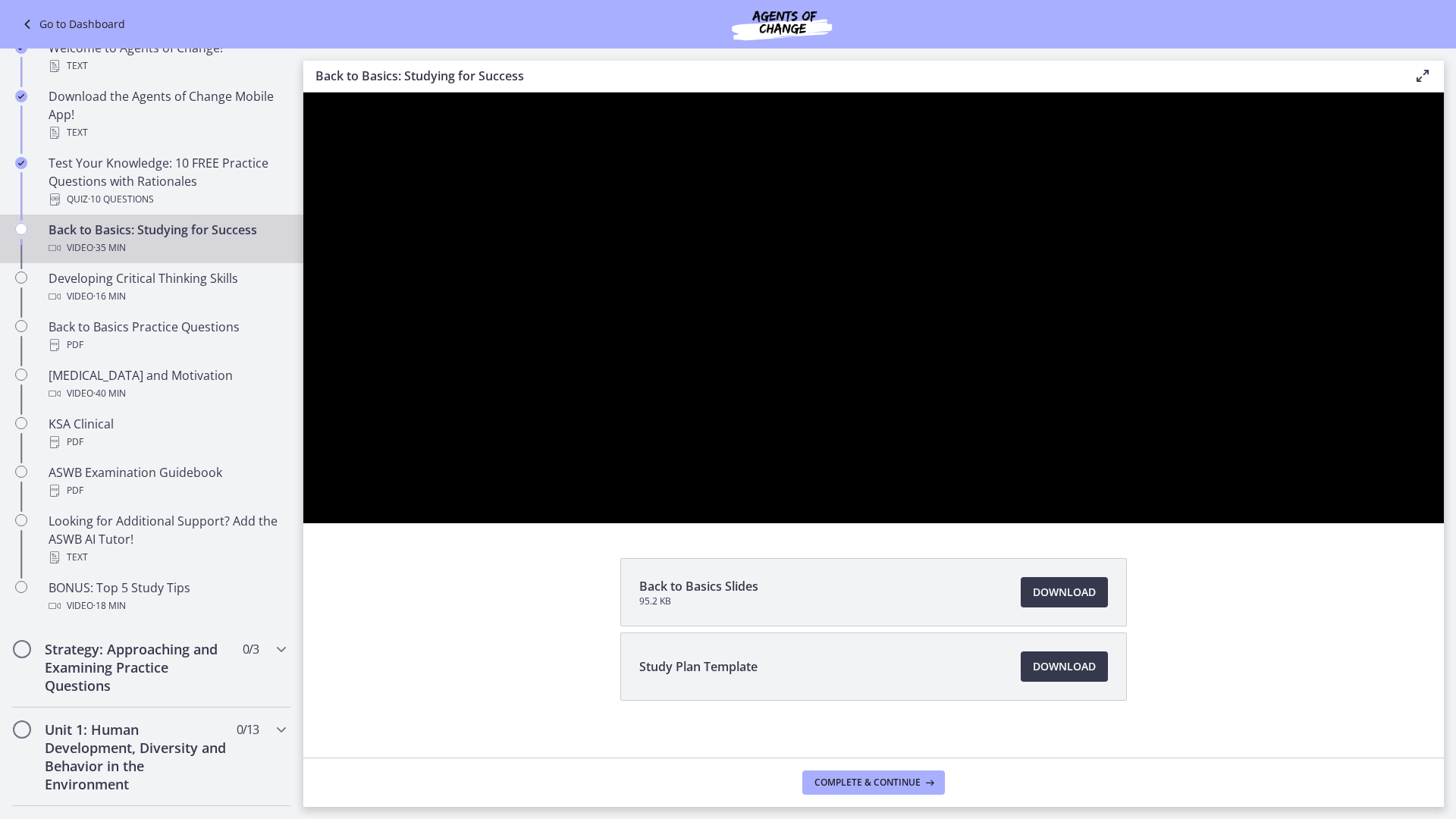
click at [303, 92] on button "Play Video: ctfdf6eqvn4c72r5t4t0.mp4" at bounding box center [303, 92] width 1 height 1
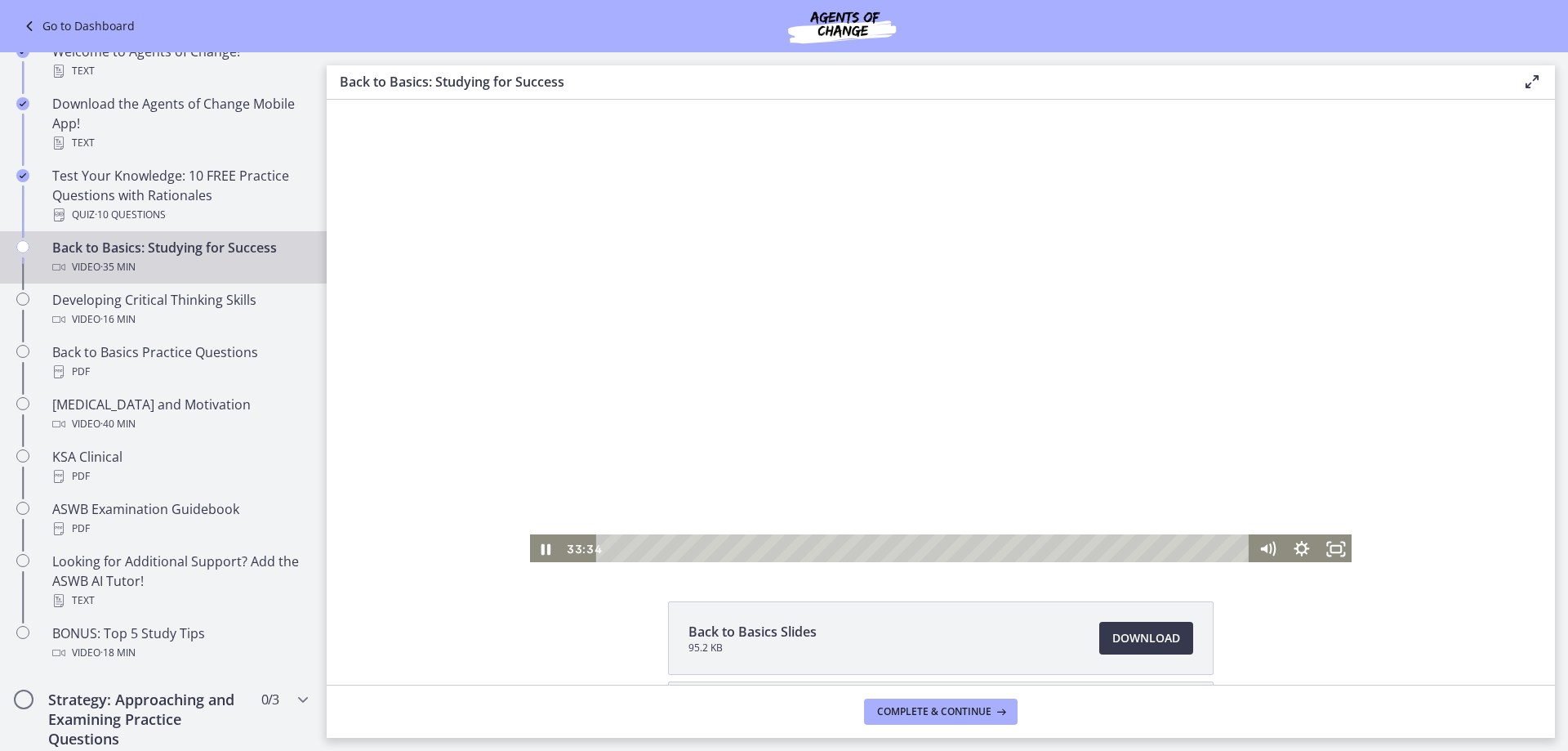
click at [790, 226] on div at bounding box center [941, 331] width 825 height 464
click at [943, 281] on div at bounding box center [941, 331] width 825 height 464
click at [1328, 548] on icon "Fullscreen" at bounding box center [1336, 548] width 35 height 29
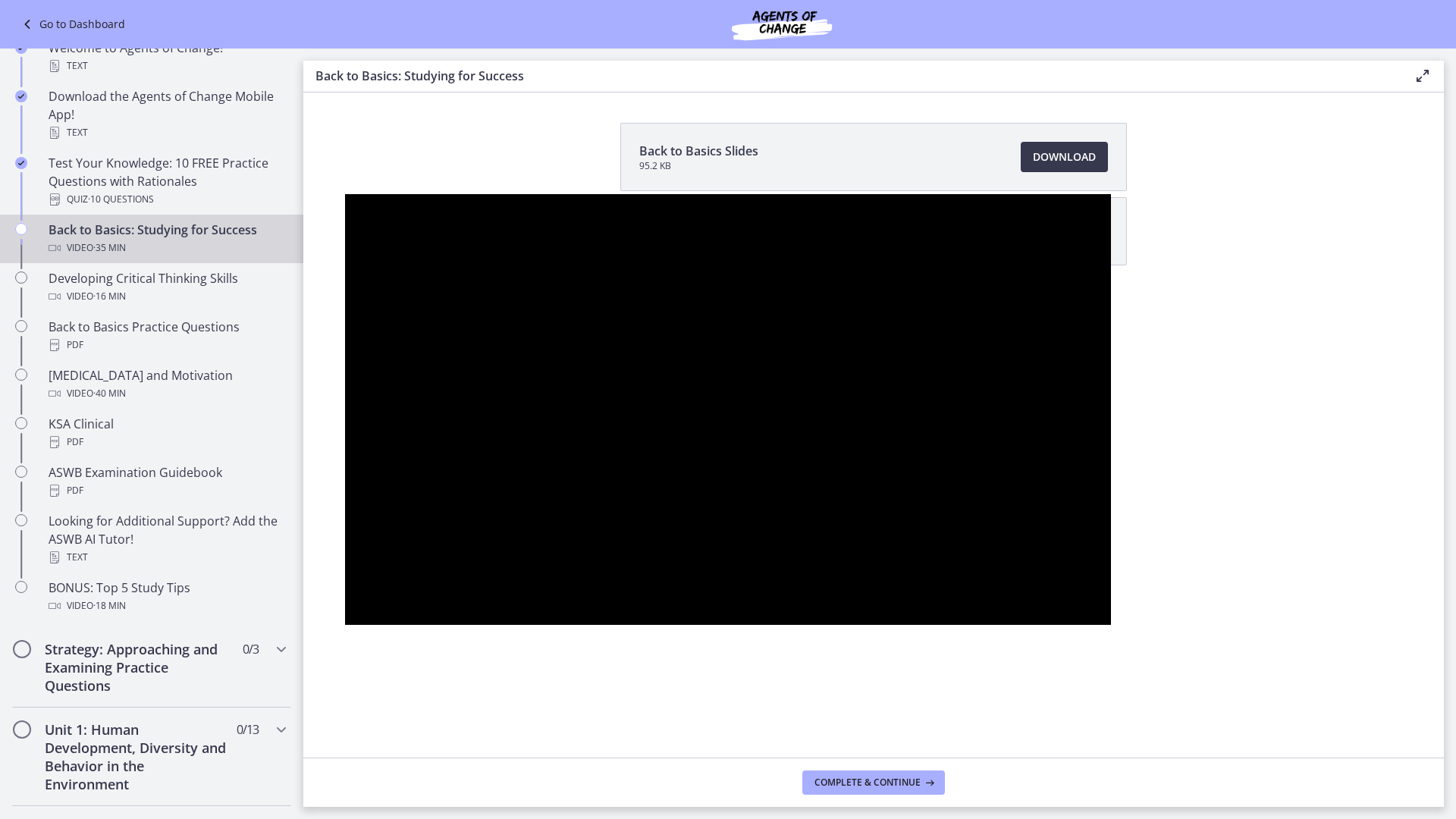
click at [1110, 574] on div at bounding box center [728, 409] width 766 height 431
click at [1110, 575] on div at bounding box center [728, 409] width 766 height 431
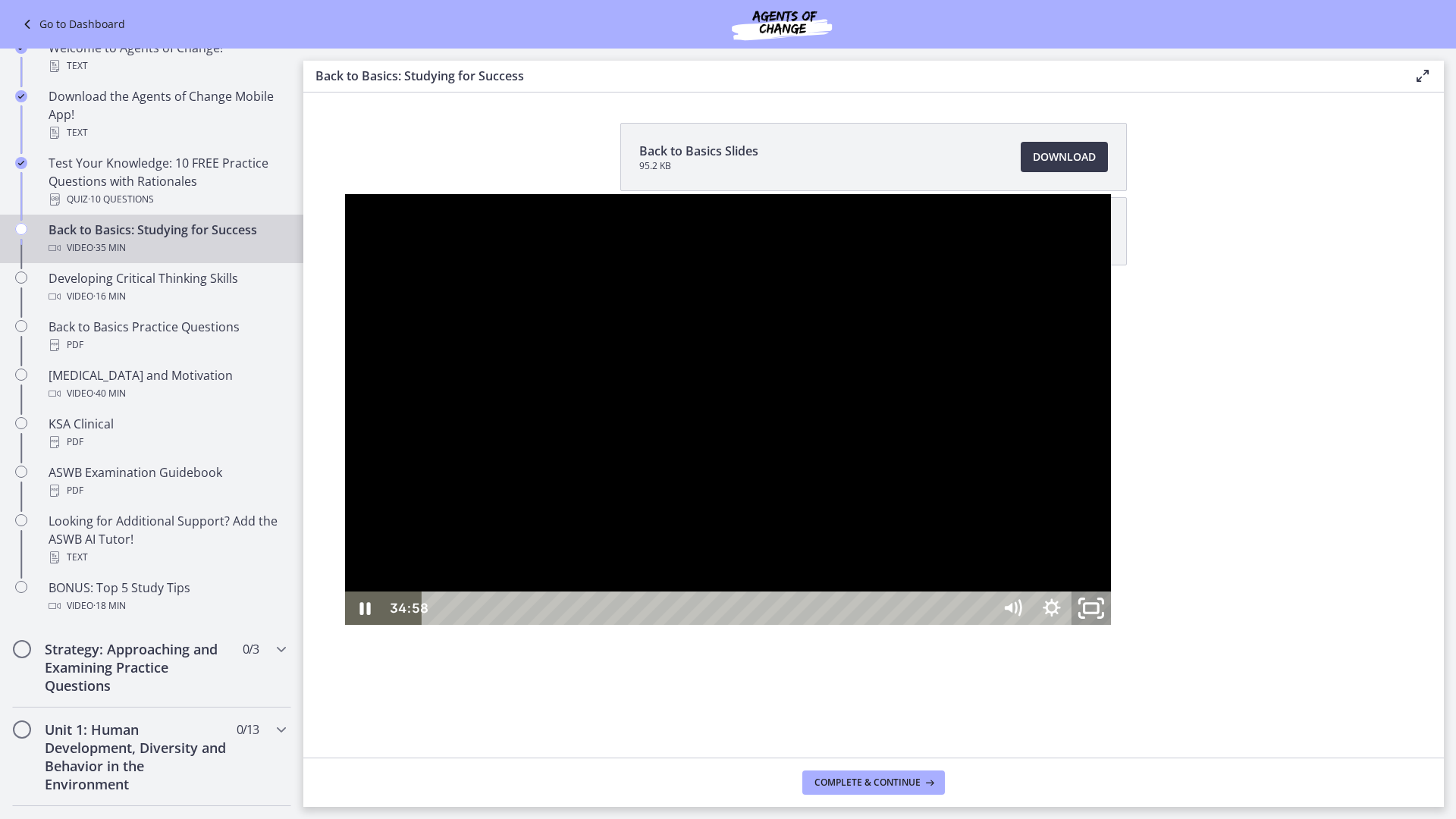
click at [1115, 628] on icon "Unfullscreen" at bounding box center [1091, 608] width 47 height 40
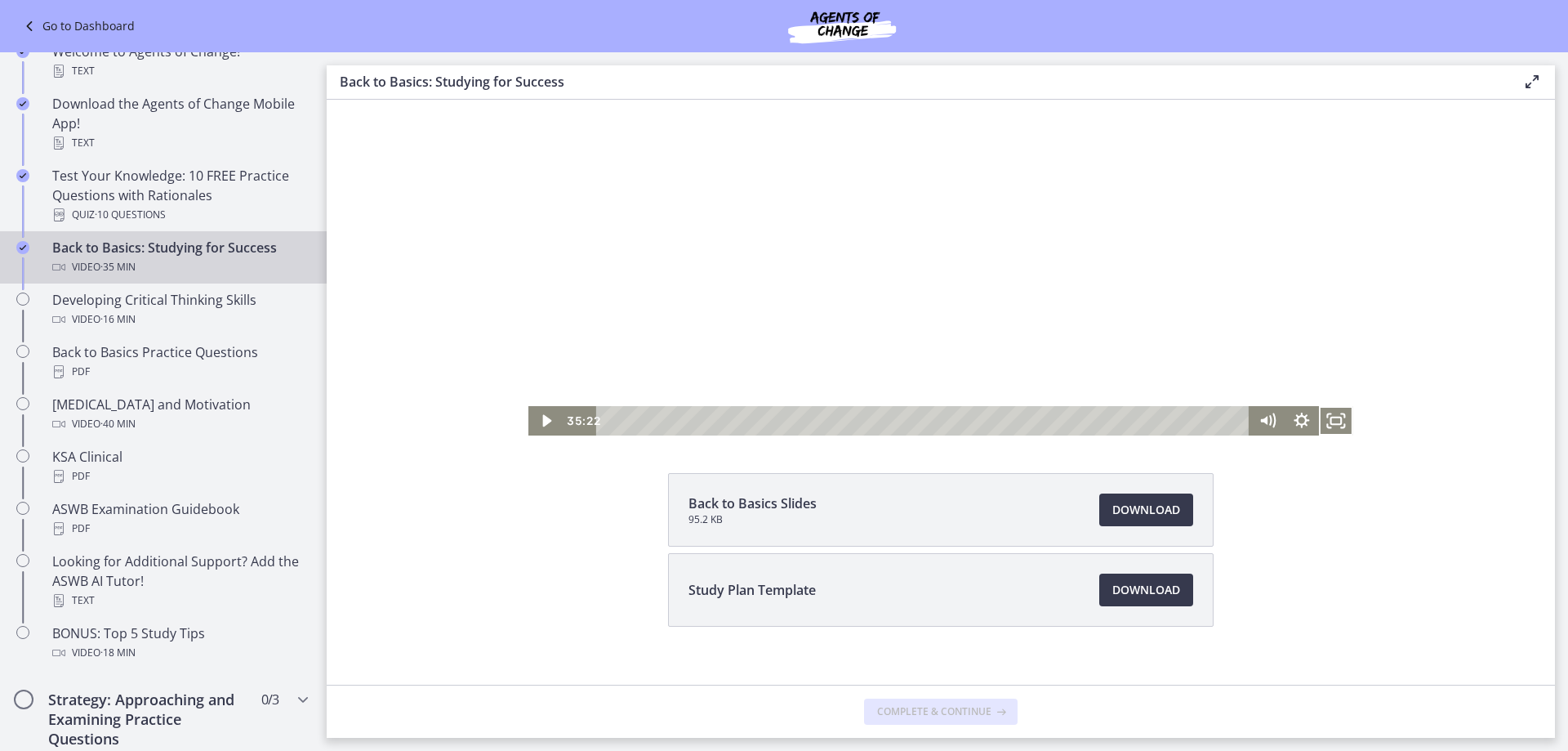
scroll to position [149, 0]
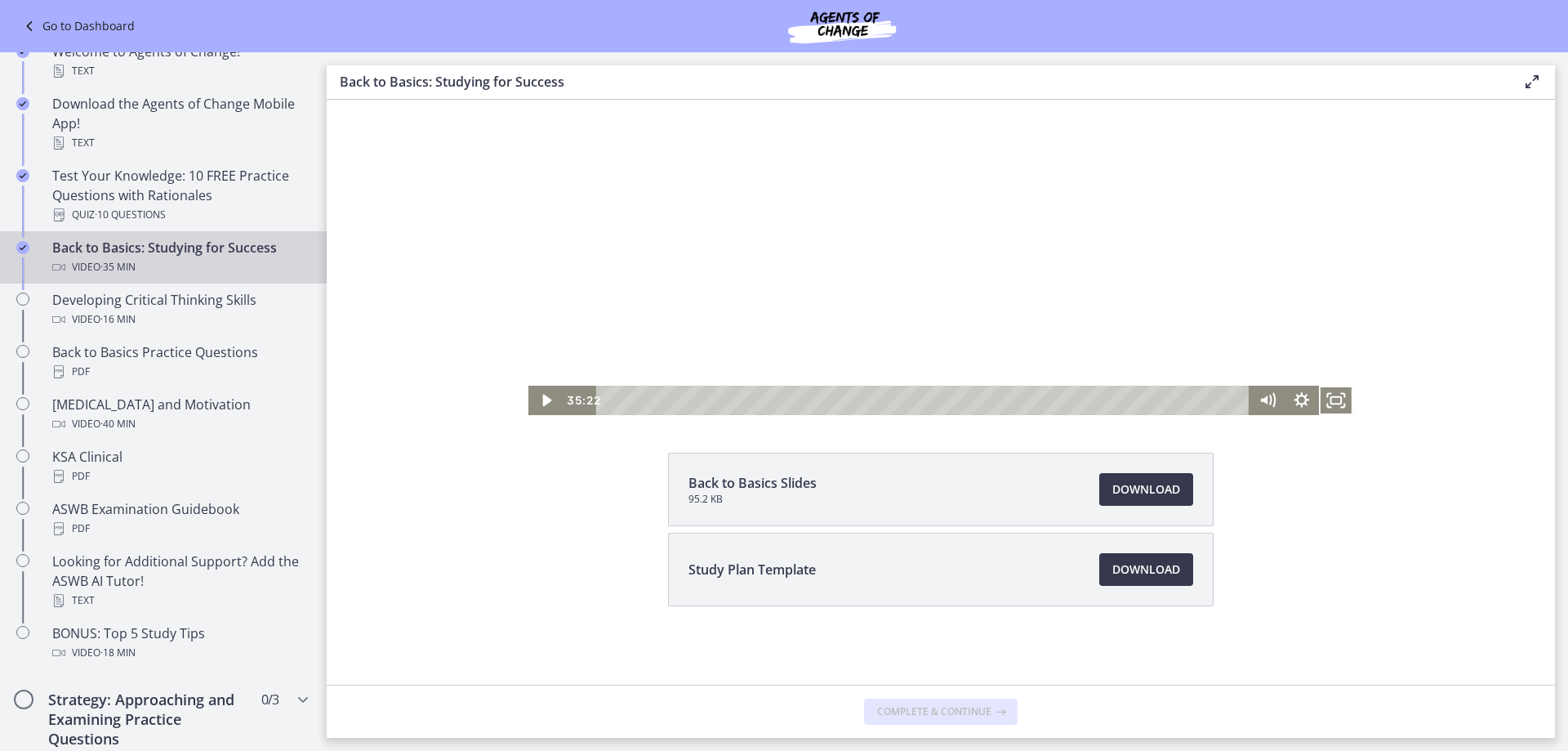
click at [986, 629] on div "Back to Basics Slides 95.2 KB Download Opens in a new window Study Plan Templat…" at bounding box center [941, 568] width 572 height 232
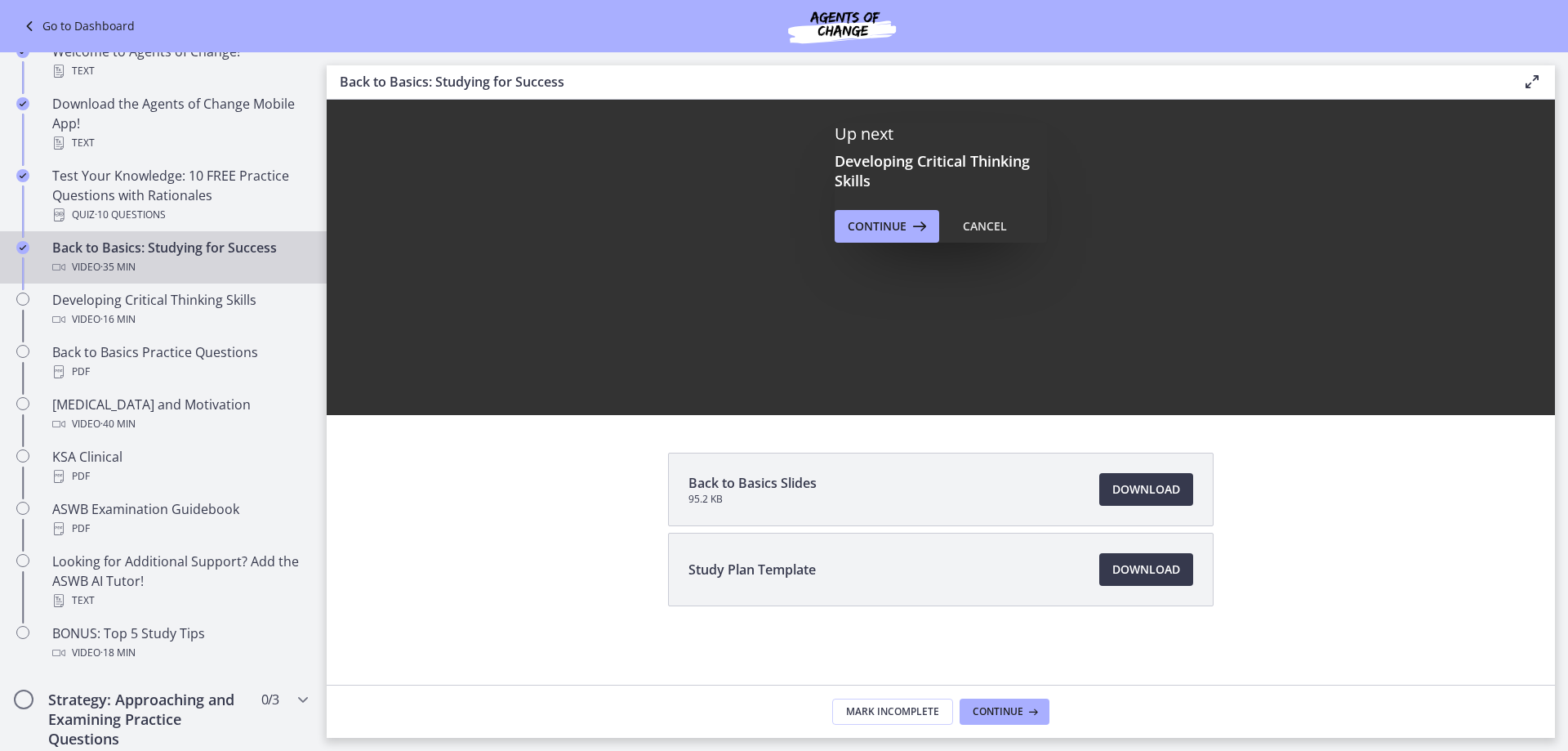
scroll to position [0, 0]
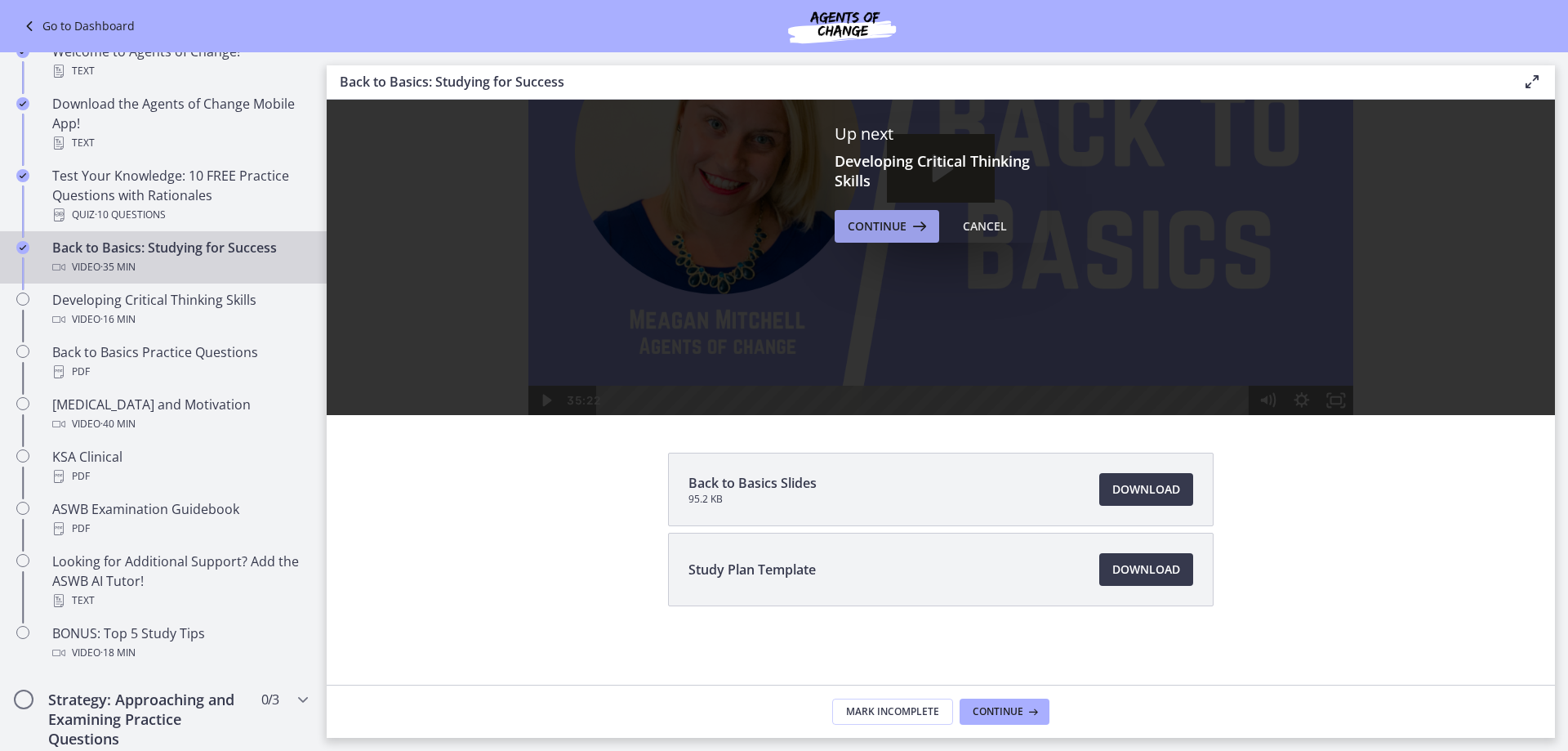
click at [853, 233] on span "Continue" at bounding box center [876, 226] width 59 height 20
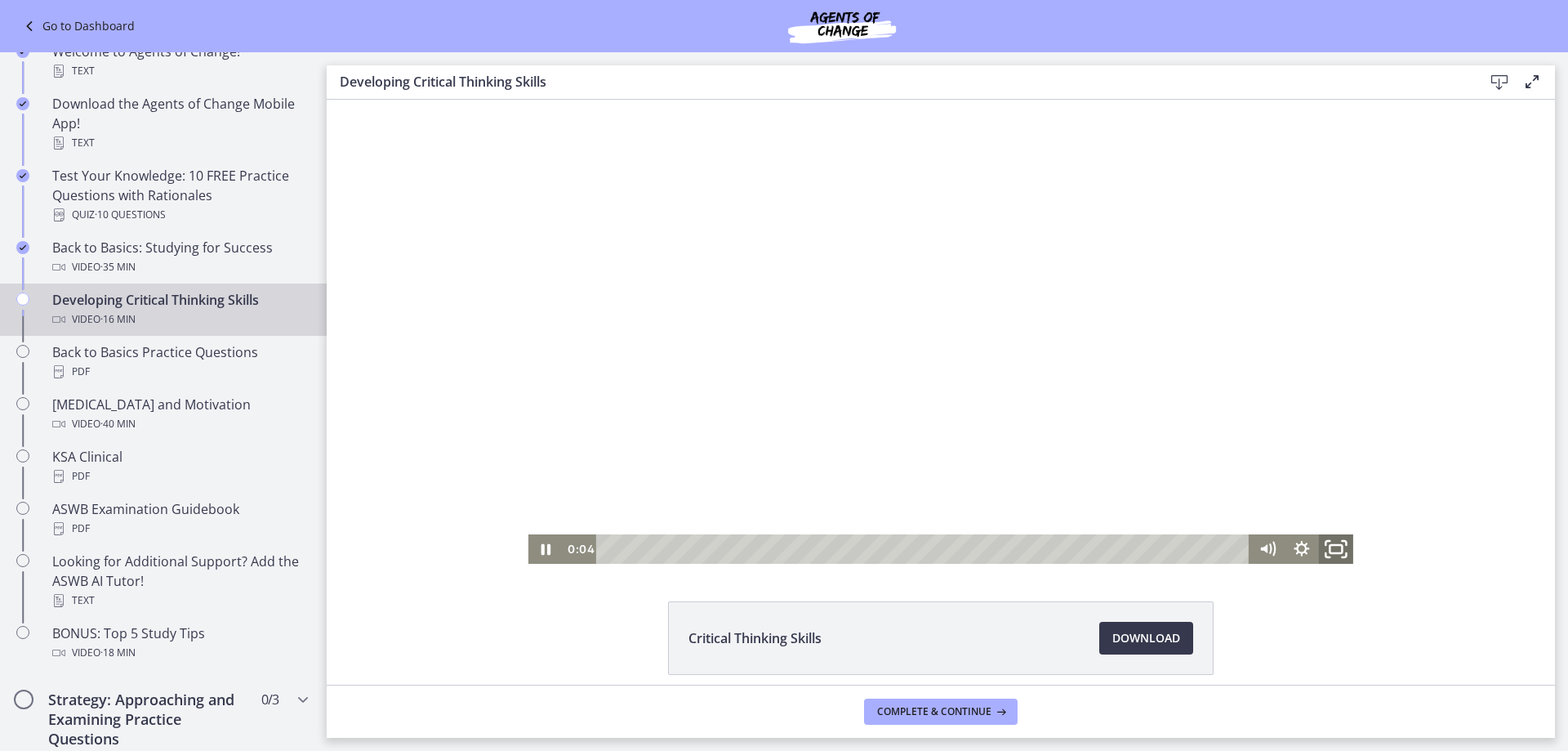
click at [1322, 544] on icon "Fullscreen" at bounding box center [1336, 548] width 41 height 35
click at [1318, 543] on icon "Fullscreen" at bounding box center [1336, 548] width 41 height 35
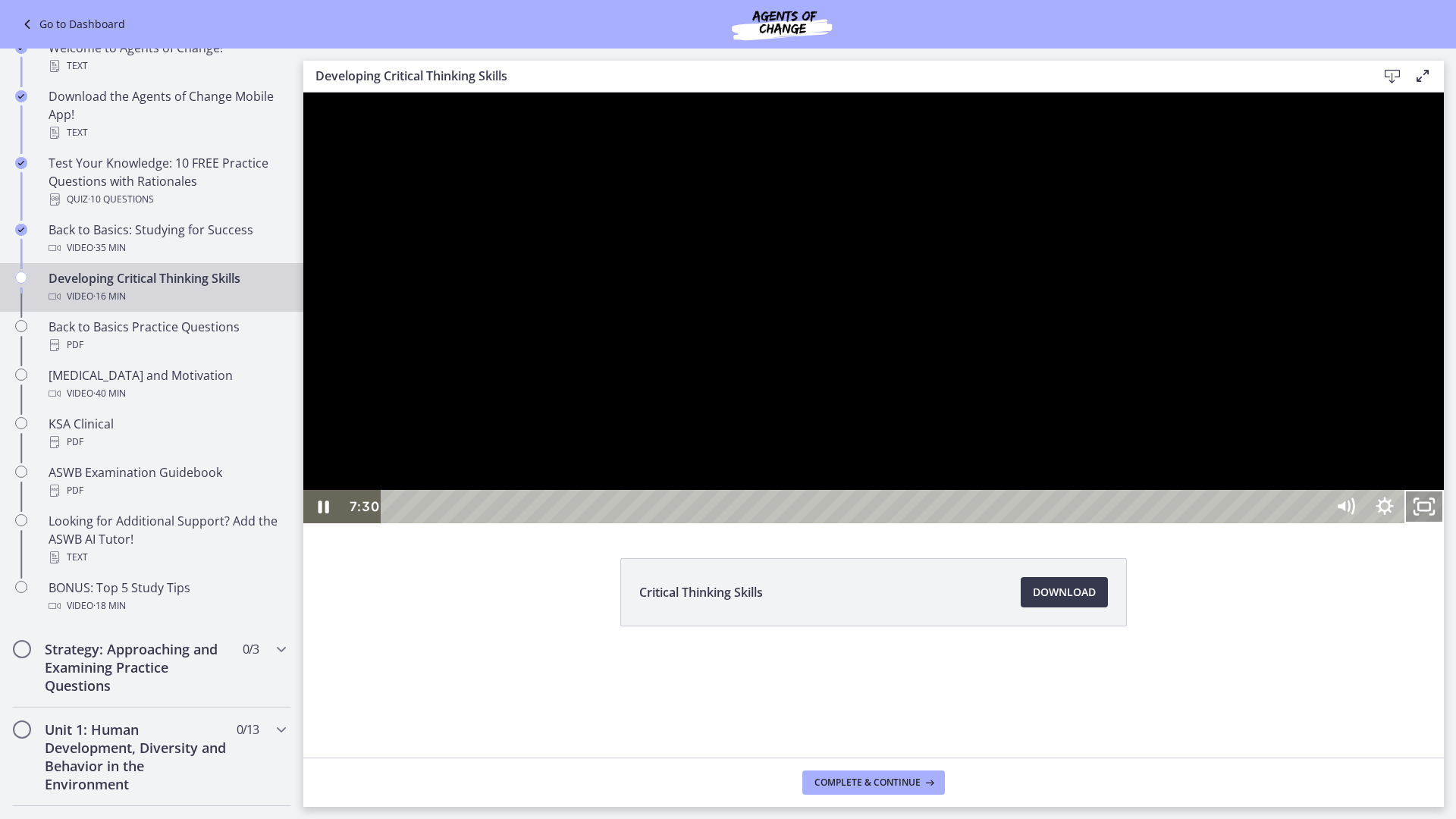
click at [1444, 523] on icon "Unfullscreen" at bounding box center [1423, 507] width 39 height 33
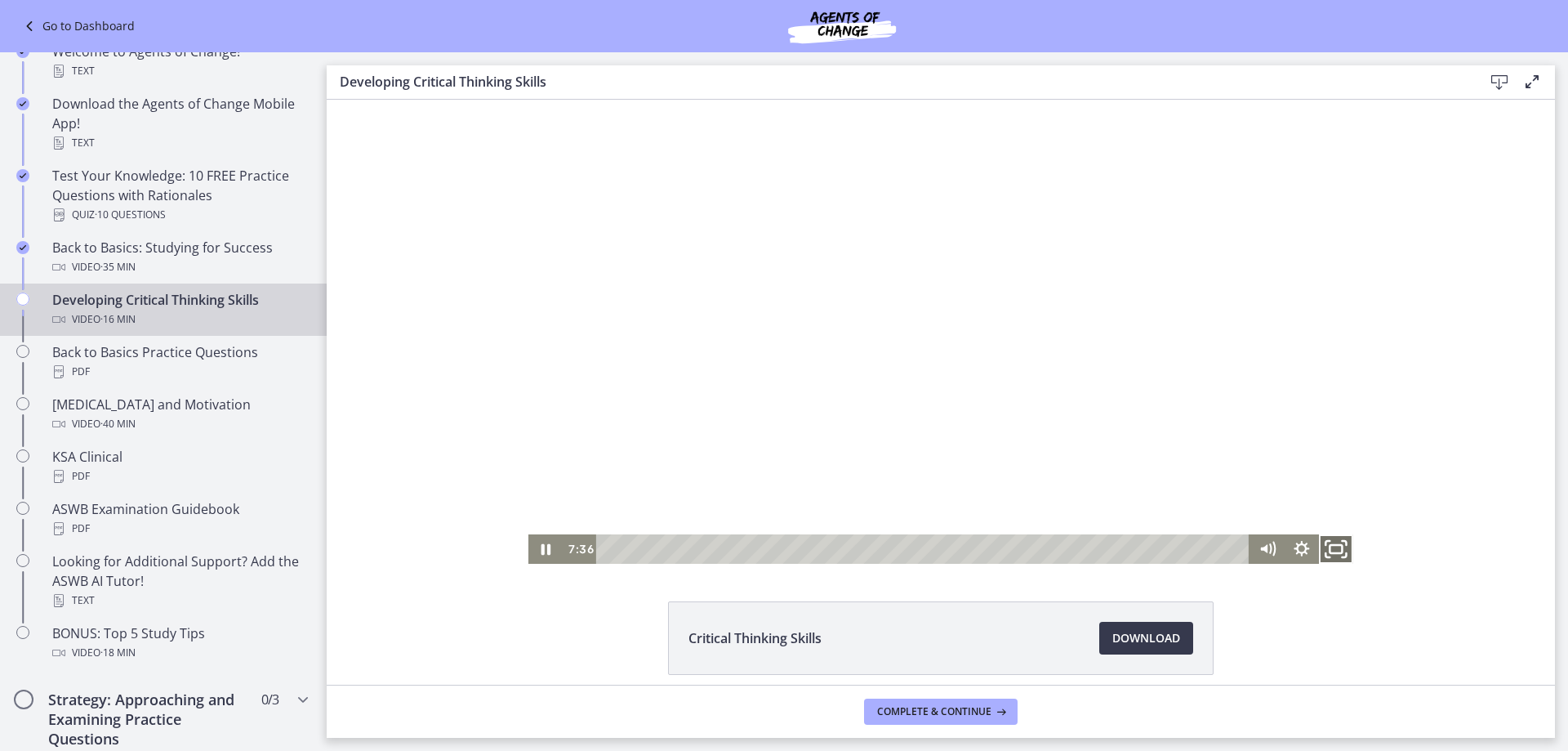
click at [1330, 555] on icon "Fullscreen" at bounding box center [1336, 548] width 41 height 35
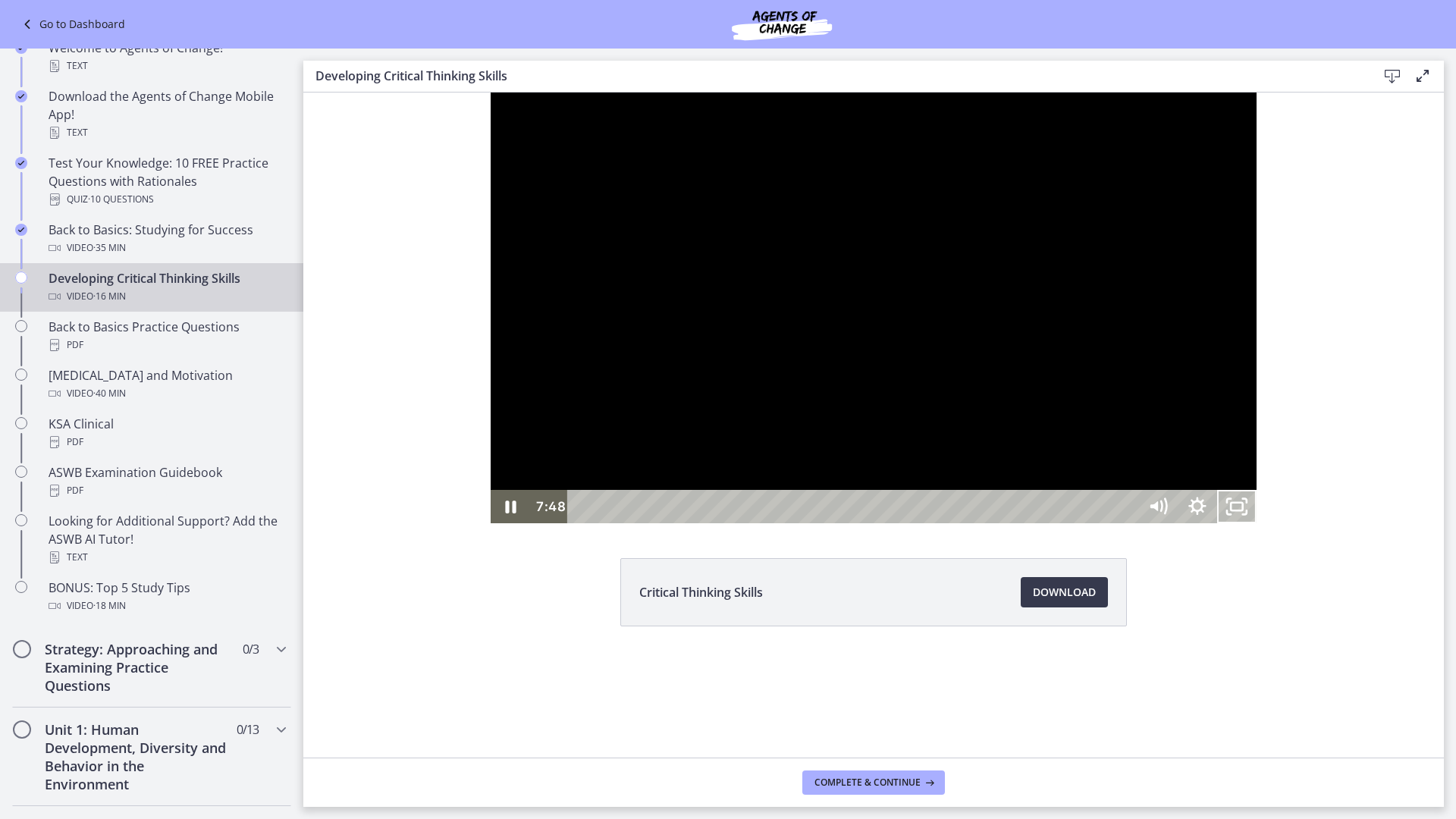
click at [1217, 490] on button "Unfullscreen" at bounding box center [1236, 507] width 39 height 33
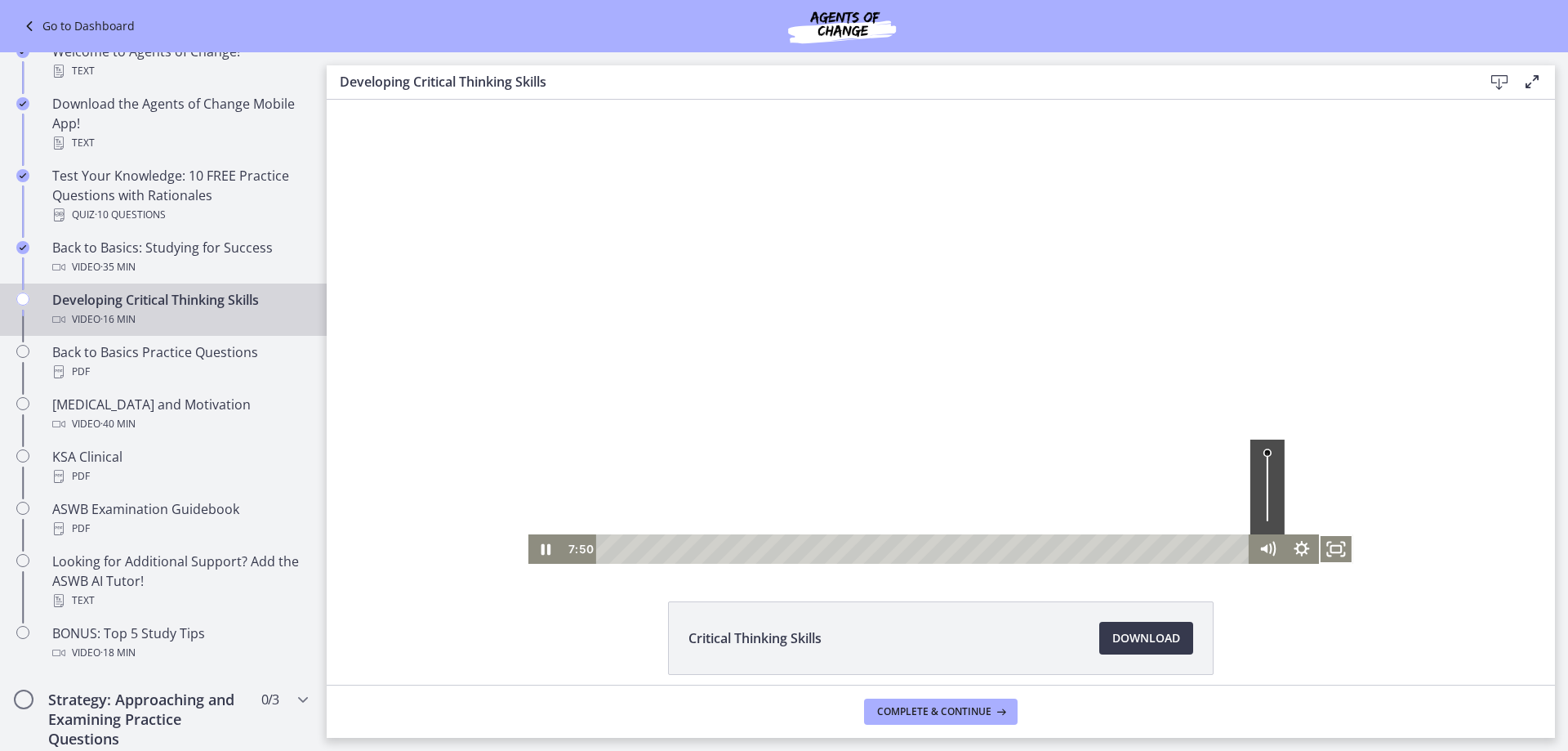
click at [1148, 368] on div at bounding box center [941, 331] width 825 height 464
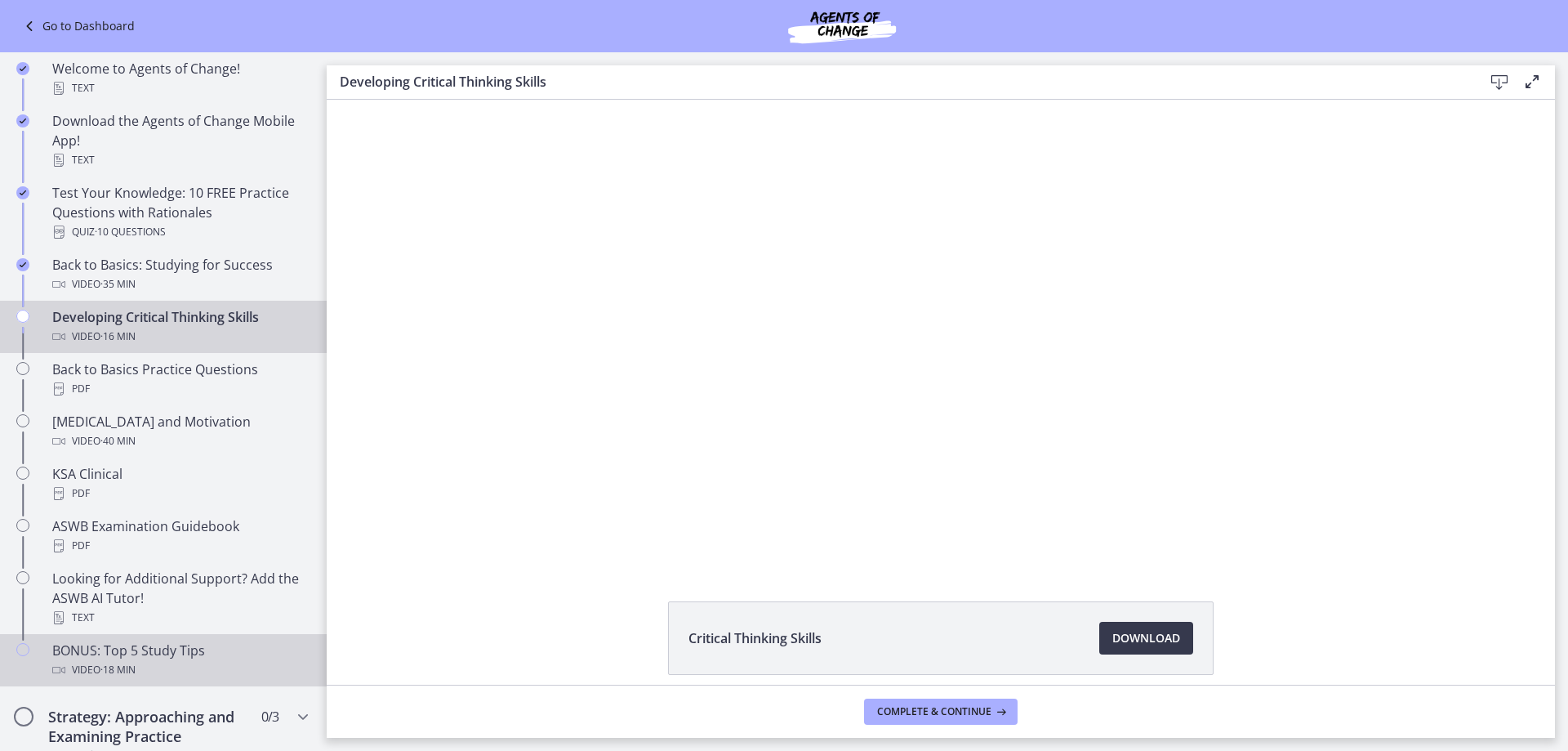
scroll to position [218, 0]
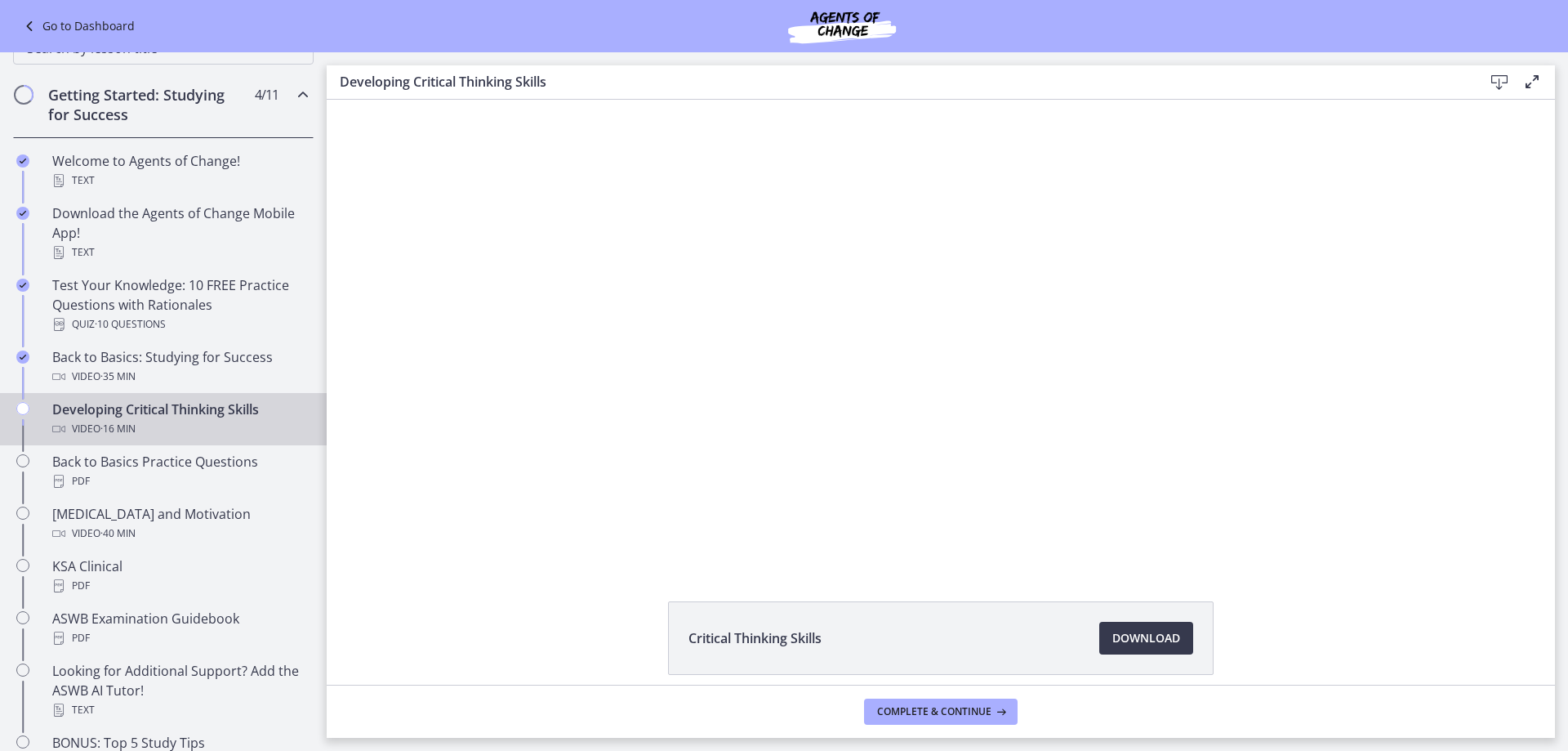
click at [529, 99] on button "Pause: cbe0uvmtov91j64ibpdg.mp4" at bounding box center [529, 99] width 1 height 1
click at [529, 99] on button "Play Video: cbe0uvmtov91j64ibpdg.mp4" at bounding box center [529, 99] width 1 height 1
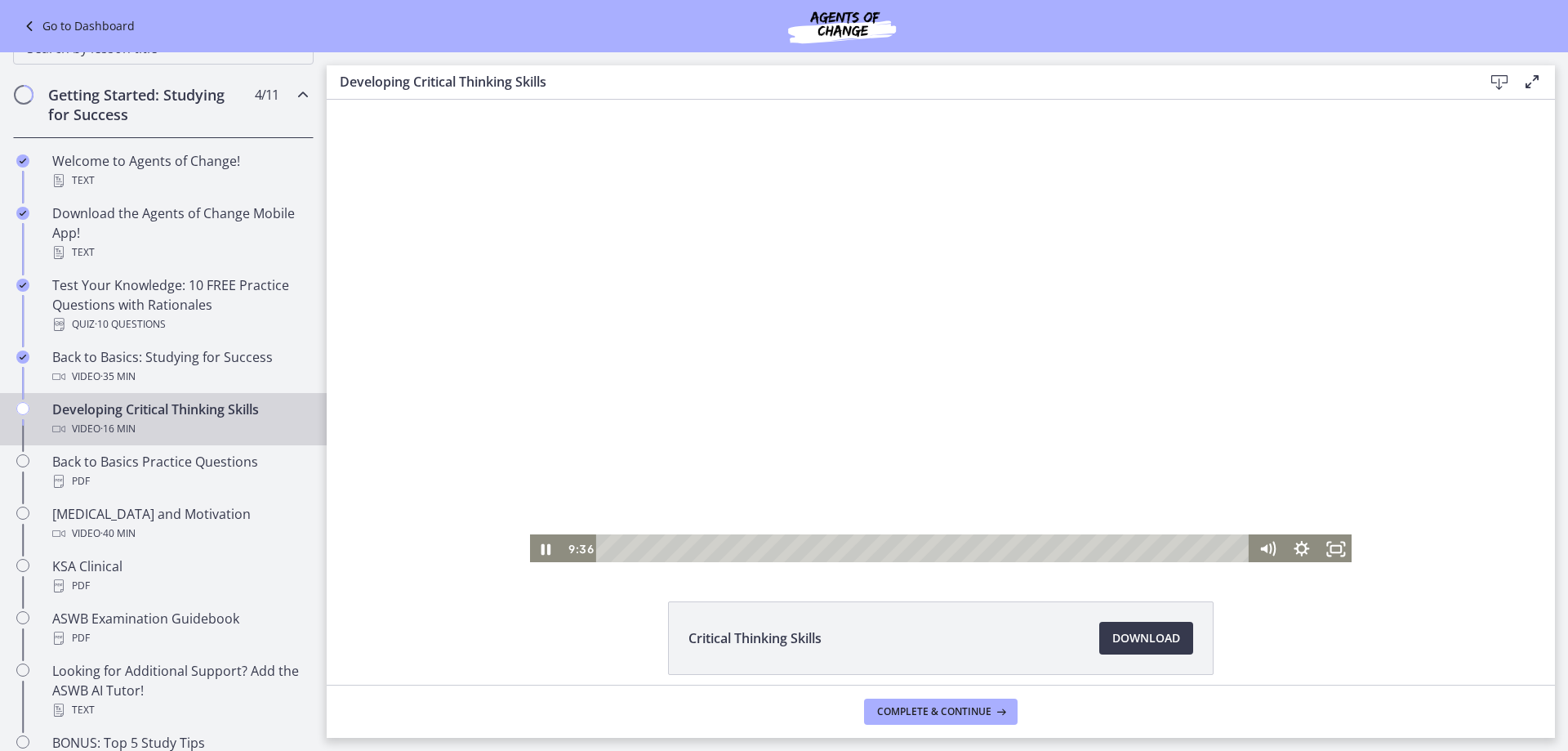
click at [785, 332] on div at bounding box center [941, 331] width 825 height 464
click at [918, 254] on div at bounding box center [941, 331] width 825 height 464
click at [1491, 365] on div "Click for sound @keyframes VOLUME_SMALL_WAVE_FLASH { 0% { opacity: 0; } 33% { o…" at bounding box center [940, 331] width 1228 height 464
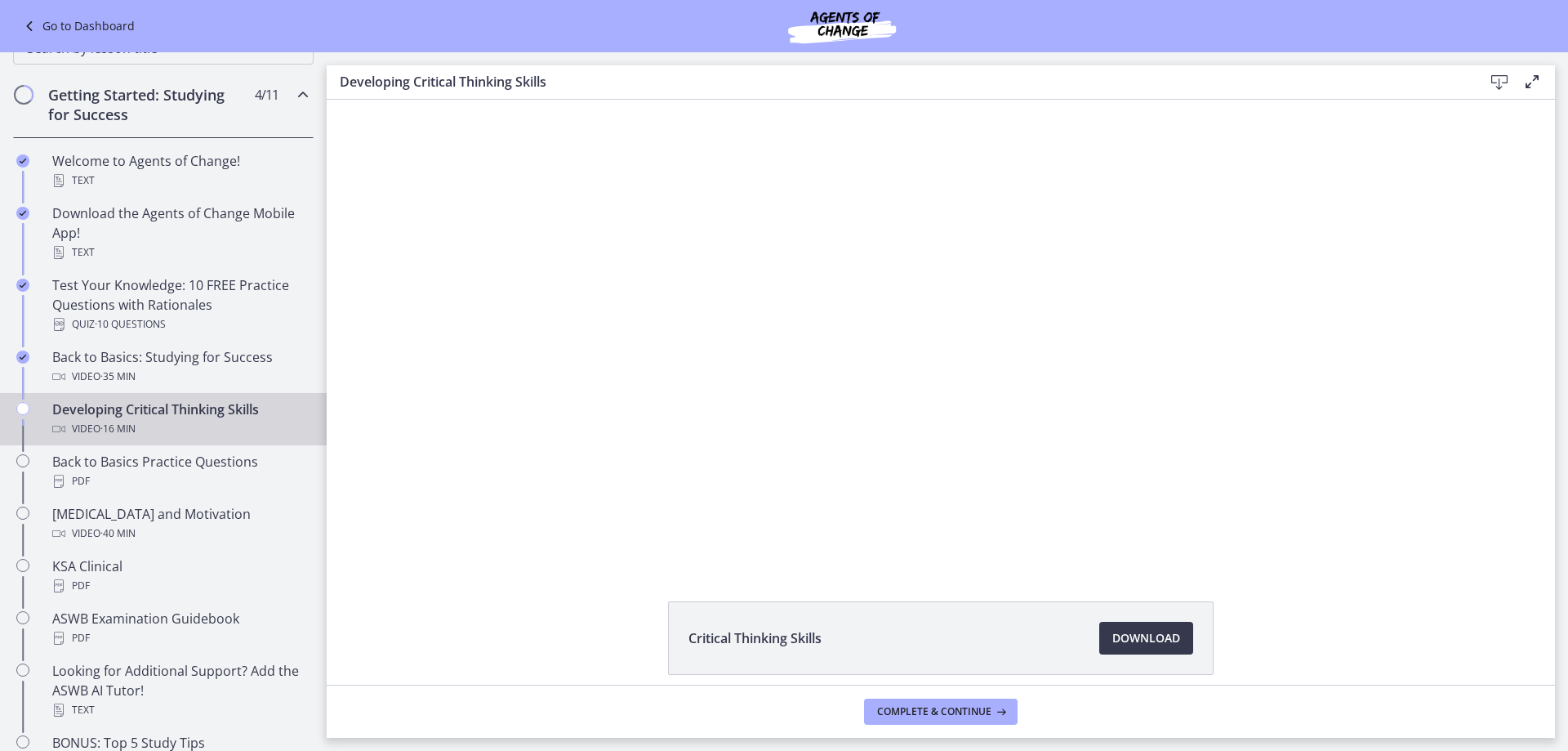
click at [1438, 503] on div "Click for sound @keyframes VOLUME_SMALL_WAVE_FLASH { 0% { opacity: 0; } 33% { o…" at bounding box center [940, 331] width 1228 height 464
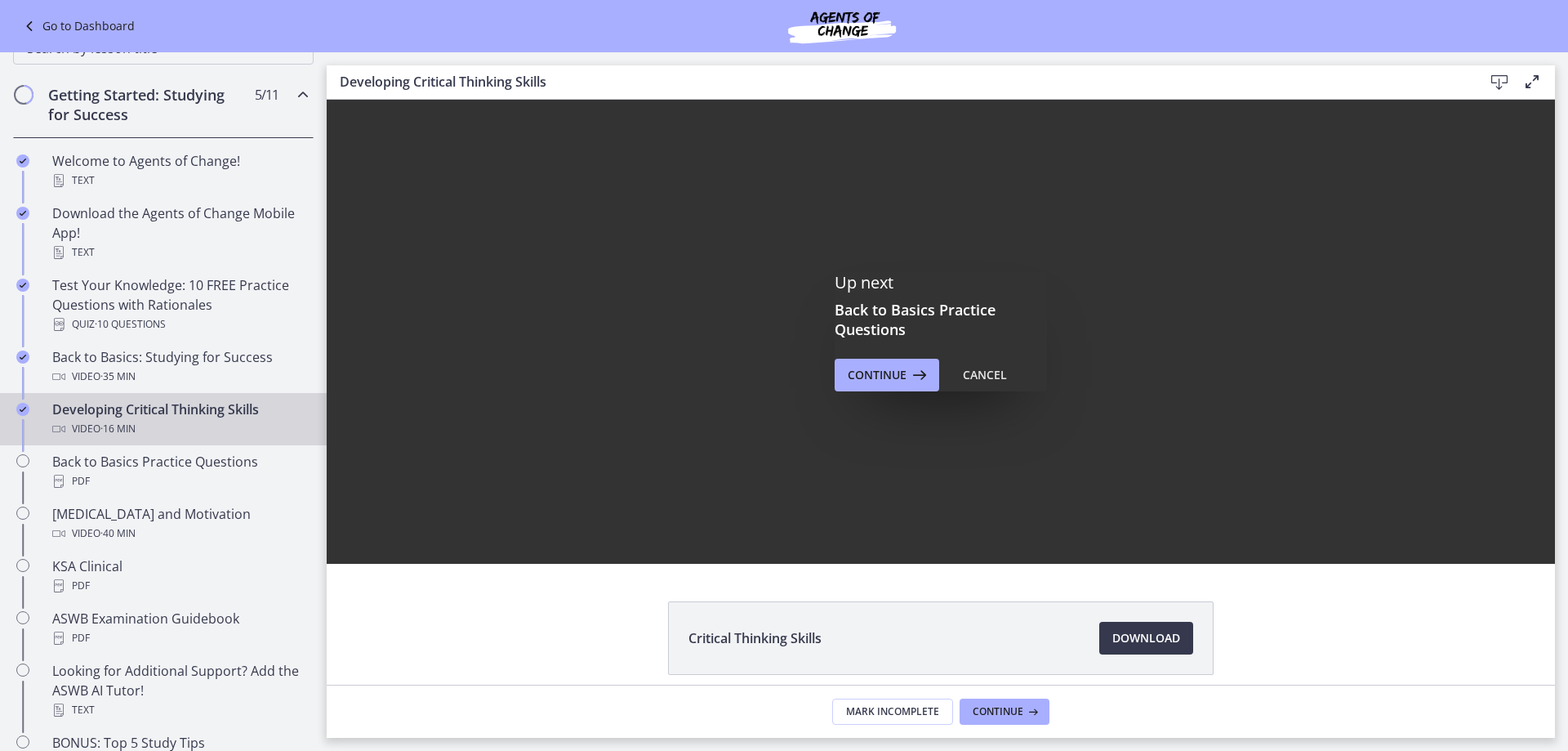
scroll to position [0, 0]
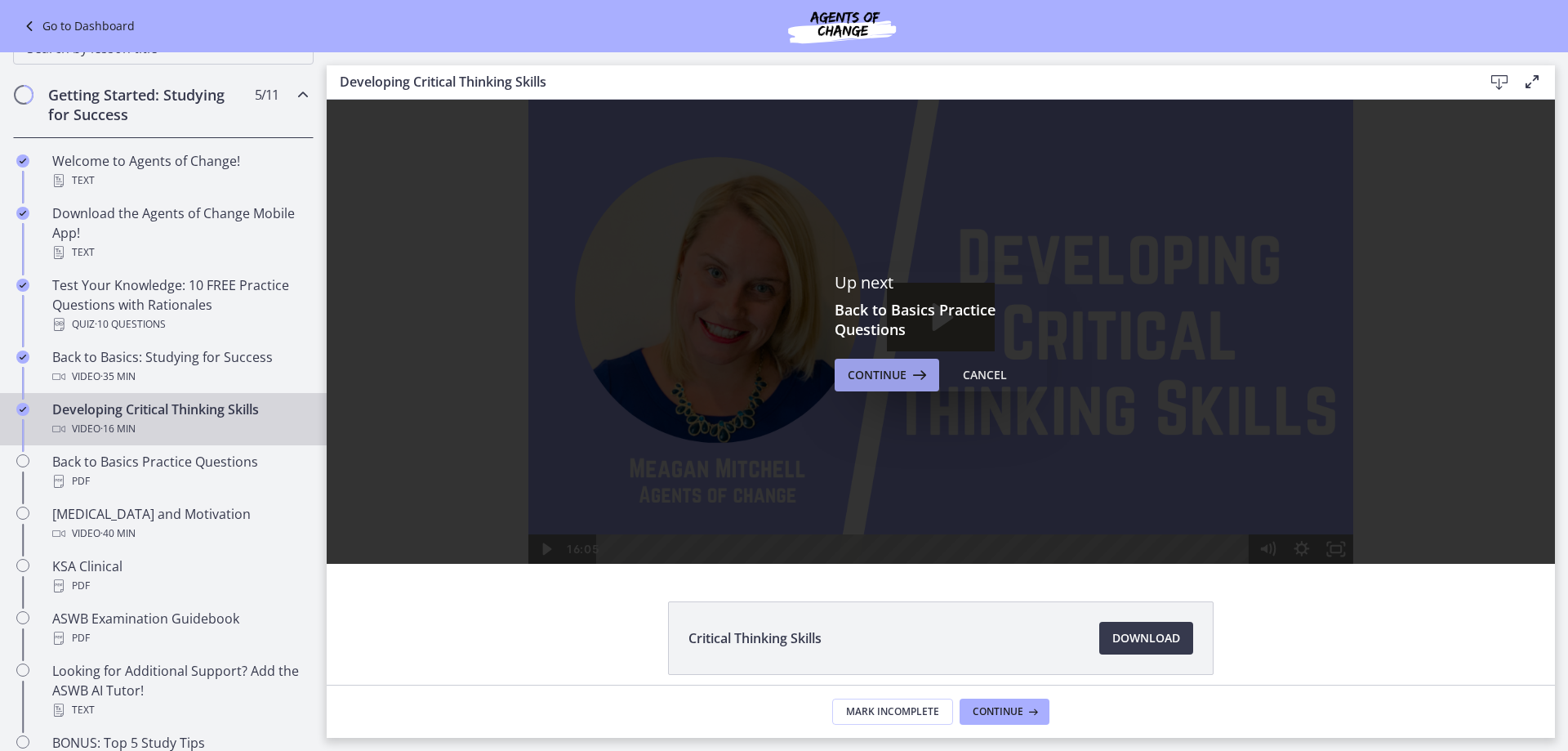
click at [906, 377] on icon at bounding box center [918, 374] width 22 height 20
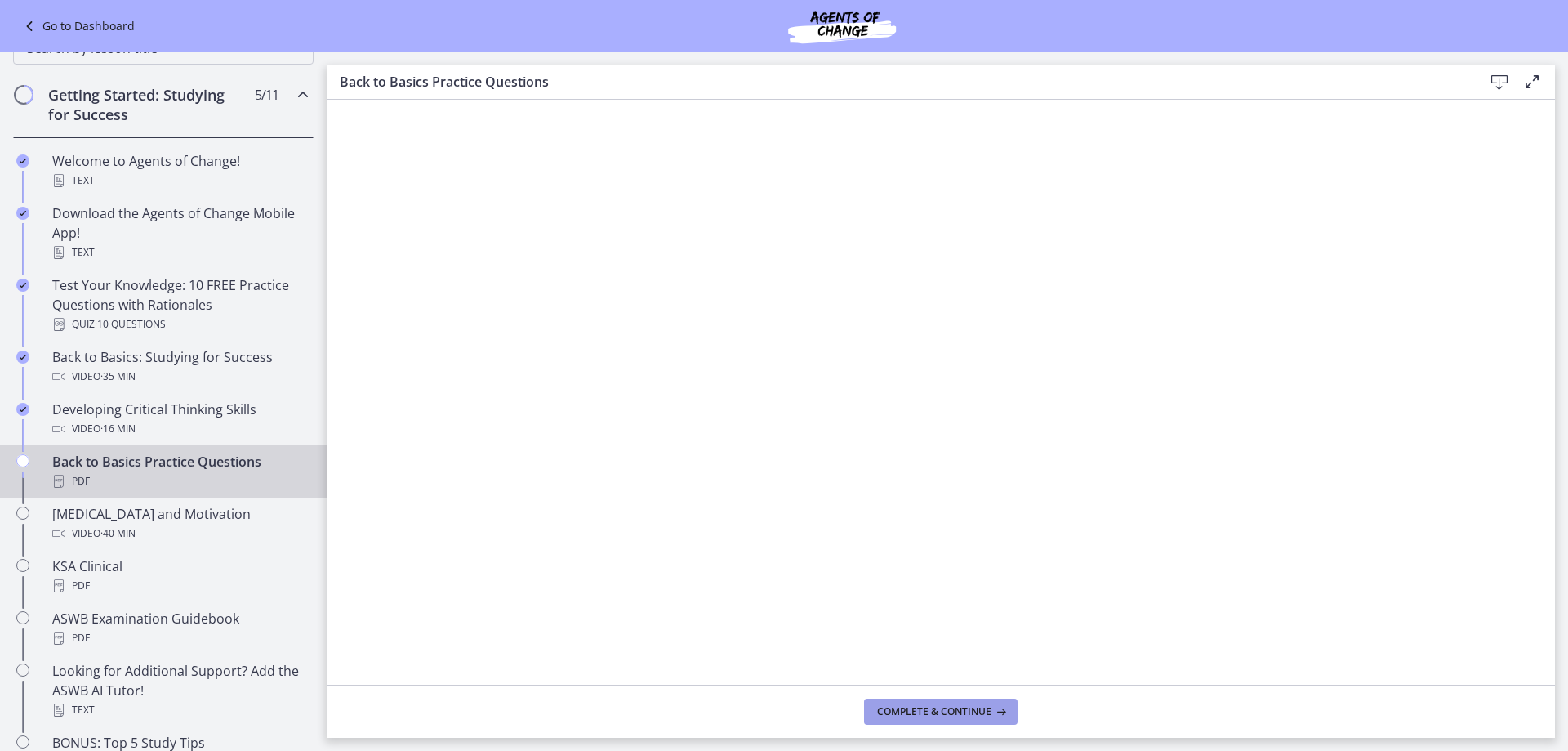
click at [919, 721] on button "Complete & continue" at bounding box center [941, 712] width 154 height 26
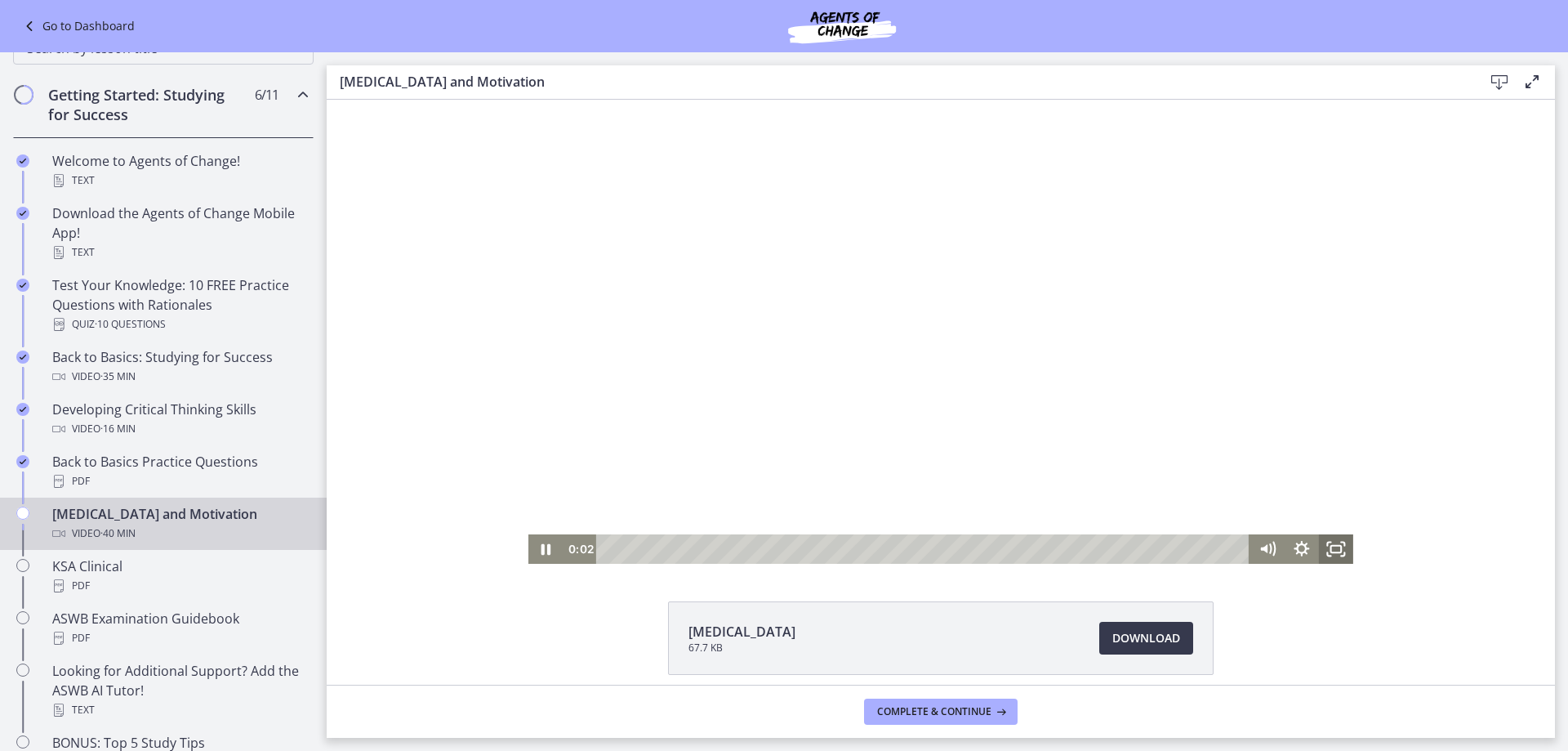
click at [1328, 542] on icon "Fullscreen" at bounding box center [1336, 548] width 35 height 29
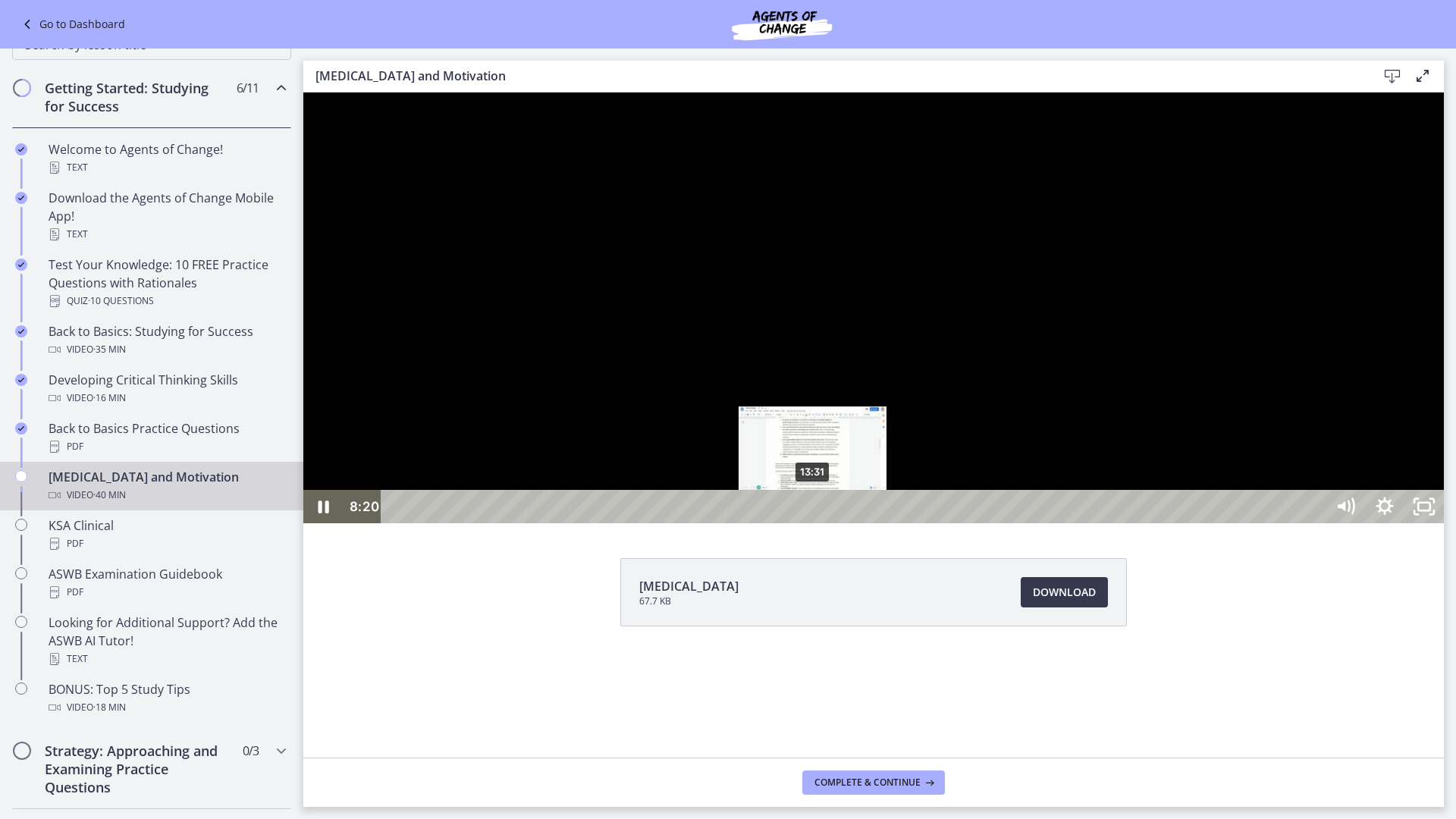
click at [819, 523] on div "13:31" at bounding box center [855, 507] width 920 height 33
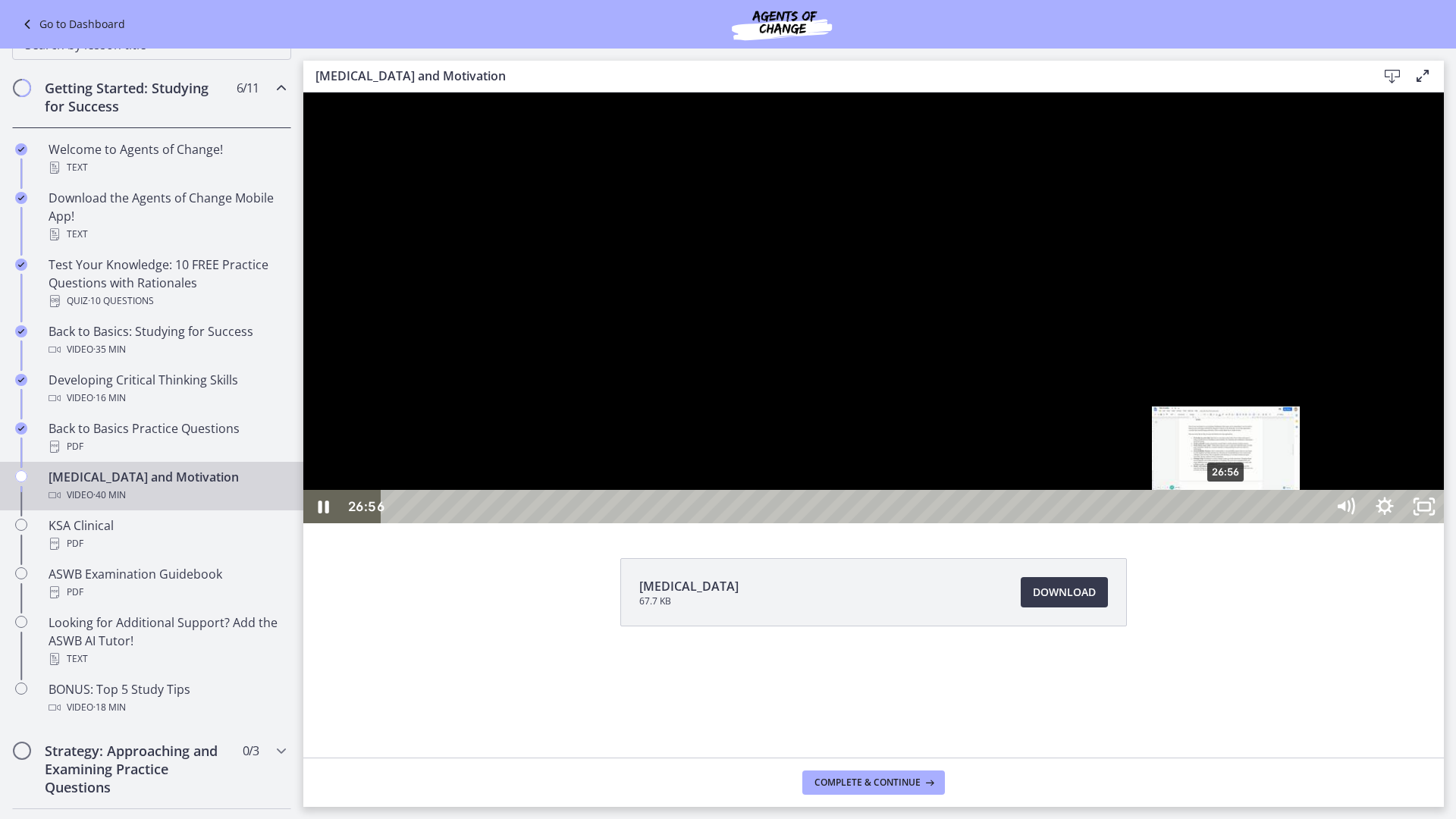
click at [1227, 523] on div "26:56" at bounding box center [855, 507] width 920 height 33
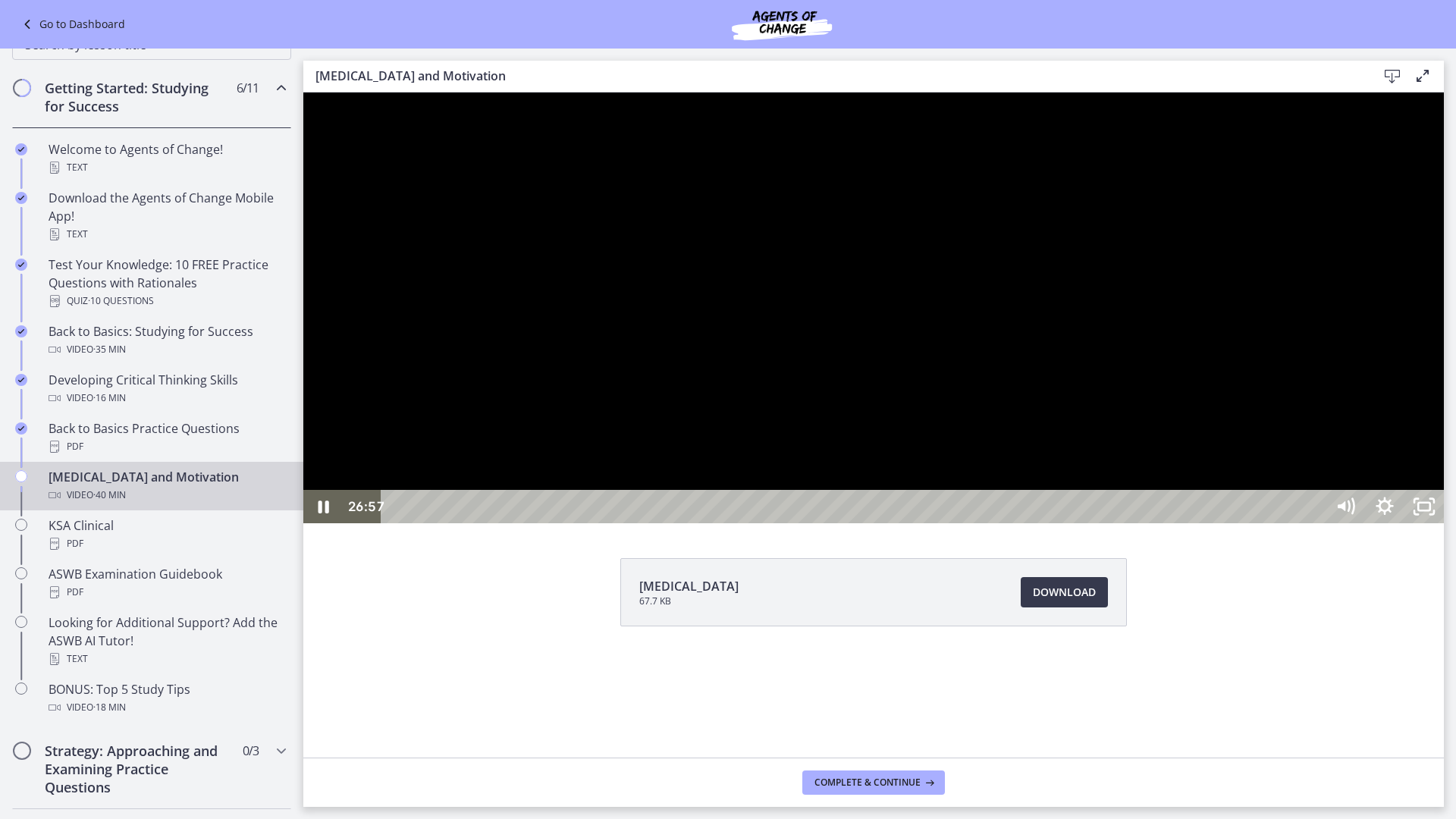
click at [1212, 523] on div at bounding box center [873, 307] width 1140 height 431
click at [1316, 523] on div "32:36" at bounding box center [855, 507] width 920 height 33
click at [1316, 523] on div "33:15" at bounding box center [855, 507] width 920 height 33
click at [1316, 523] on div "35:16" at bounding box center [855, 507] width 920 height 33
click at [1316, 523] on div "35:37" at bounding box center [855, 507] width 920 height 33
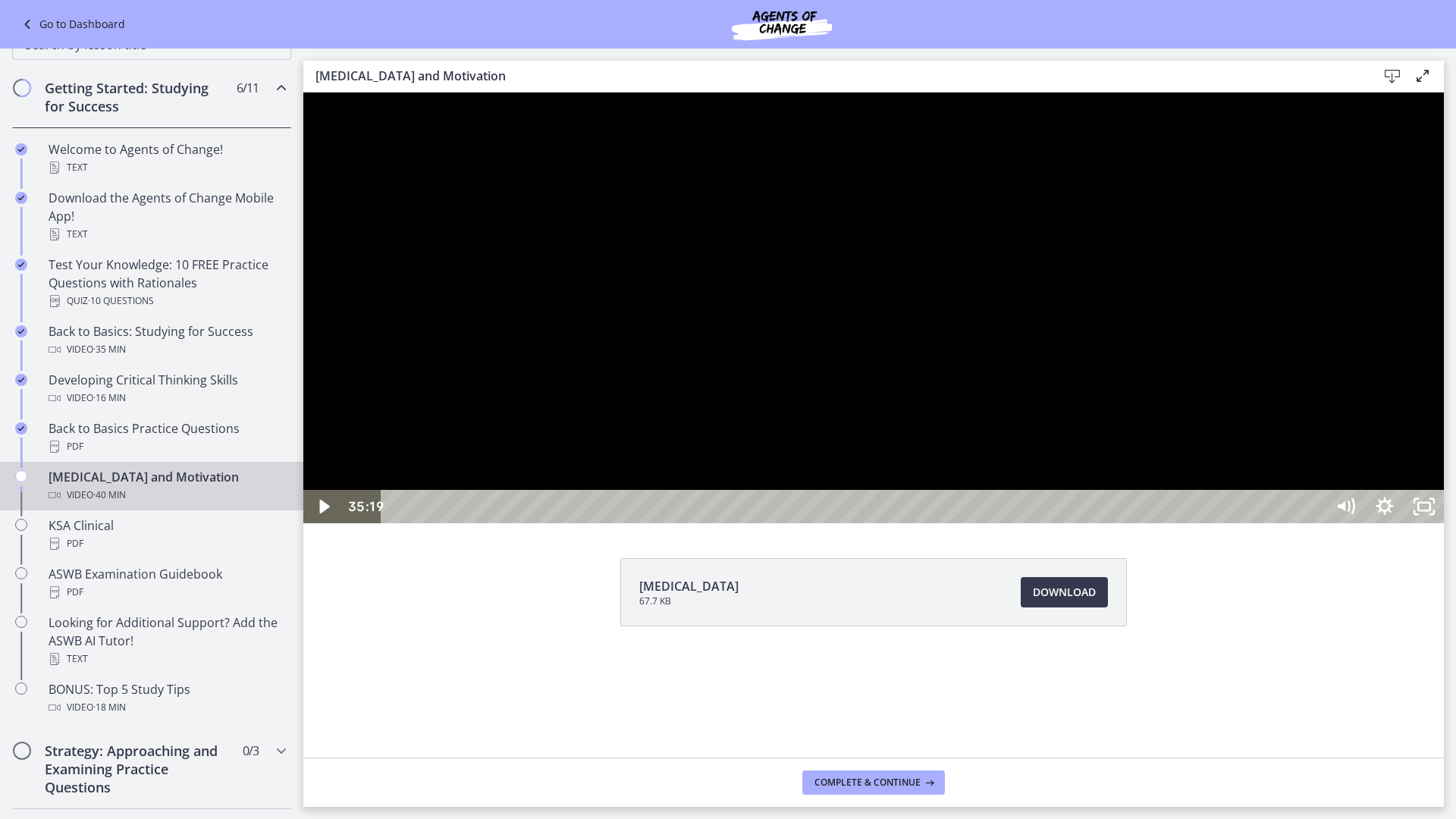
click at [1433, 523] on div at bounding box center [873, 307] width 1140 height 431
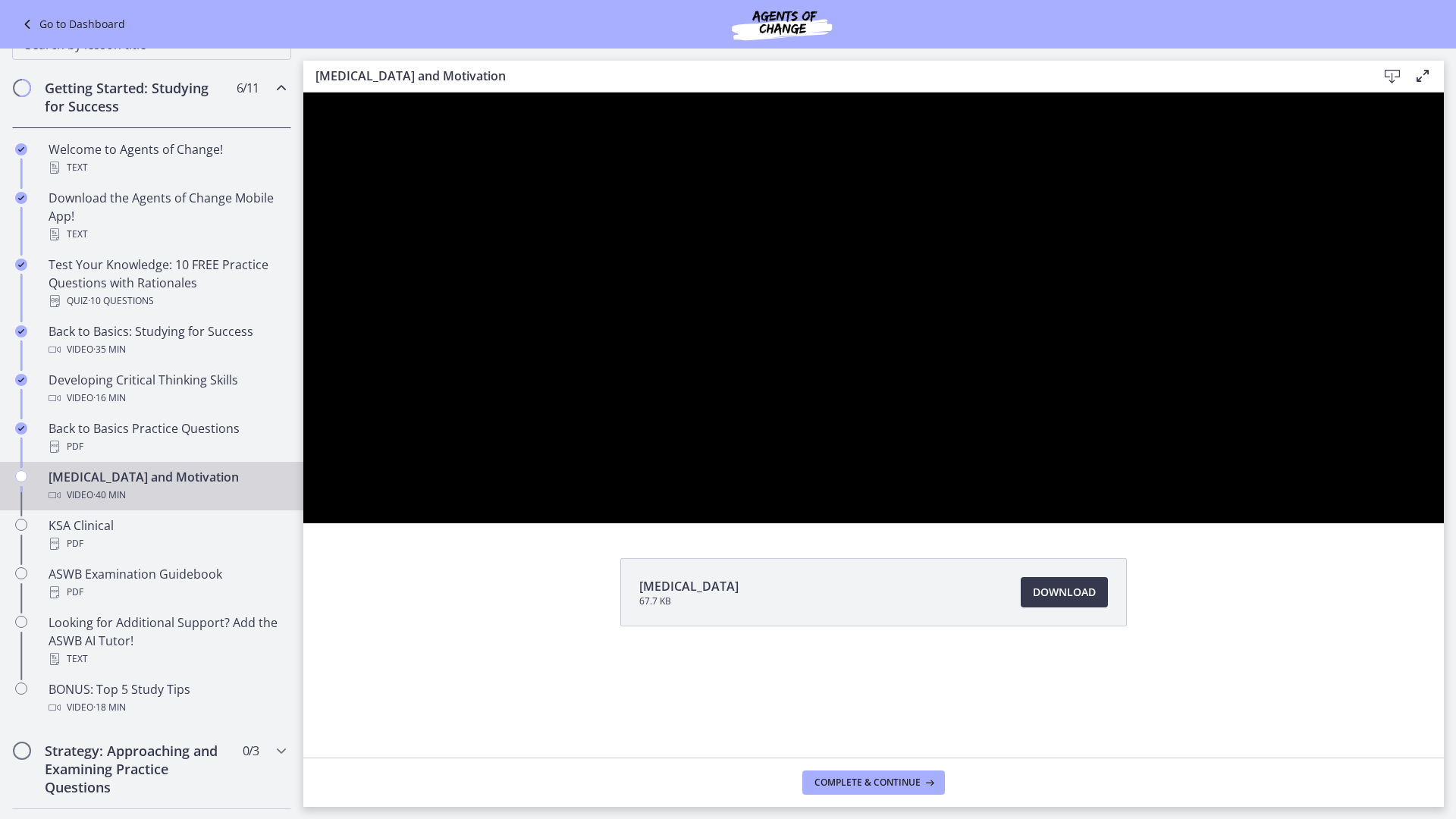
click at [303, 92] on button "Pause: ctfe73eqvn4c72r5t540.mp4" at bounding box center [303, 92] width 1 height 1
click at [303, 92] on button "Play Video: ctfe73eqvn4c72r5t540.mp4" at bounding box center [303, 92] width 1 height 1
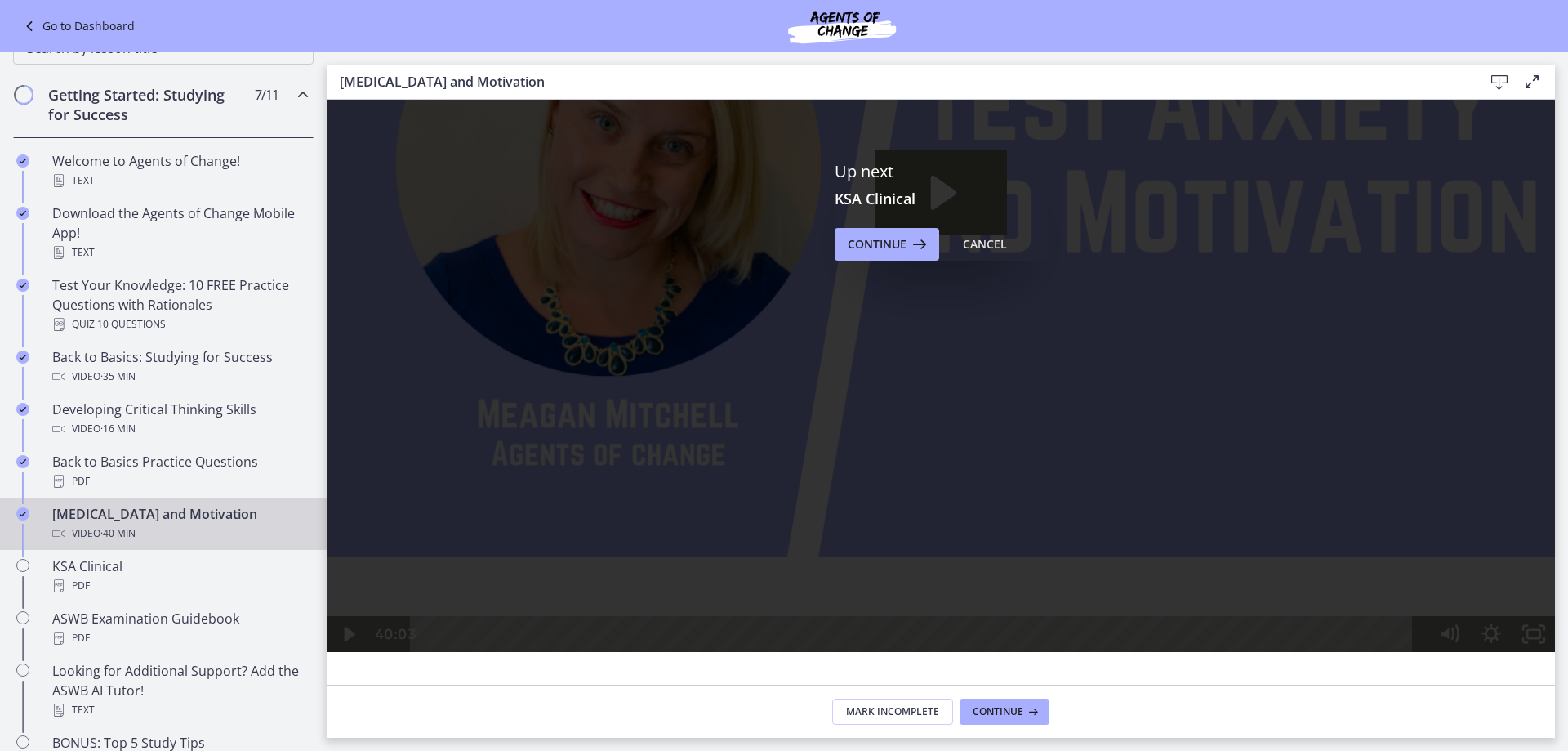
scroll to position [409, 0]
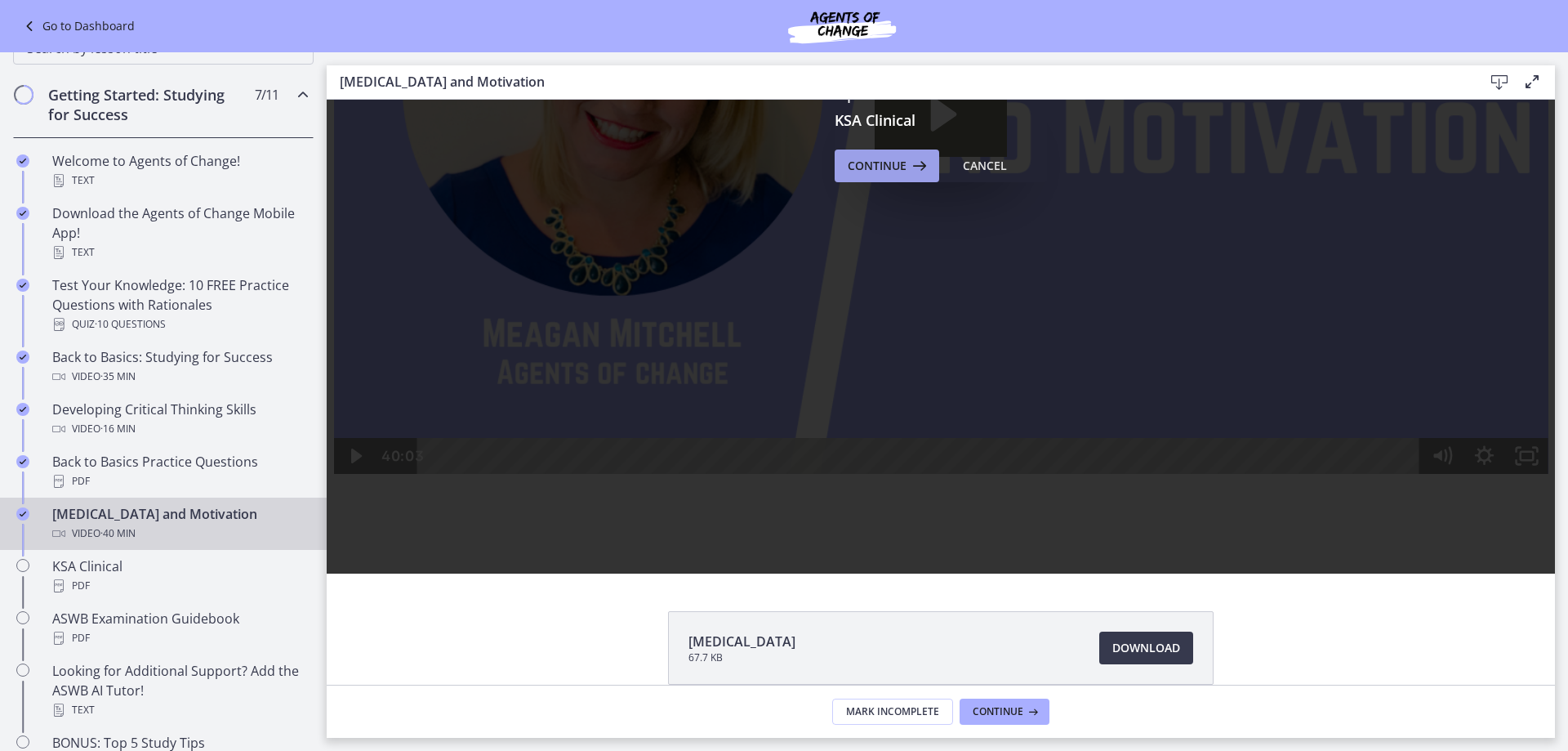
click at [897, 170] on span "Continue" at bounding box center [876, 165] width 59 height 20
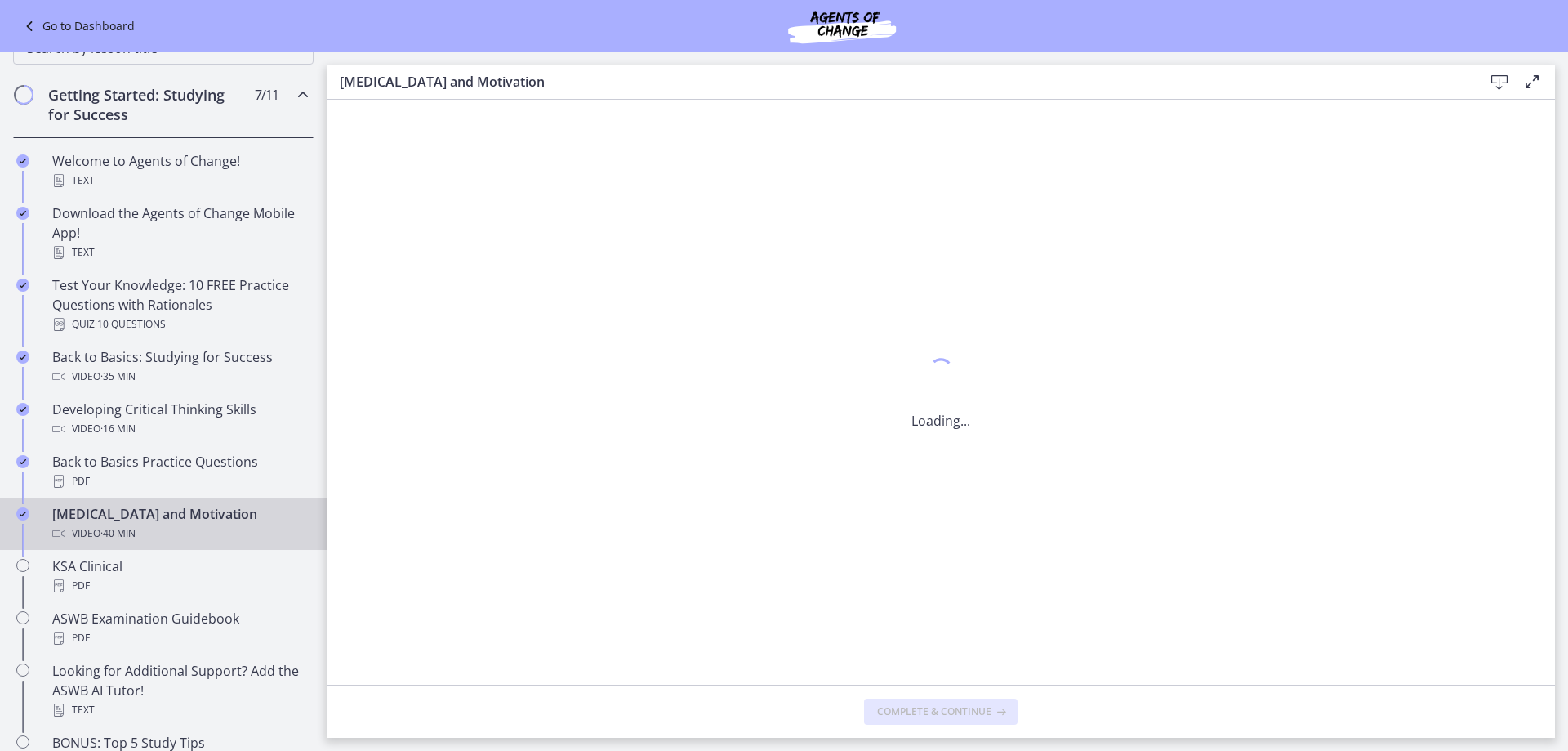
scroll to position [0, 0]
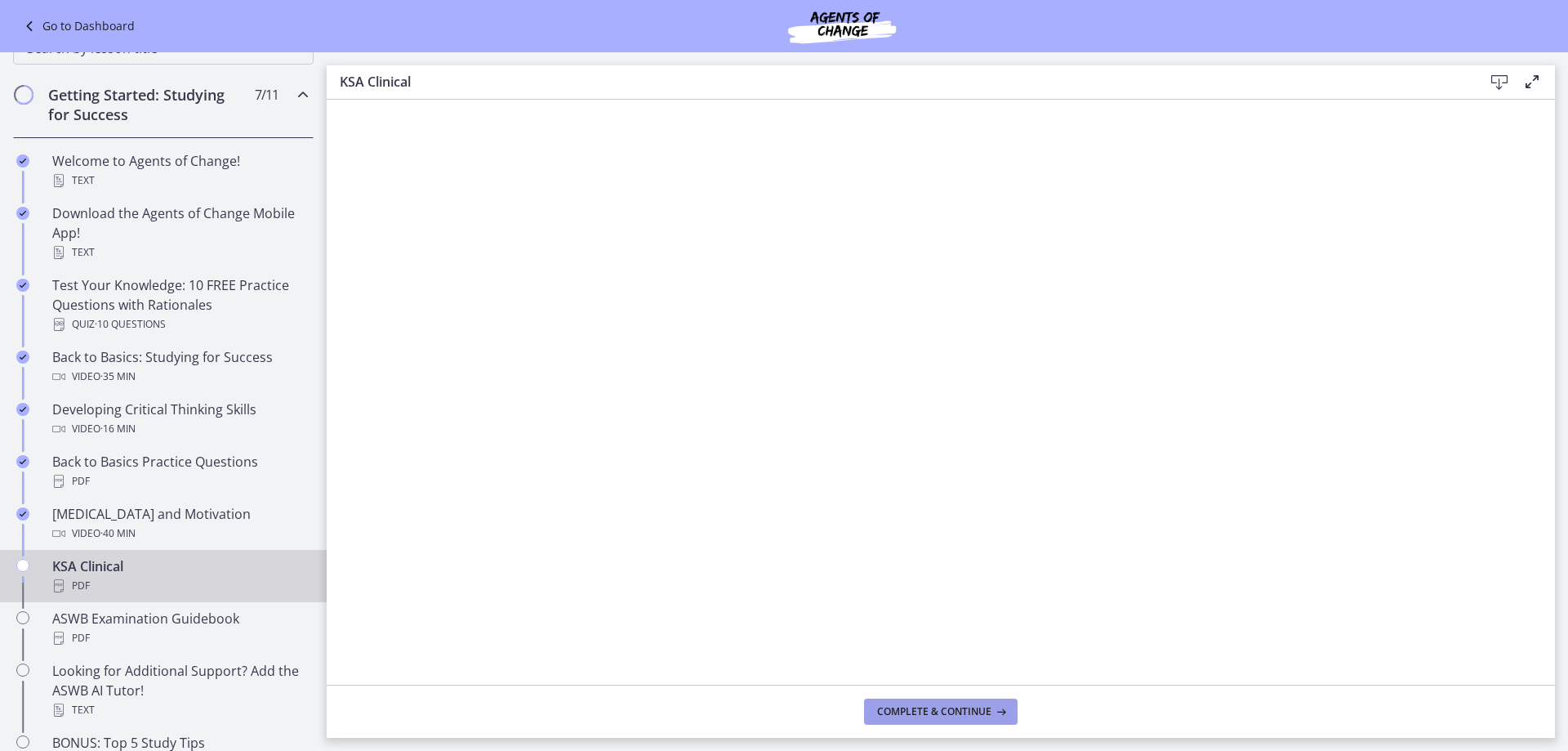
click at [932, 713] on span "Complete & continue" at bounding box center [934, 712] width 114 height 13
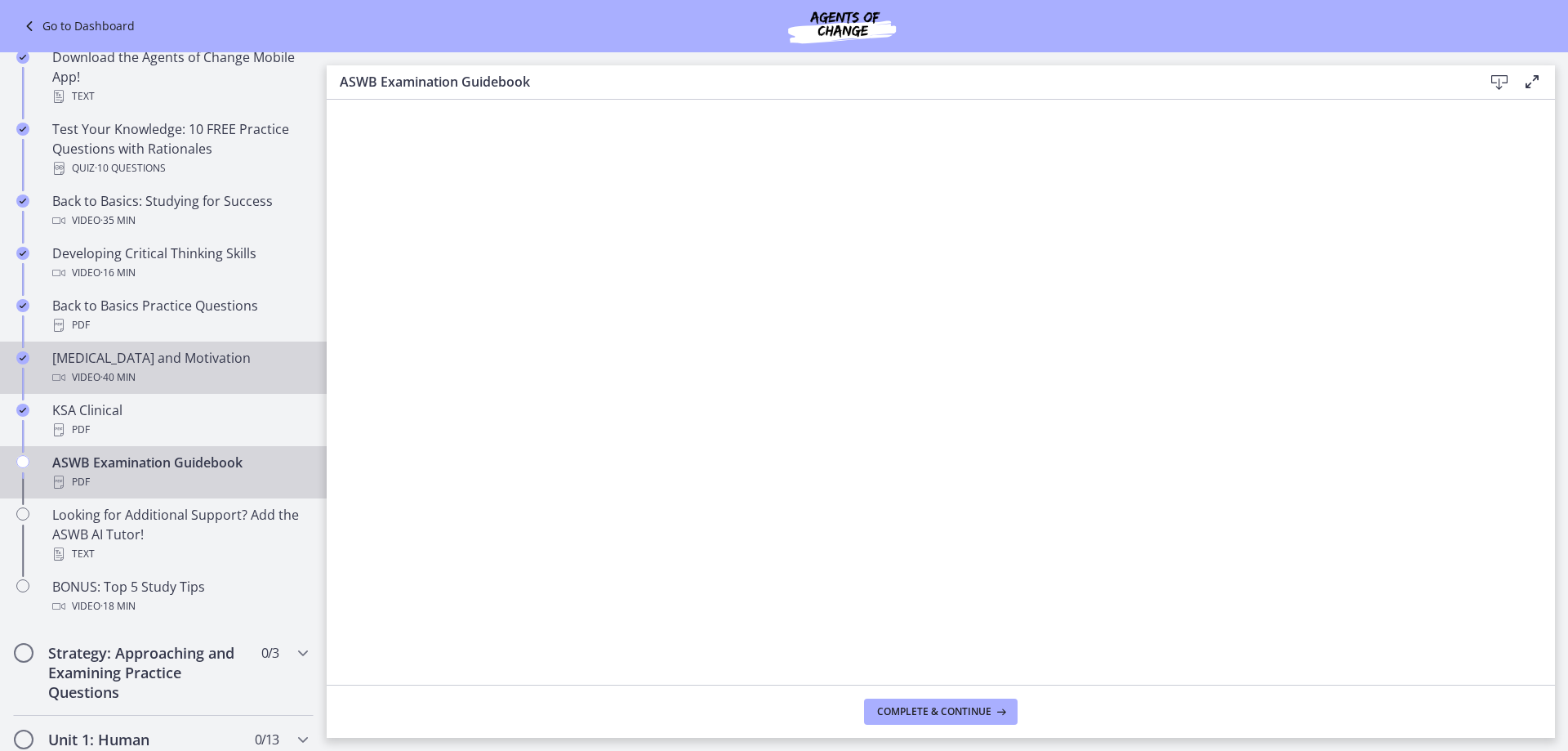
scroll to position [381, 0]
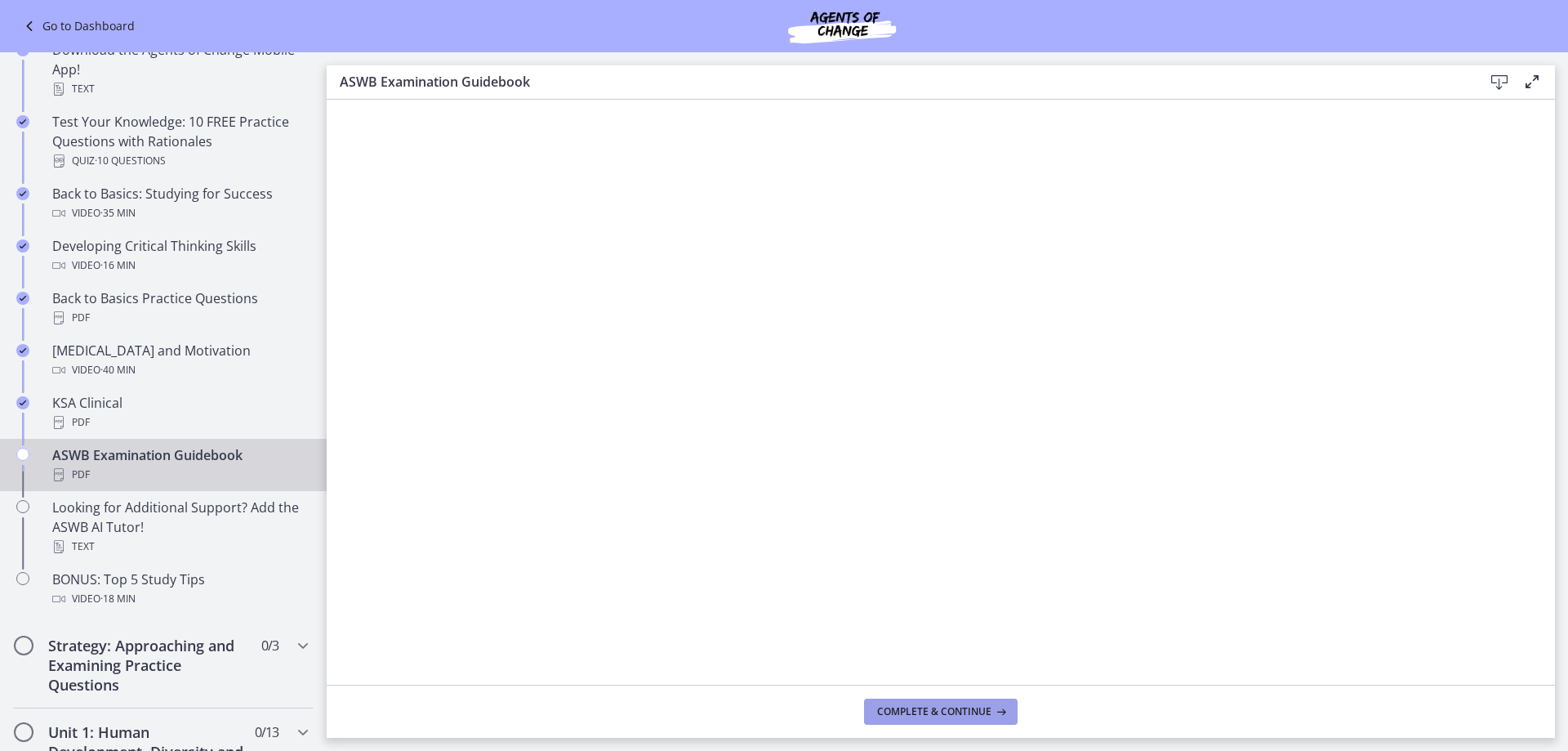
click at [952, 706] on span "Complete & continue" at bounding box center [934, 712] width 114 height 13
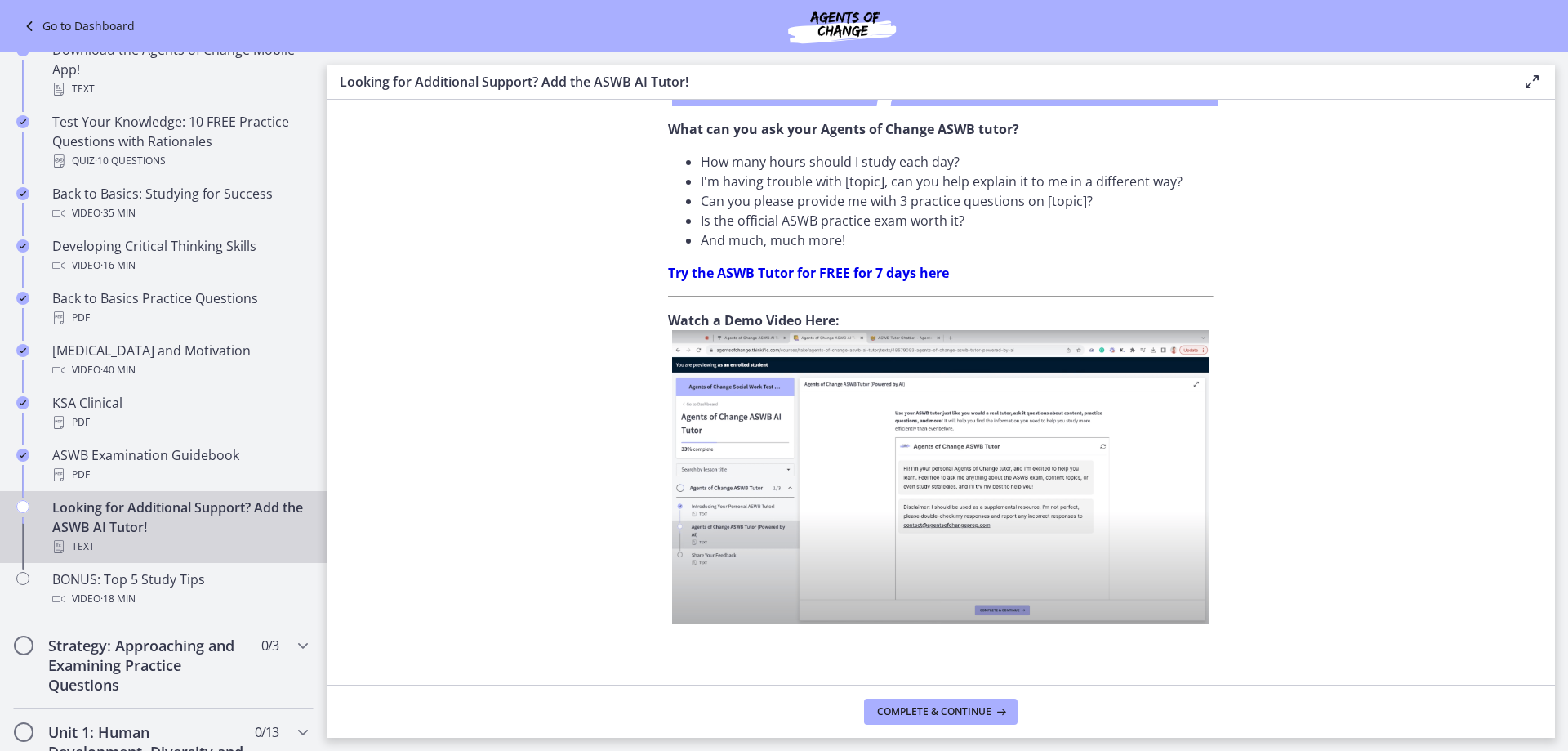
scroll to position [518, 0]
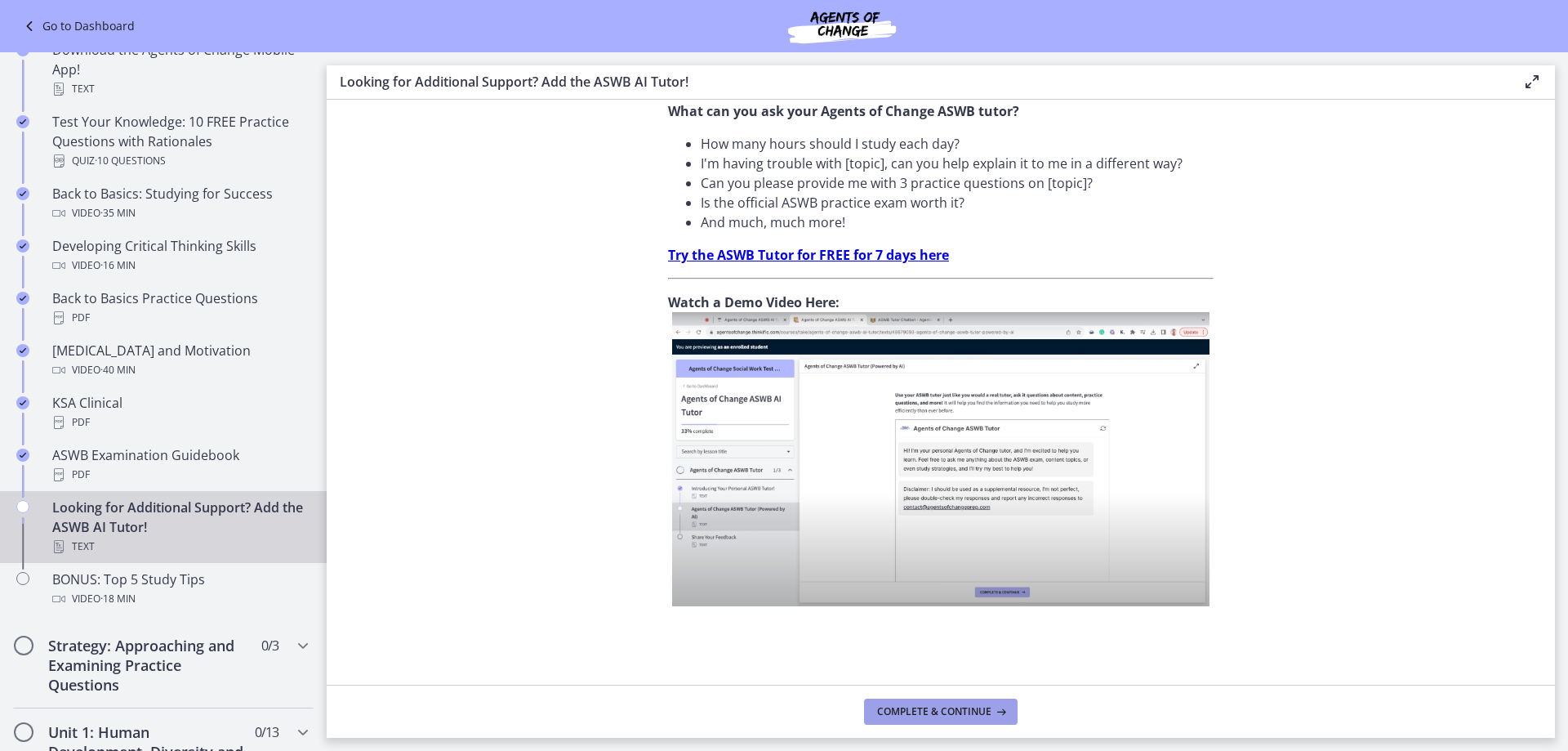
click at [916, 707] on span "Complete & continue" at bounding box center [934, 712] width 114 height 13
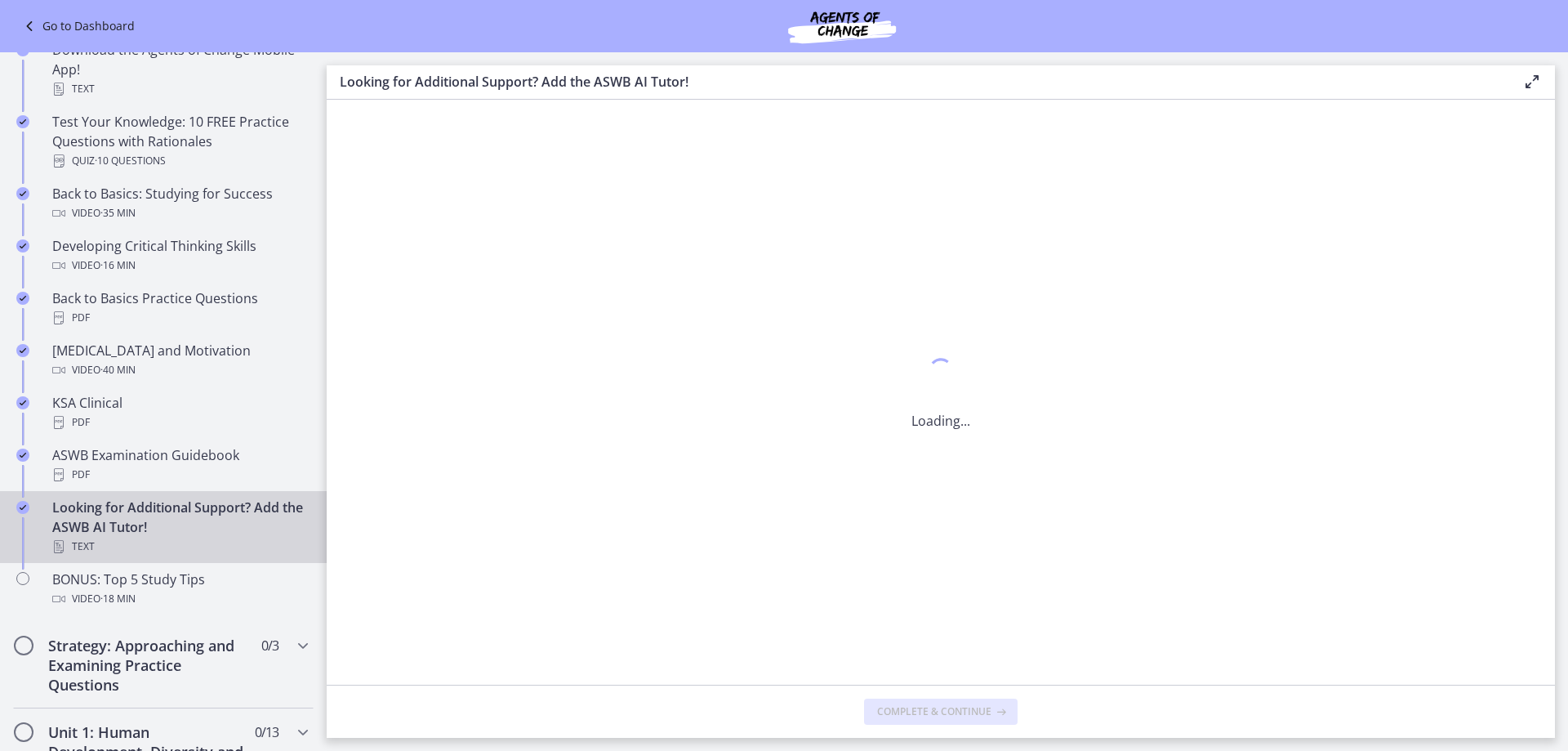
scroll to position [0, 0]
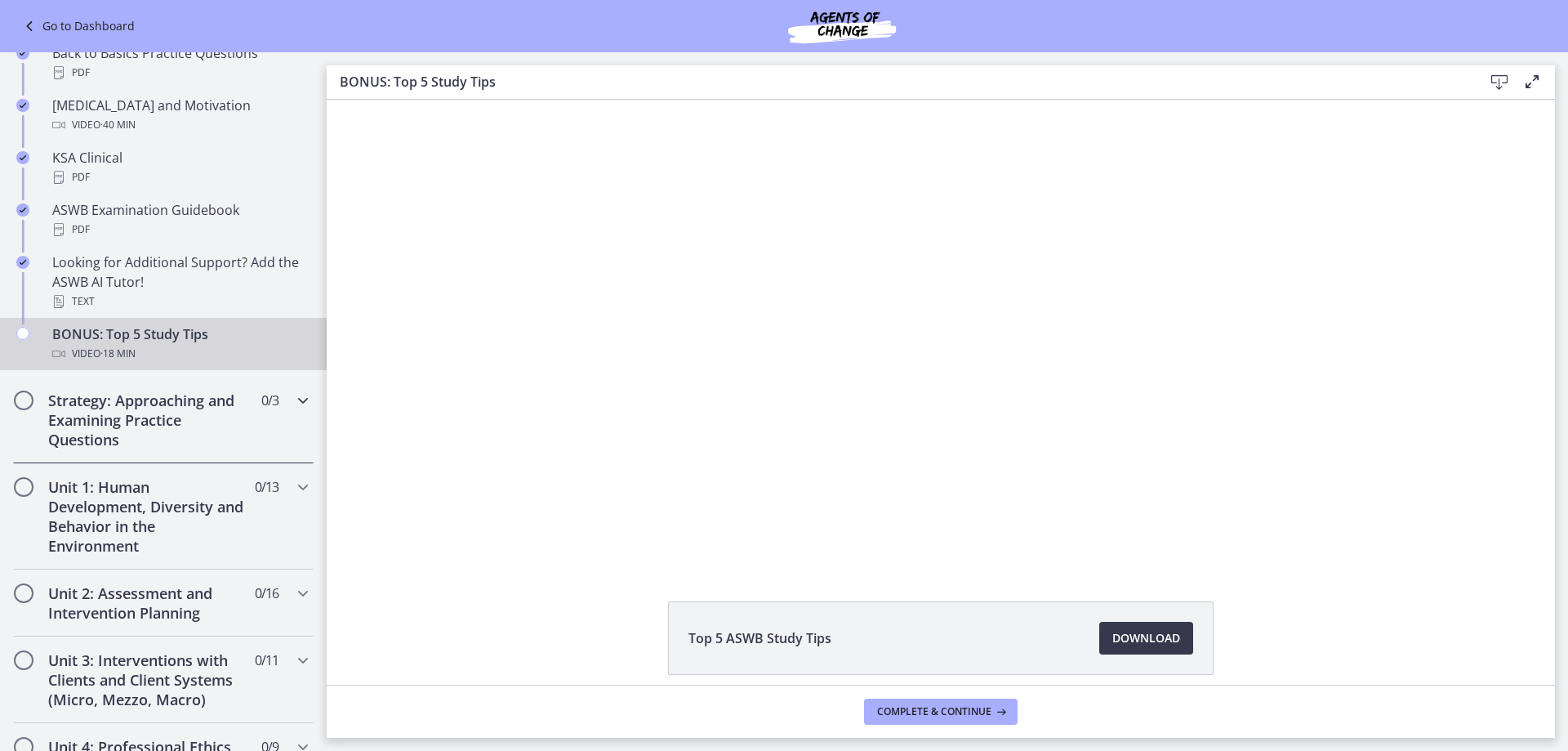
scroll to position [544, 0]
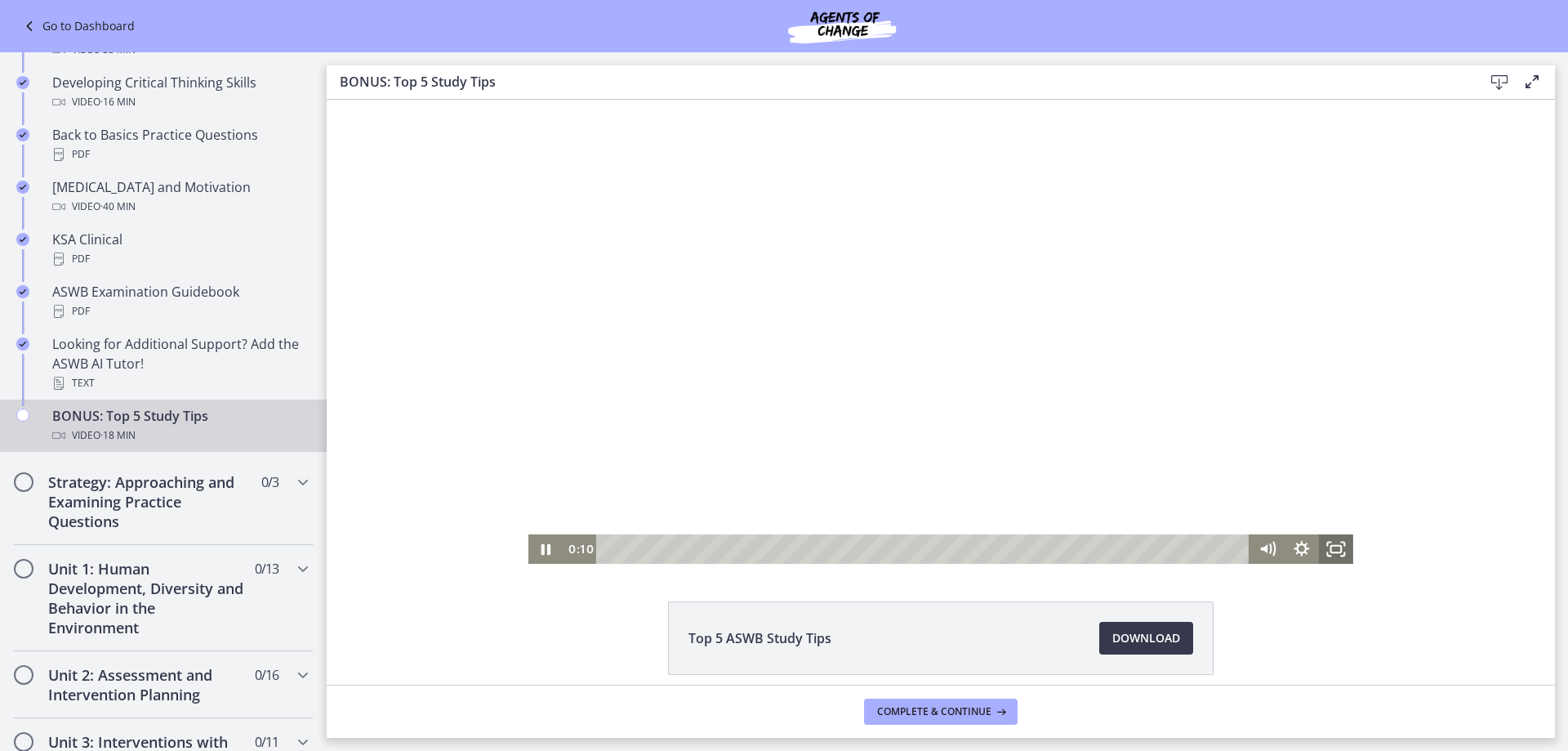
click at [1340, 542] on icon "Fullscreen" at bounding box center [1341, 543] width 3 height 3
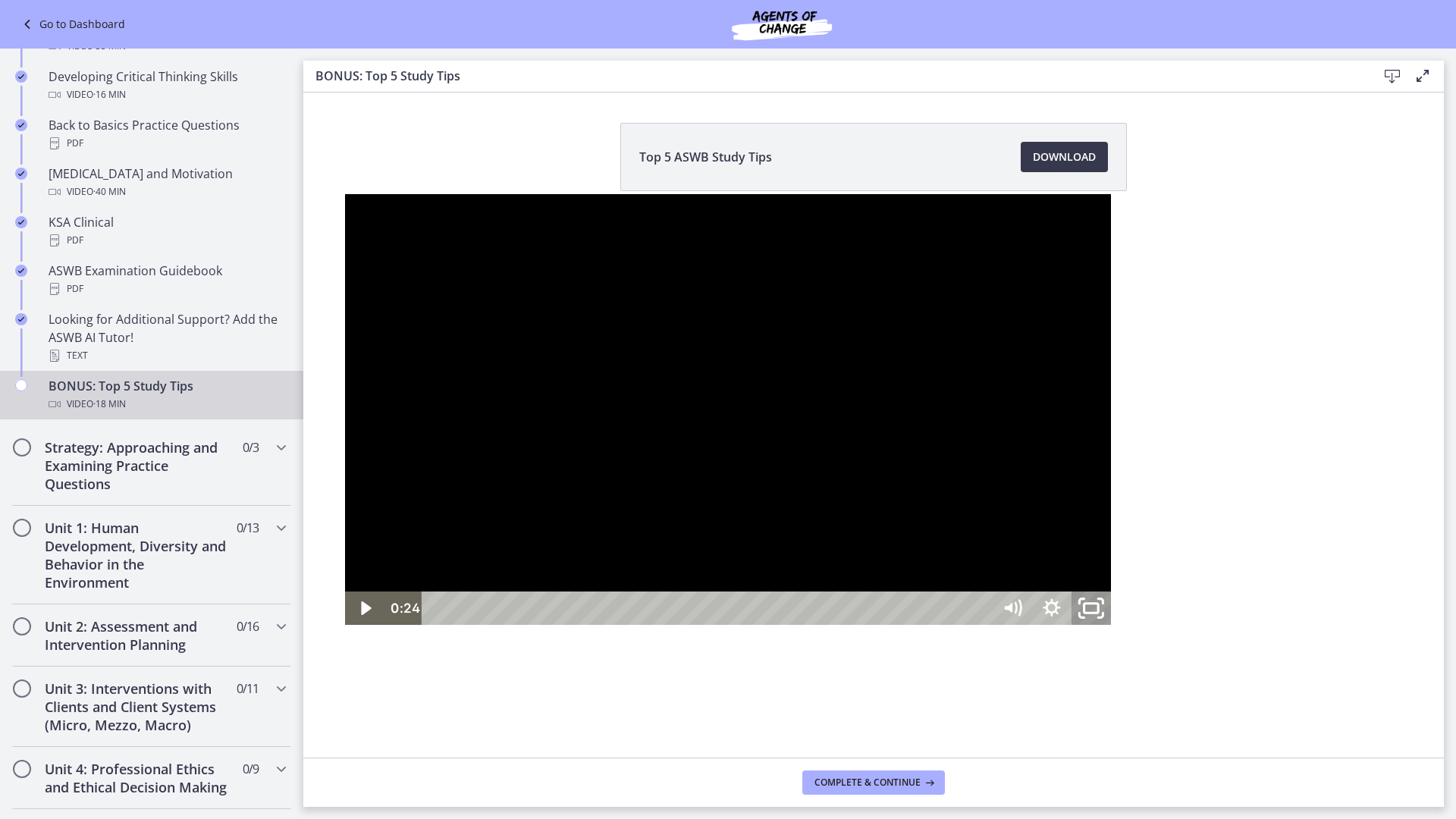
click at [1115, 628] on icon "Unfullscreen" at bounding box center [1091, 608] width 47 height 40
